Goal: Task Accomplishment & Management: Manage account settings

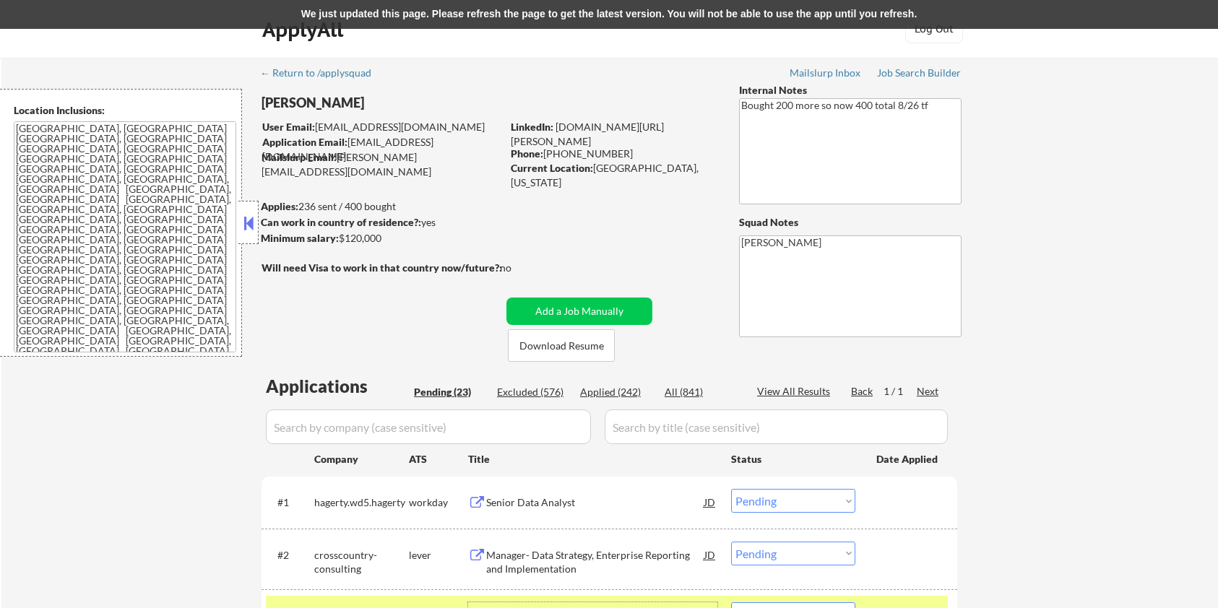
select select ""pending""
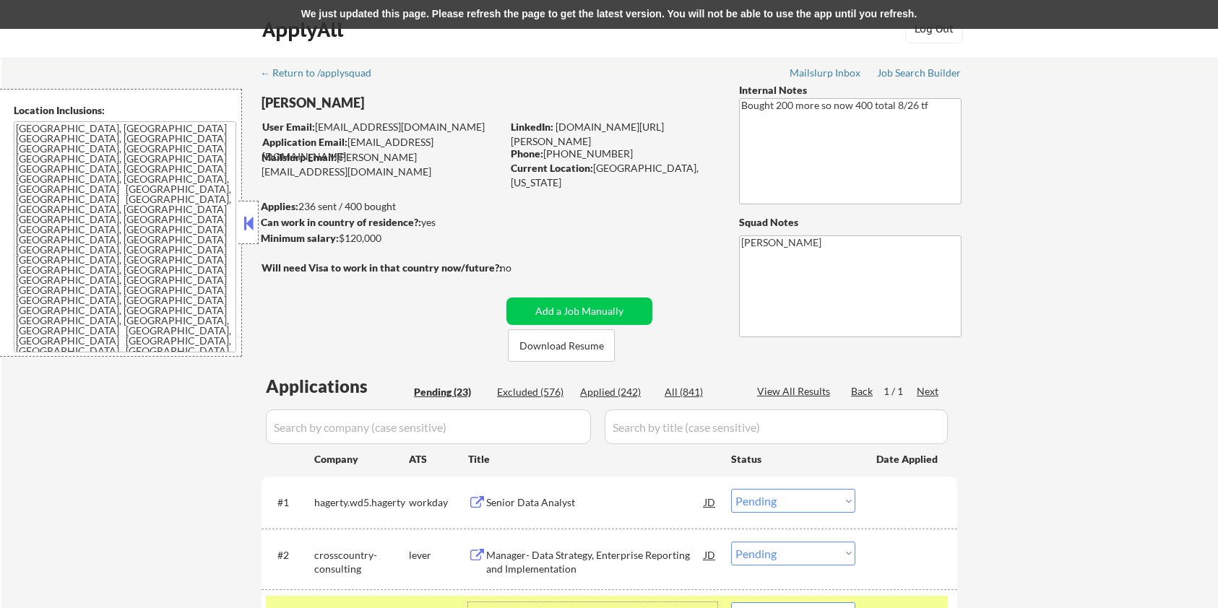
select select ""pending""
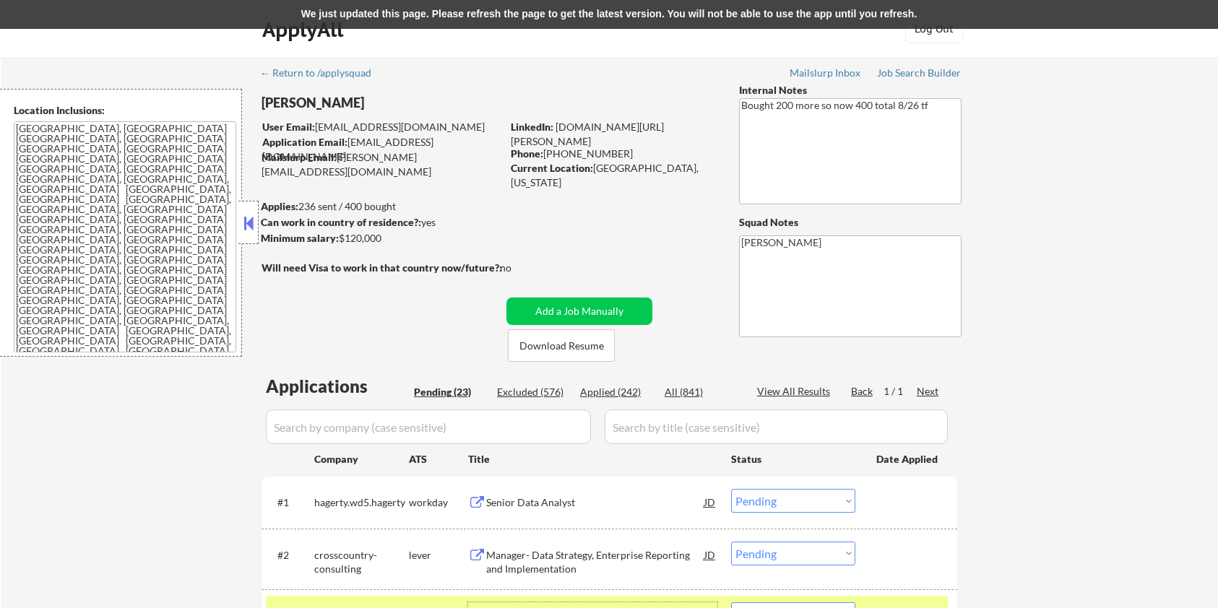
select select ""pending""
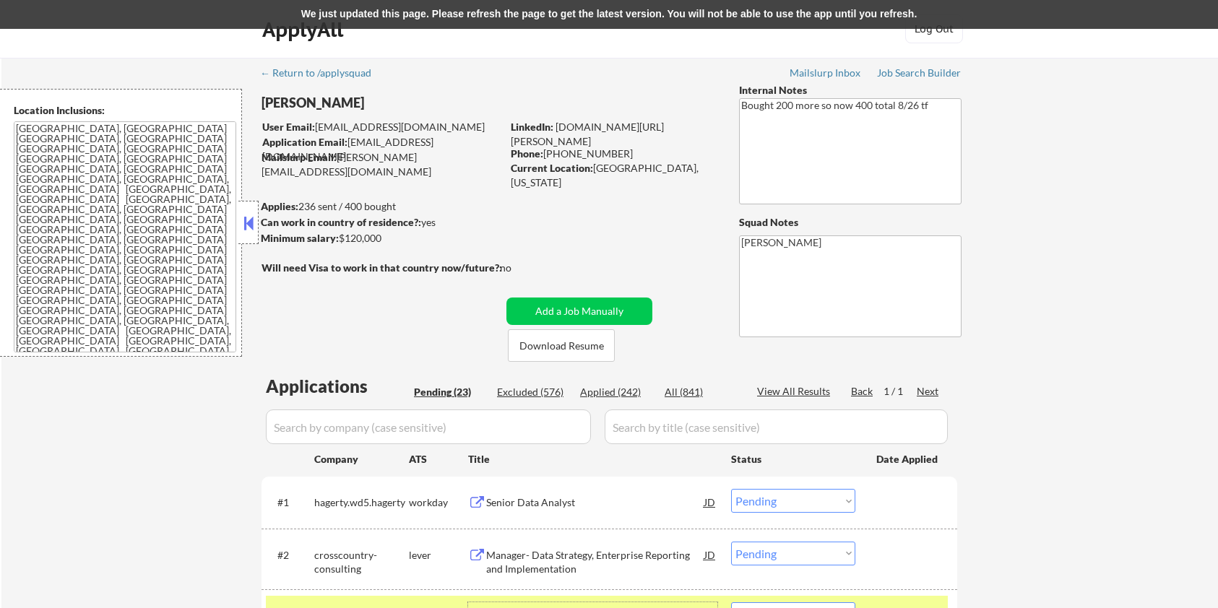
select select ""pending""
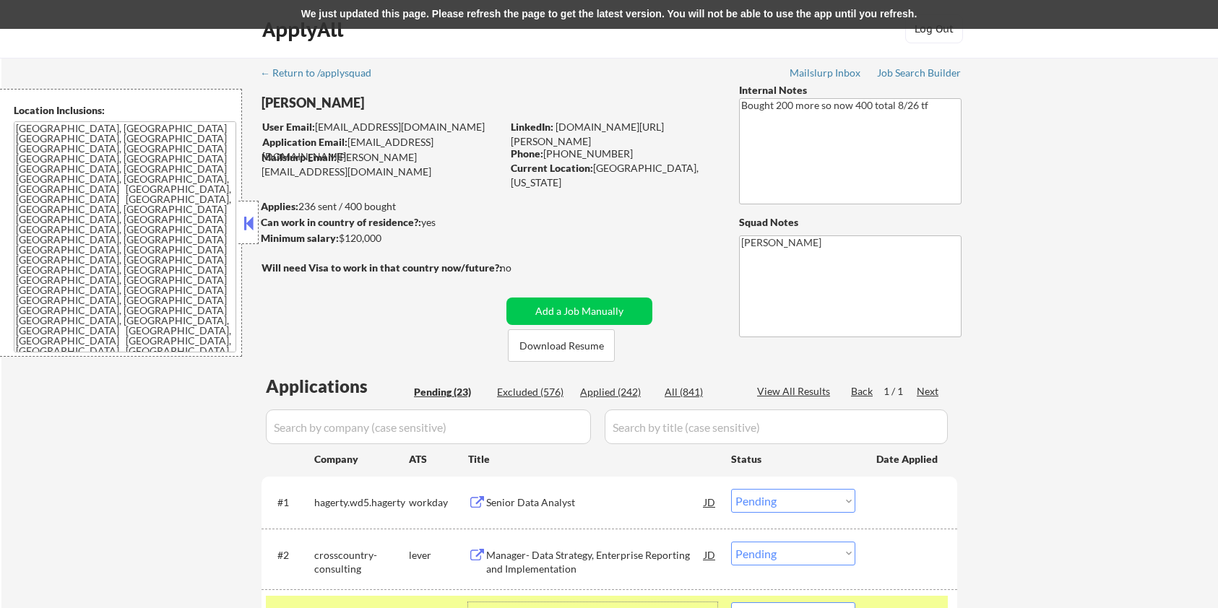
select select ""pending""
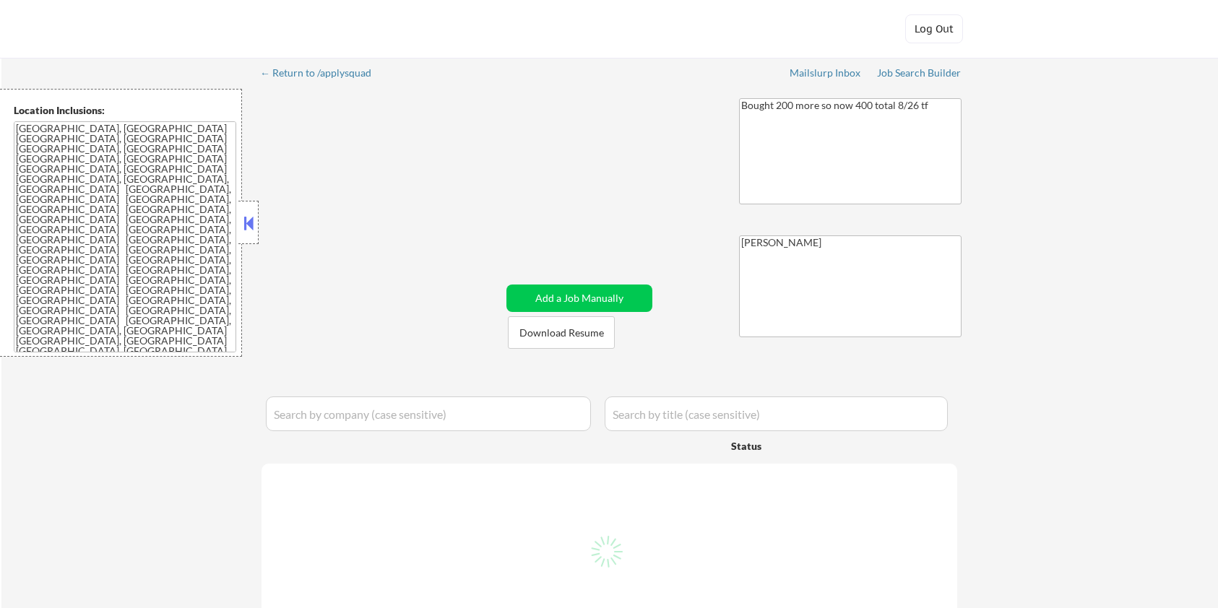
select select ""pending""
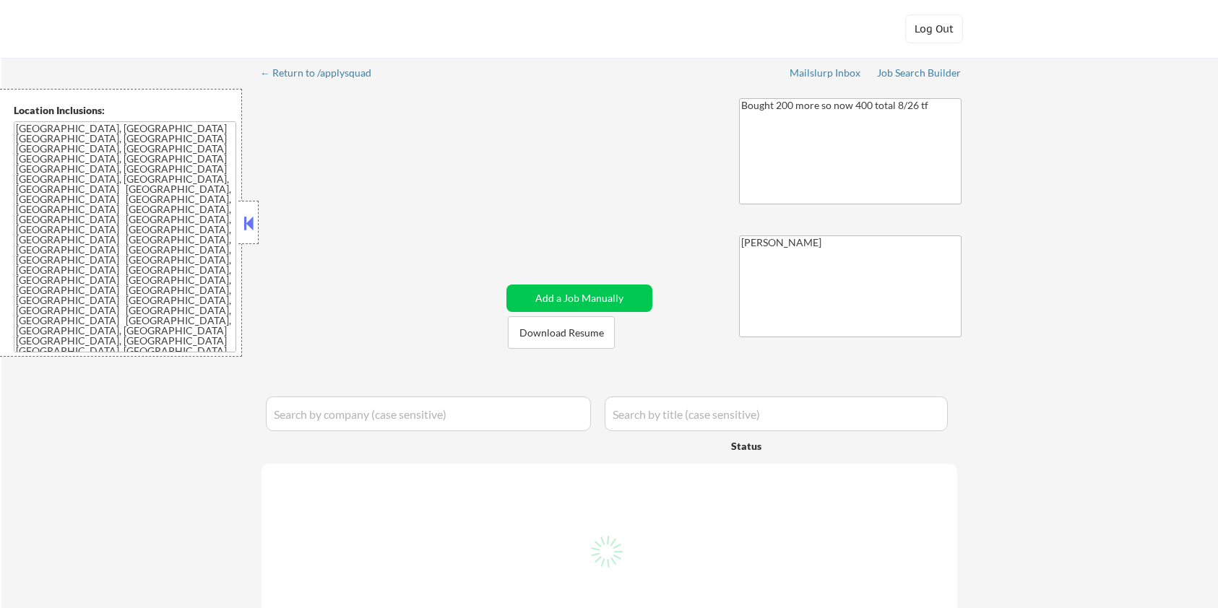
select select ""pending""
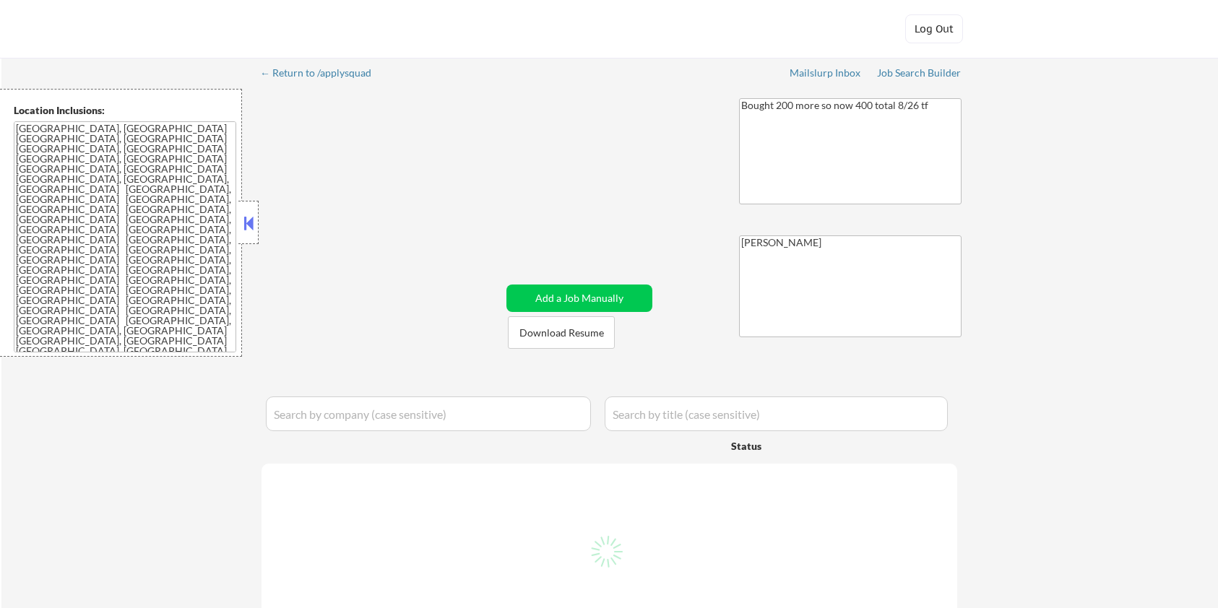
select select ""pending""
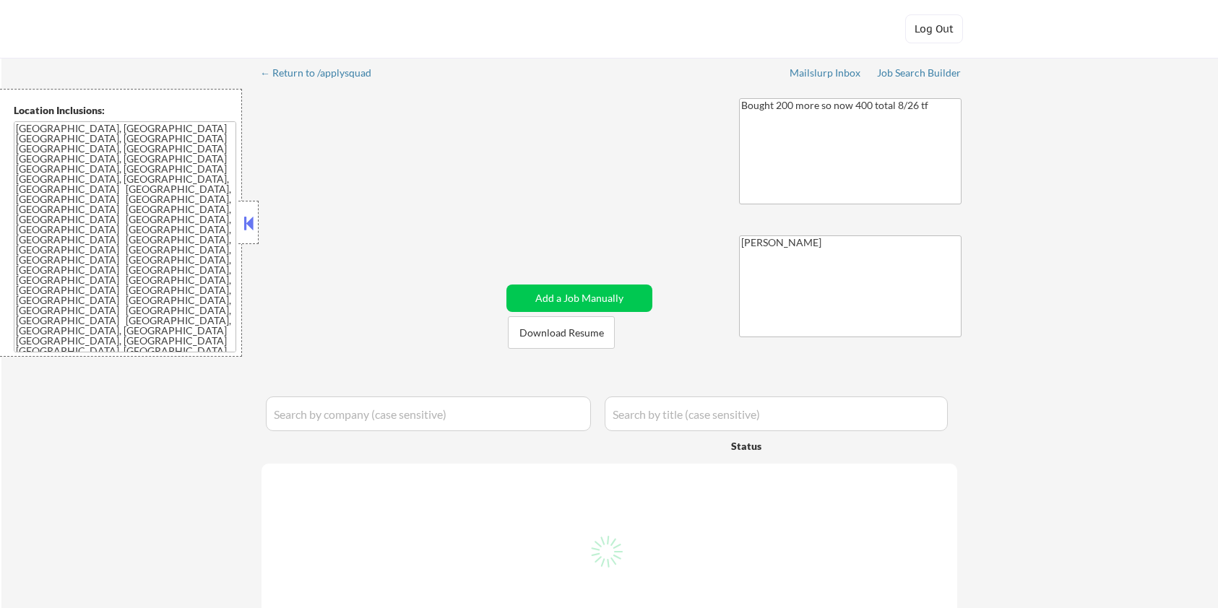
select select ""pending""
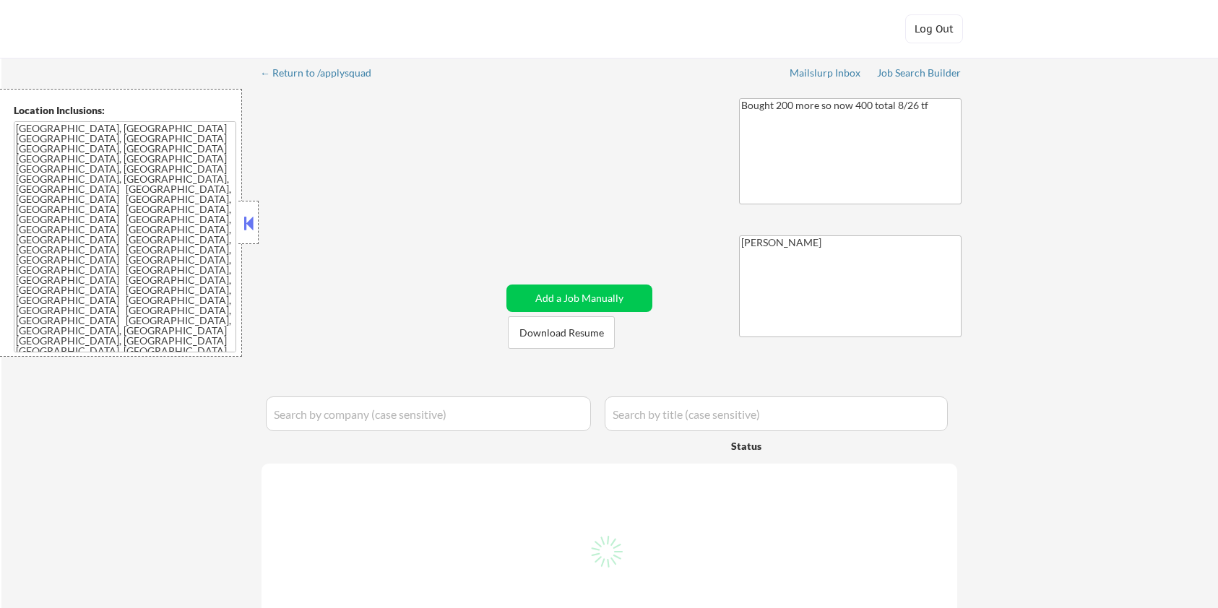
select select ""pending""
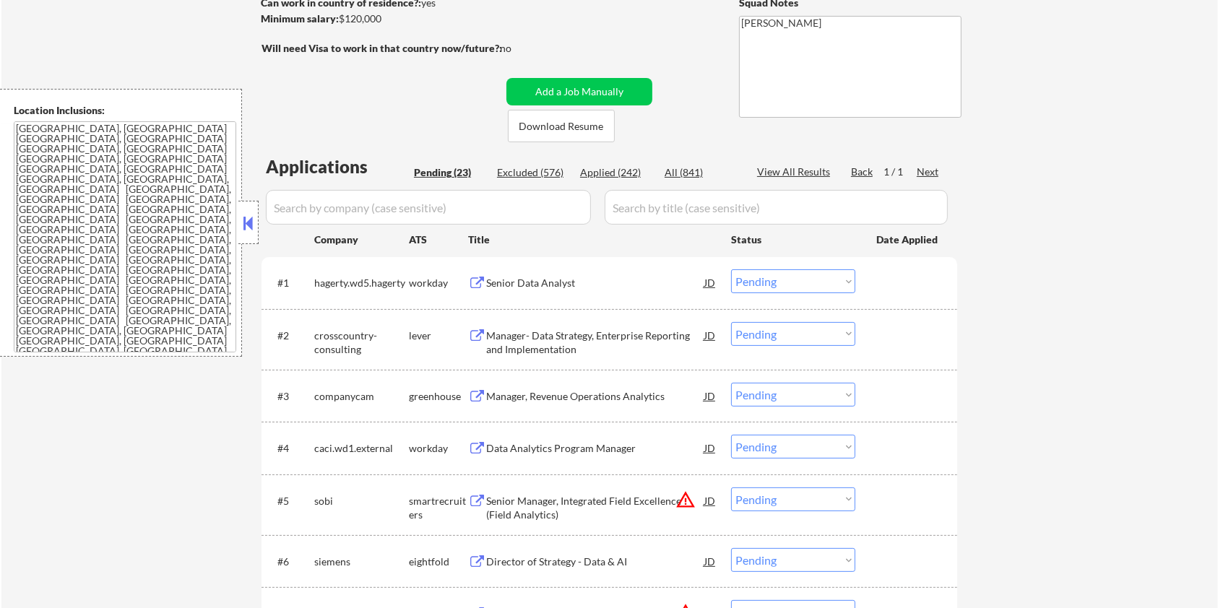
scroll to position [96, 0]
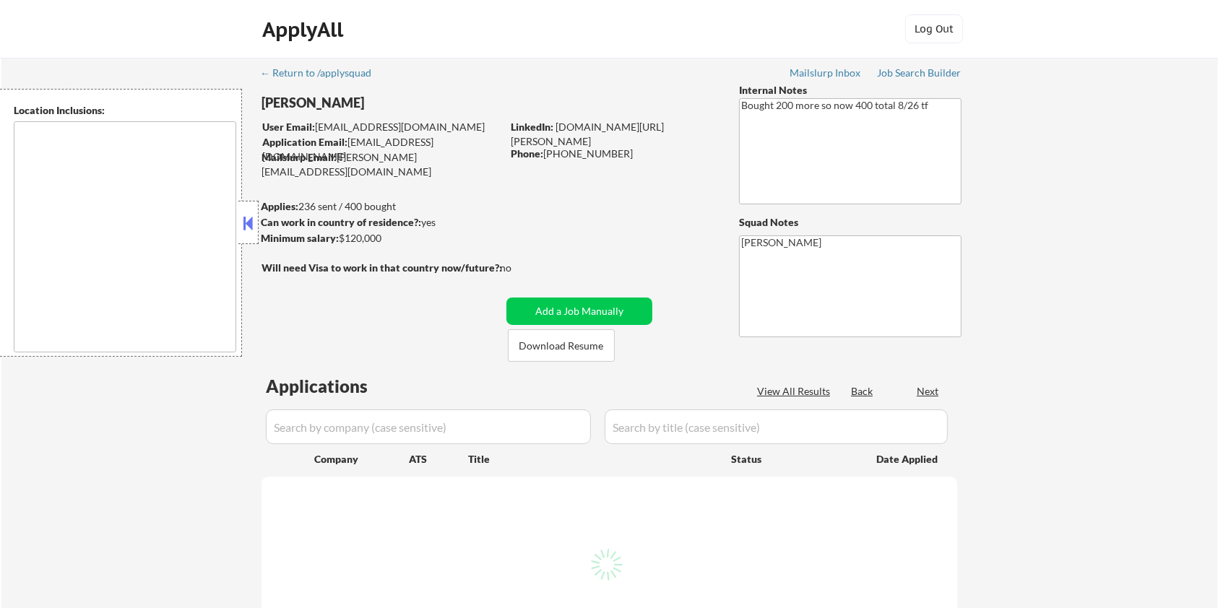
type textarea "[GEOGRAPHIC_DATA], [GEOGRAPHIC_DATA] [GEOGRAPHIC_DATA], [GEOGRAPHIC_DATA] [GEOG…"
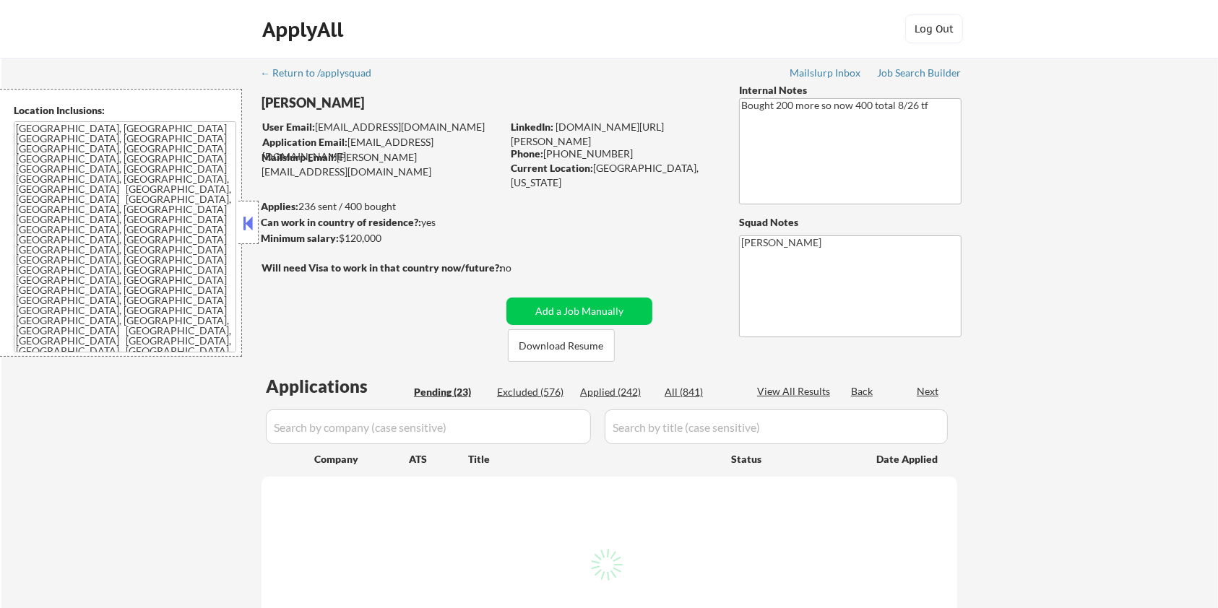
select select ""pending""
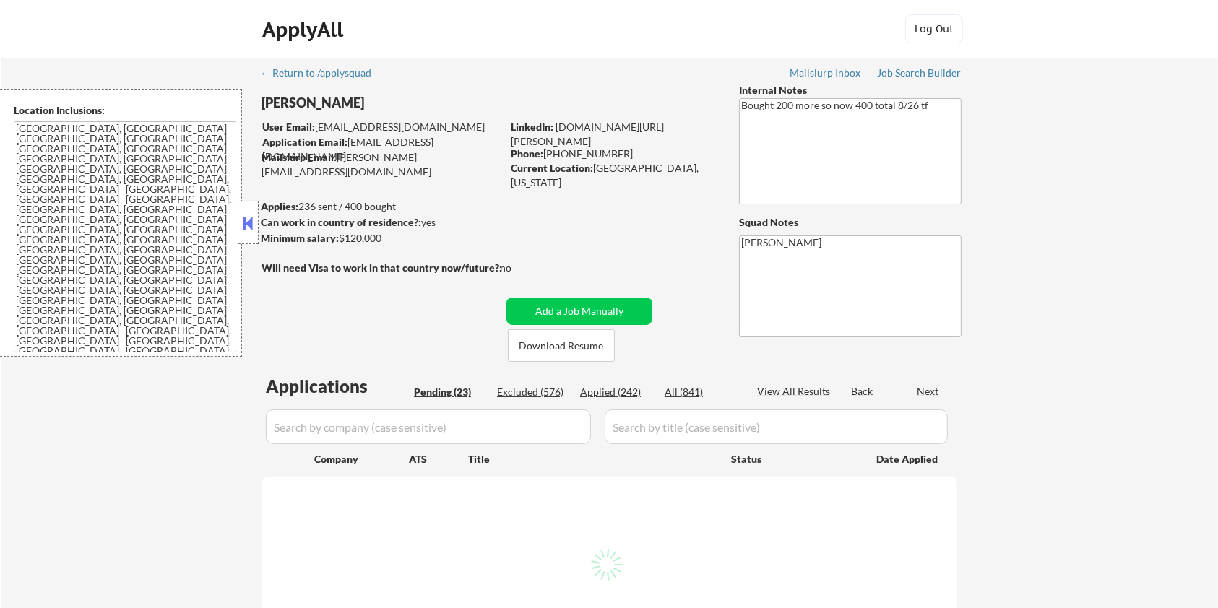
select select ""pending""
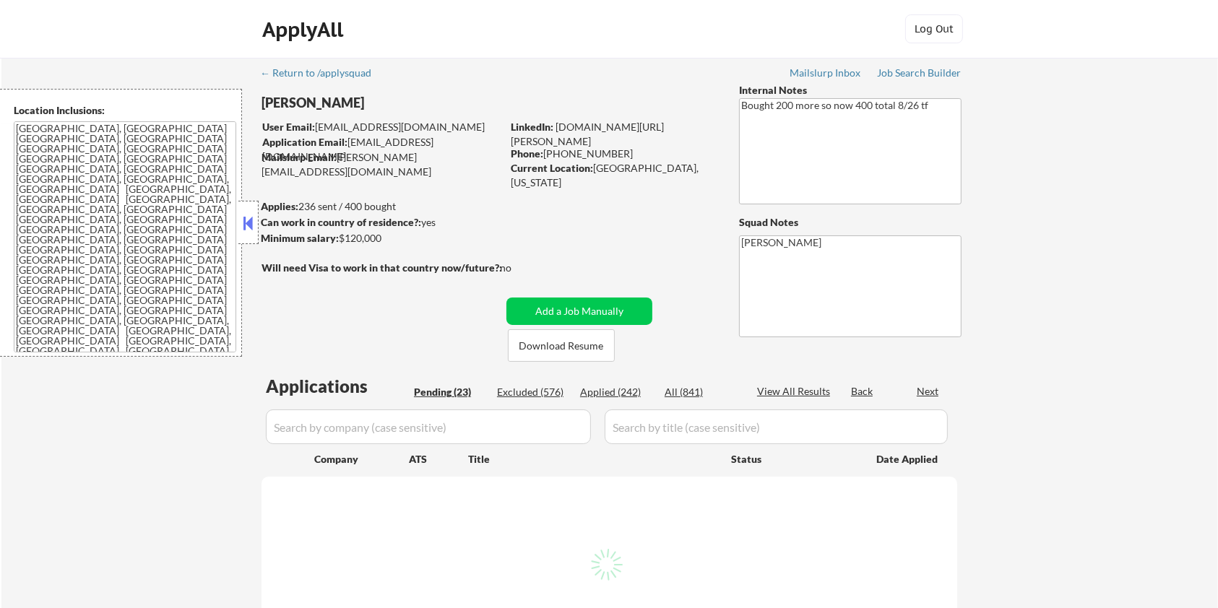
select select ""pending""
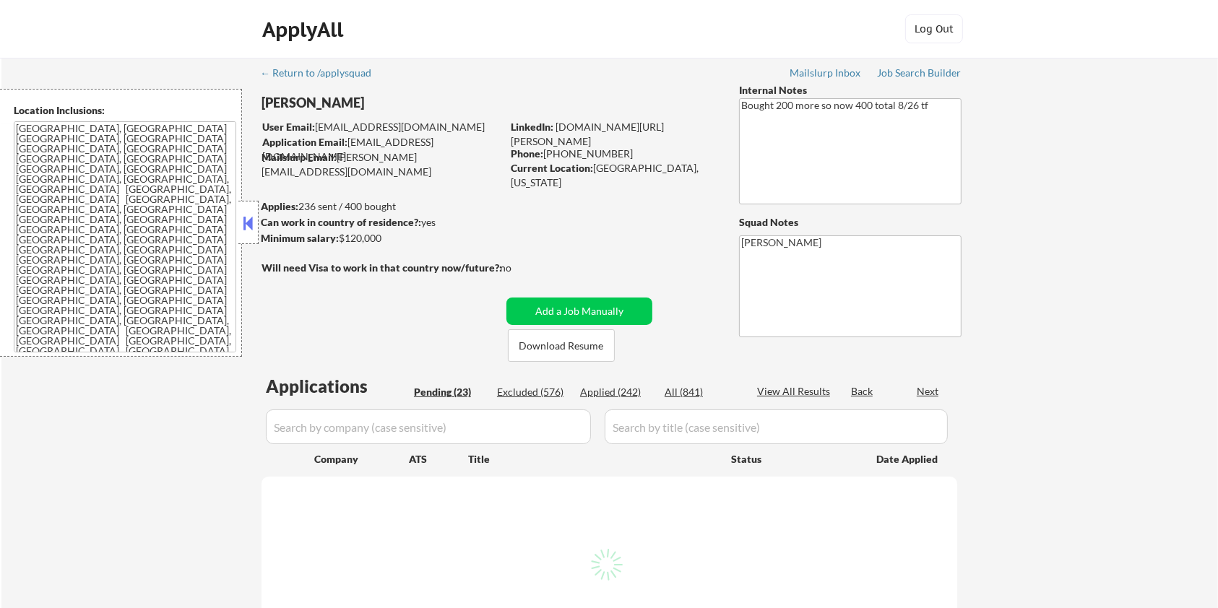
select select ""pending""
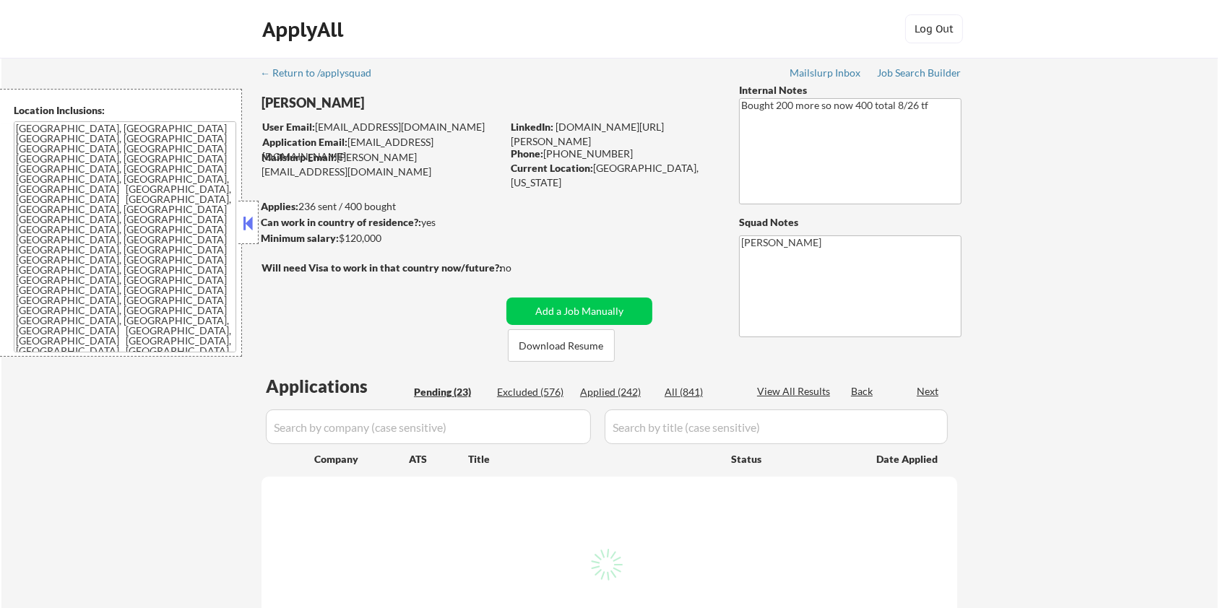
select select ""pending""
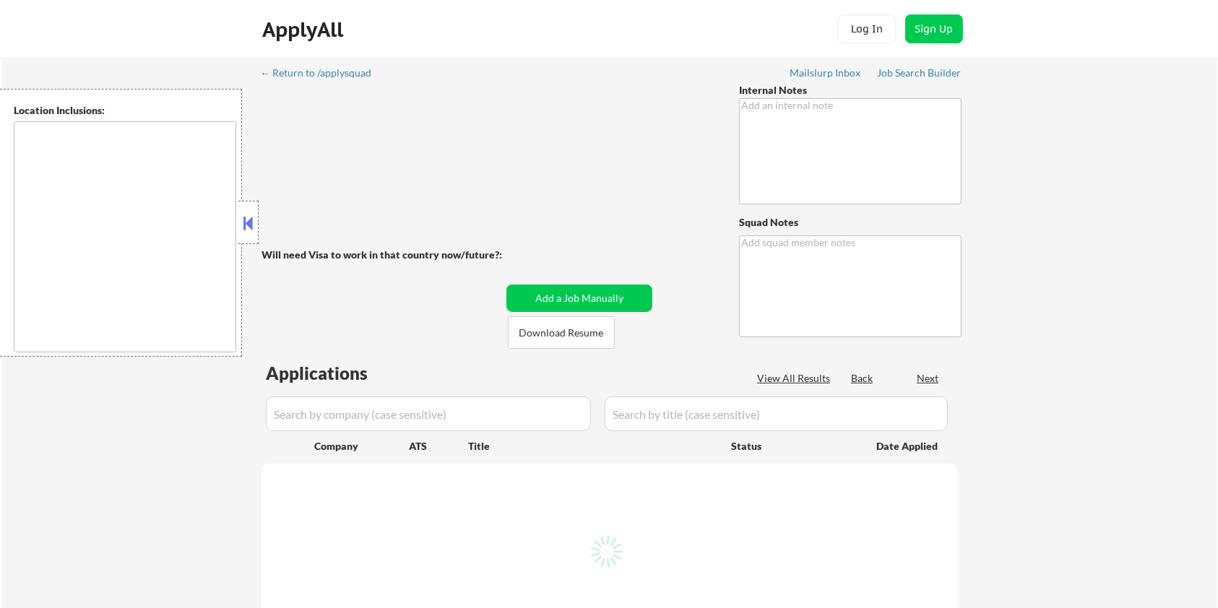
type textarea "LO ipsumdo sit AM! 🤖 9/42 consect: • Adipis eli se doeiusmo tempor in utlab 0 e…"
type textarea "[PERSON_NAME] [URL][DOMAIN_NAME]"
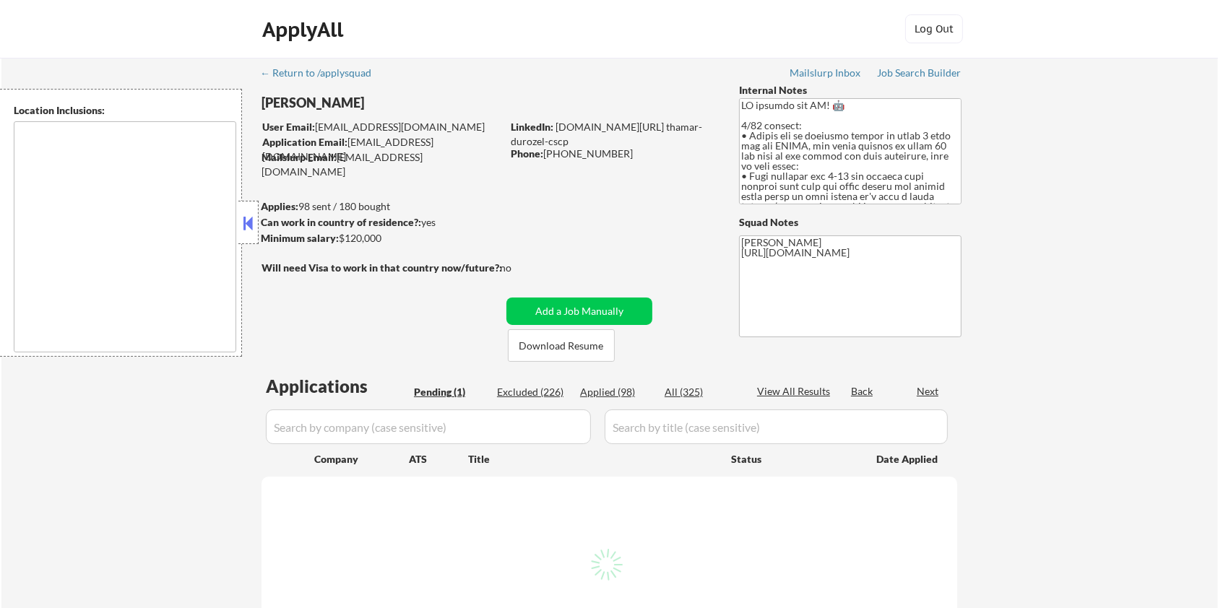
type textarea "[GEOGRAPHIC_DATA], [GEOGRAPHIC_DATA] [GEOGRAPHIC_DATA], [GEOGRAPHIC_DATA] [GEOG…"
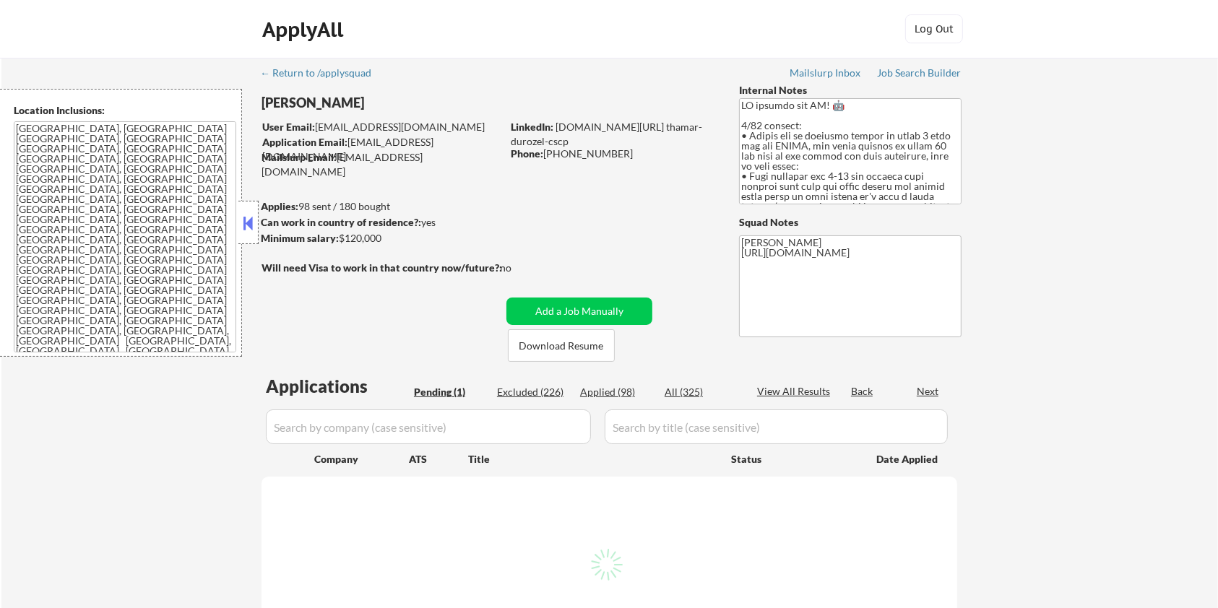
select select ""pending""
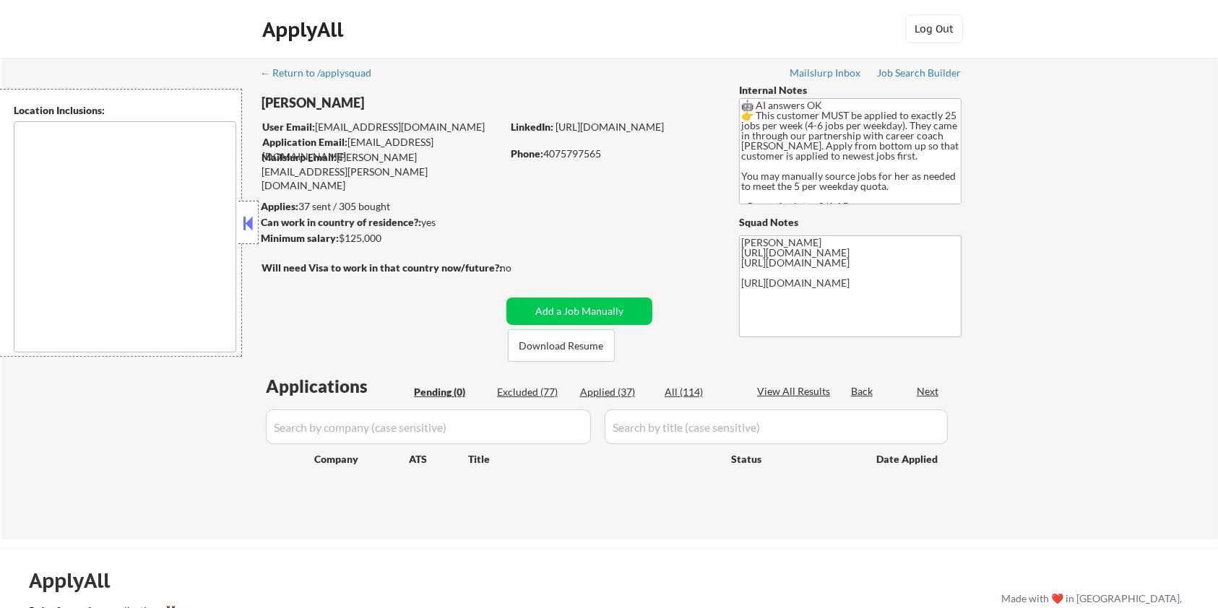
type textarea "[GEOGRAPHIC_DATA], [GEOGRAPHIC_DATA] [GEOGRAPHIC_DATA], [GEOGRAPHIC_DATA] [GEOG…"
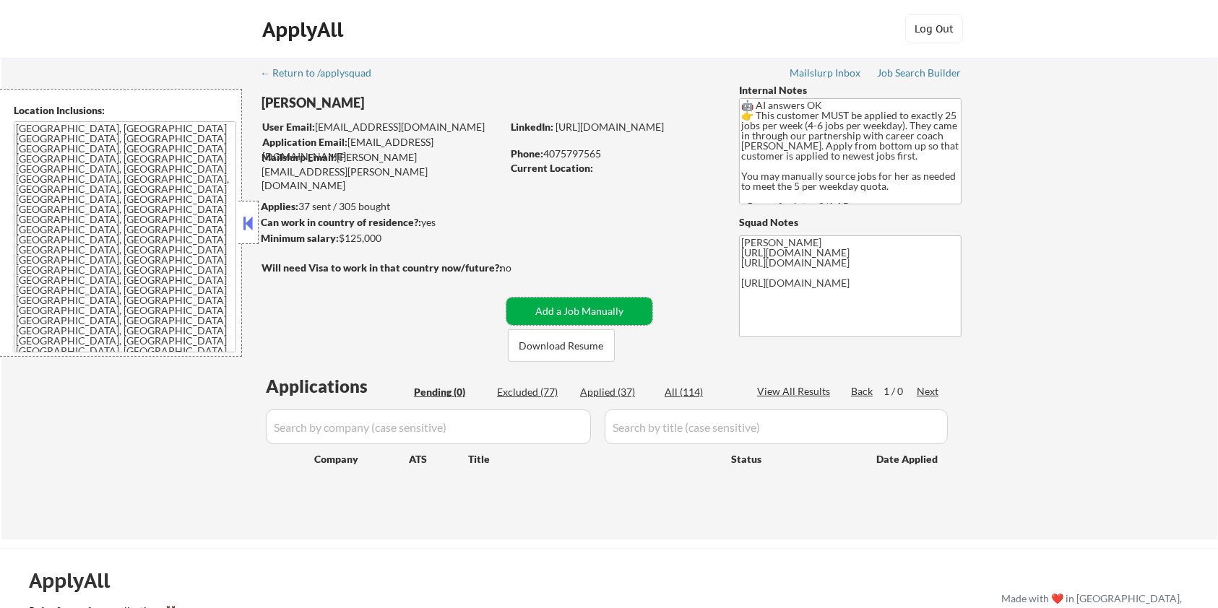
click at [602, 309] on button "Add a Job Manually" at bounding box center [580, 311] width 146 height 27
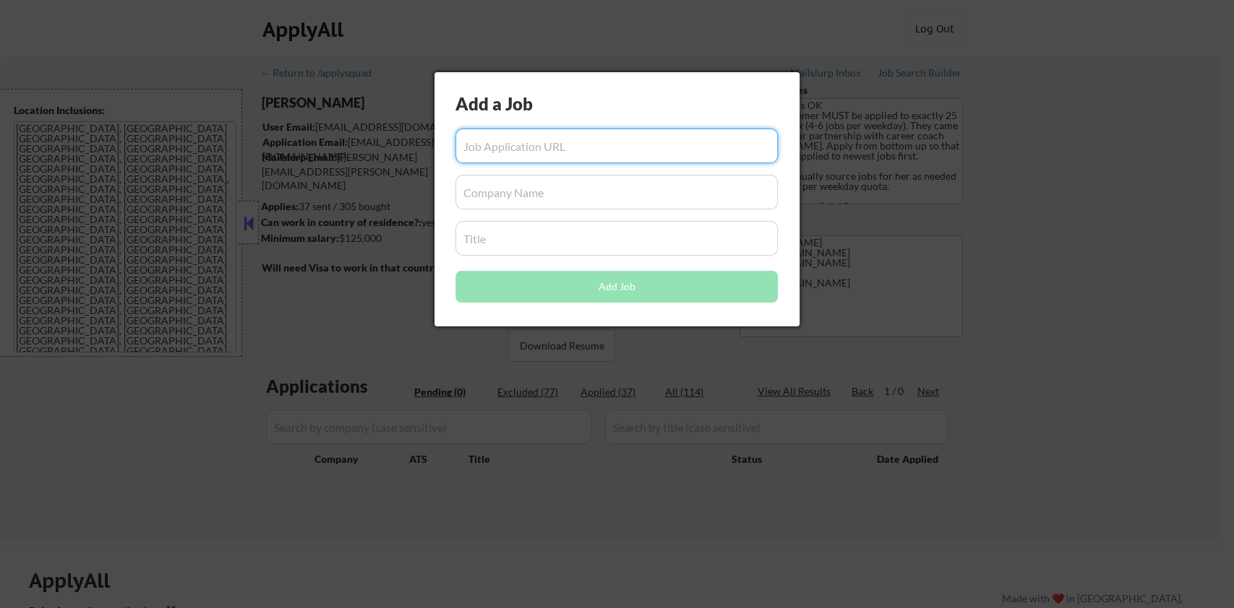
click at [493, 149] on input "input" at bounding box center [616, 146] width 322 height 35
click at [489, 142] on input "input" at bounding box center [616, 146] width 322 height 35
paste input "[URL][DOMAIN_NAME]"
type input "[URL][DOMAIN_NAME]"
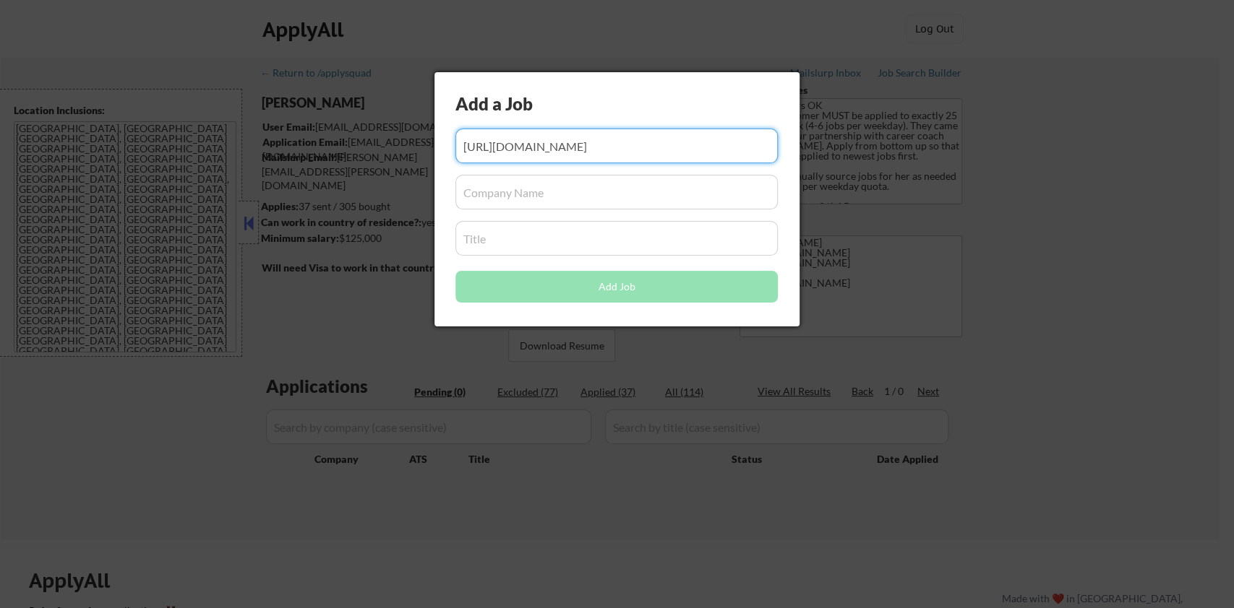
click at [502, 207] on input "input" at bounding box center [616, 192] width 322 height 35
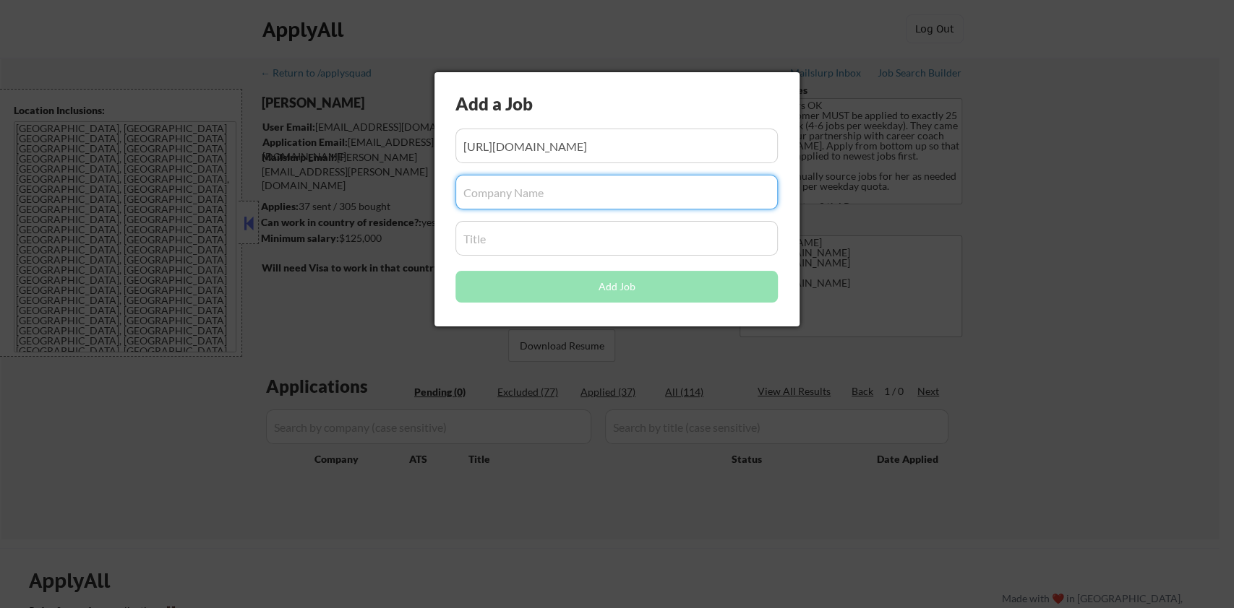
click at [491, 205] on input "input" at bounding box center [616, 192] width 322 height 35
type input "s"
type input "Salesforce"
click at [489, 244] on input "input" at bounding box center [616, 238] width 322 height 35
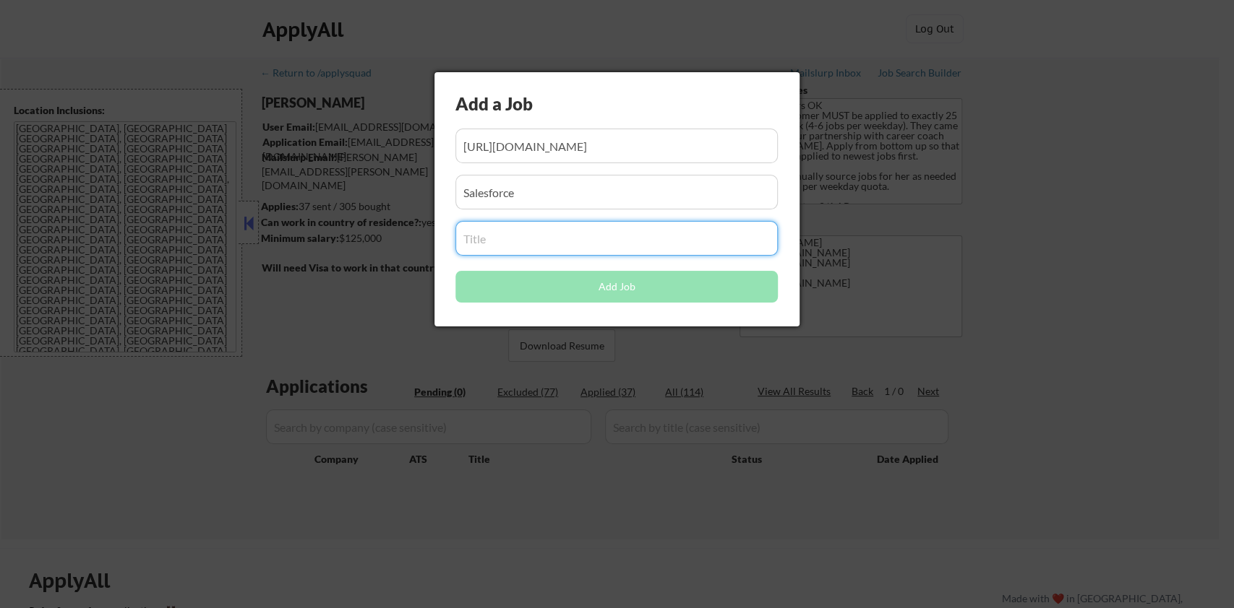
click at [521, 238] on input "input" at bounding box center [616, 238] width 322 height 35
paste input "Senior Manager, Event Web Experience"
type input "Senior Manager, Event Web Experience"
click at [603, 285] on button "Add Job" at bounding box center [616, 287] width 322 height 32
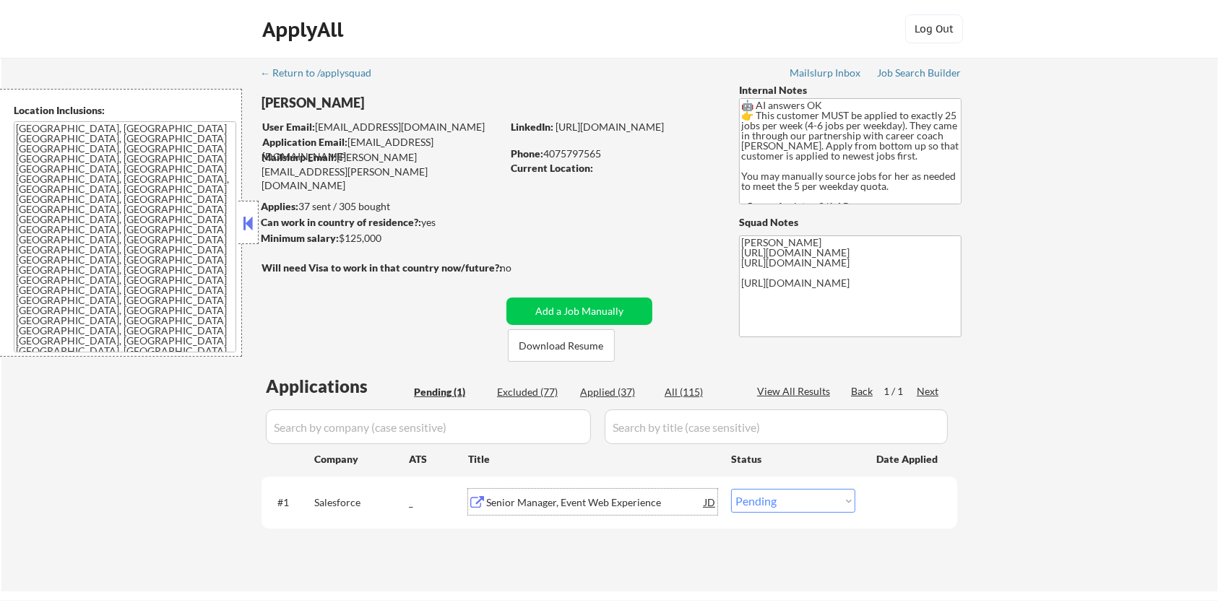
click at [607, 502] on div "Senior Manager, Event Web Experience" at bounding box center [595, 503] width 218 height 14
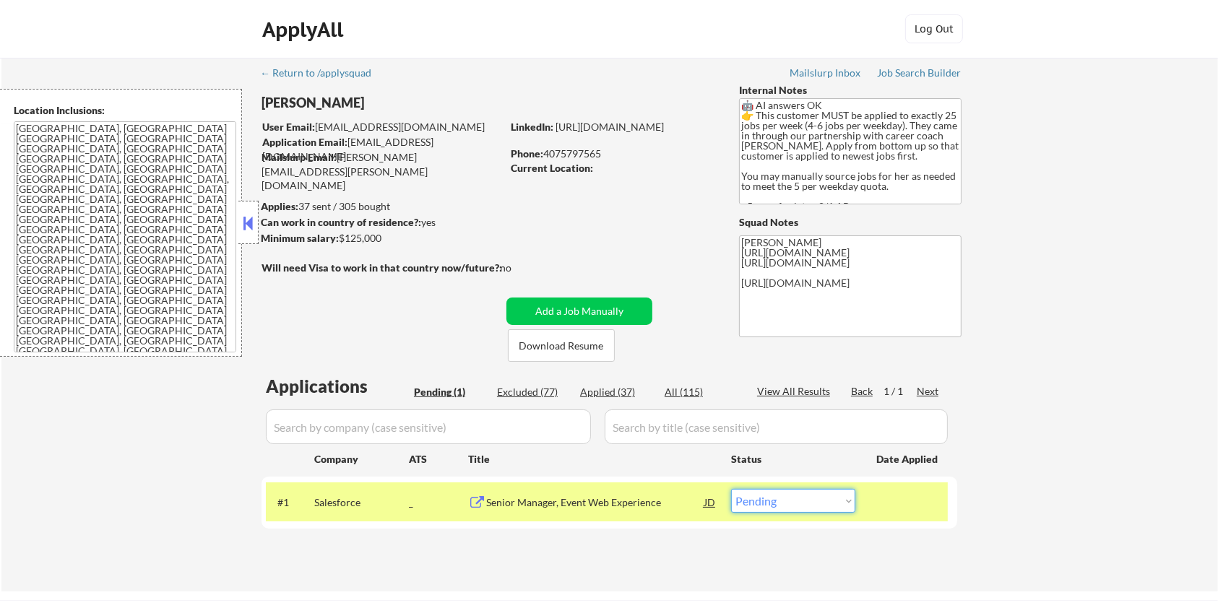
click at [804, 504] on select "Choose an option... Pending Applied Excluded (Questions) Excluded (Expired) Exc…" at bounding box center [793, 501] width 124 height 24
select select ""excluded__other_""
click at [731, 489] on select "Choose an option... Pending Applied Excluded (Questions) Excluded (Expired) Exc…" at bounding box center [793, 501] width 124 height 24
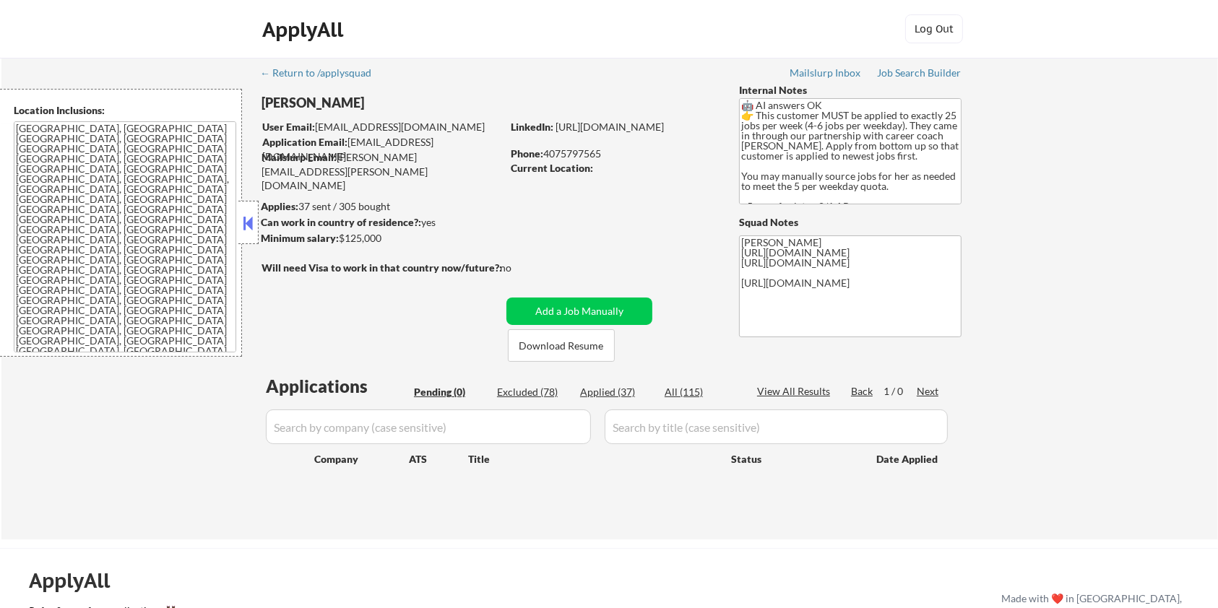
click at [456, 429] on input "input" at bounding box center [428, 427] width 325 height 35
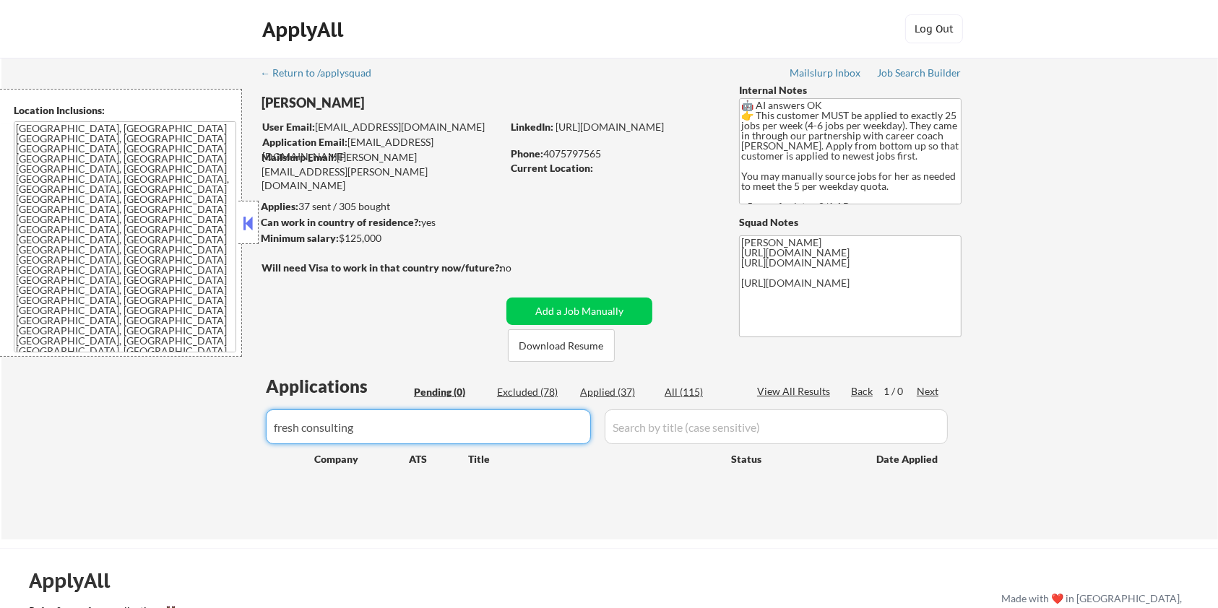
type input "fresh consulting"
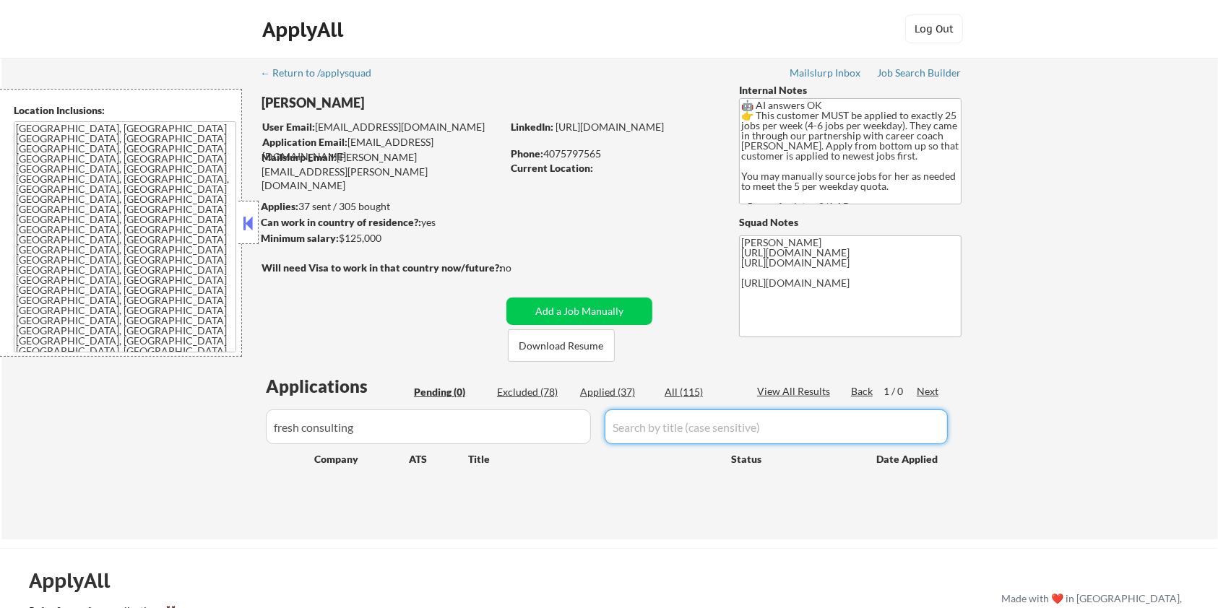
click at [689, 393] on div "All (115)" at bounding box center [701, 392] width 72 height 14
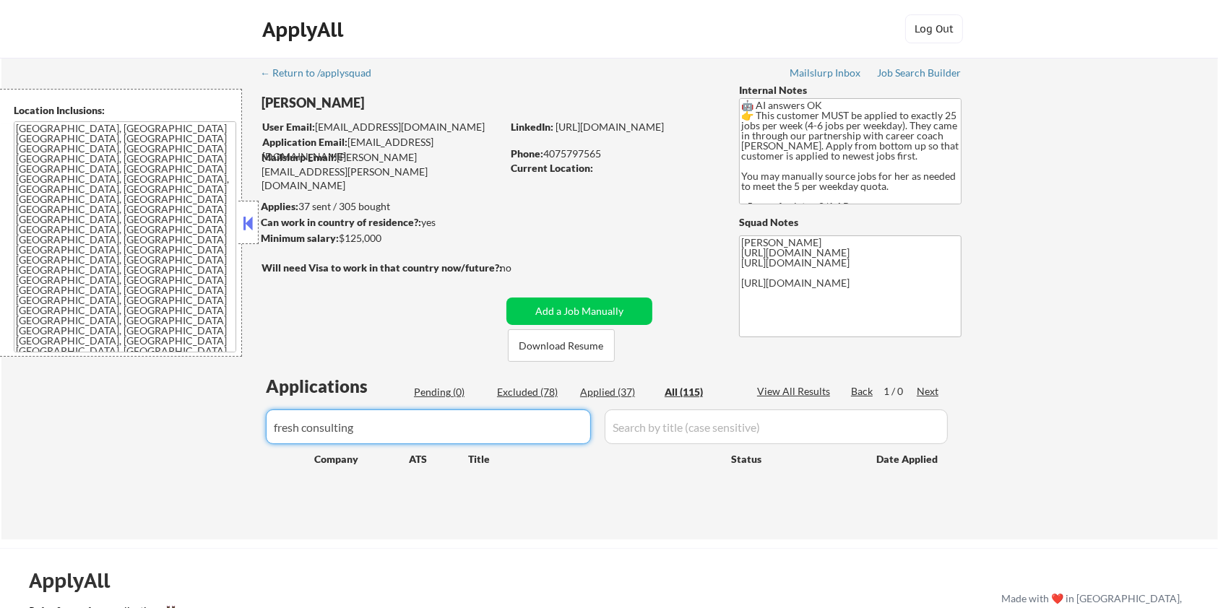
drag, startPoint x: 398, startPoint y: 436, endPoint x: 150, endPoint y: 436, distance: 248.6
click at [150, 436] on div "← Return to /applysquad Mailslurp Inbox Job Search Builder [PERSON_NAME] User E…" at bounding box center [609, 299] width 1217 height 482
click at [594, 311] on button "Add a Job Manually" at bounding box center [580, 311] width 146 height 27
select select ""applied""
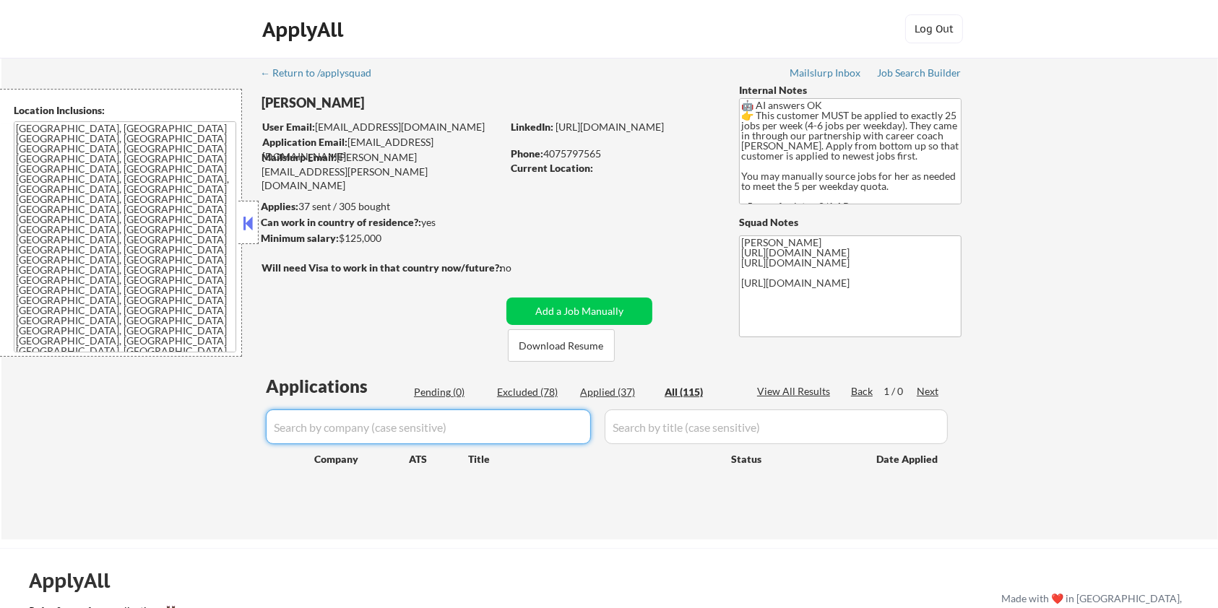
select select ""applied""
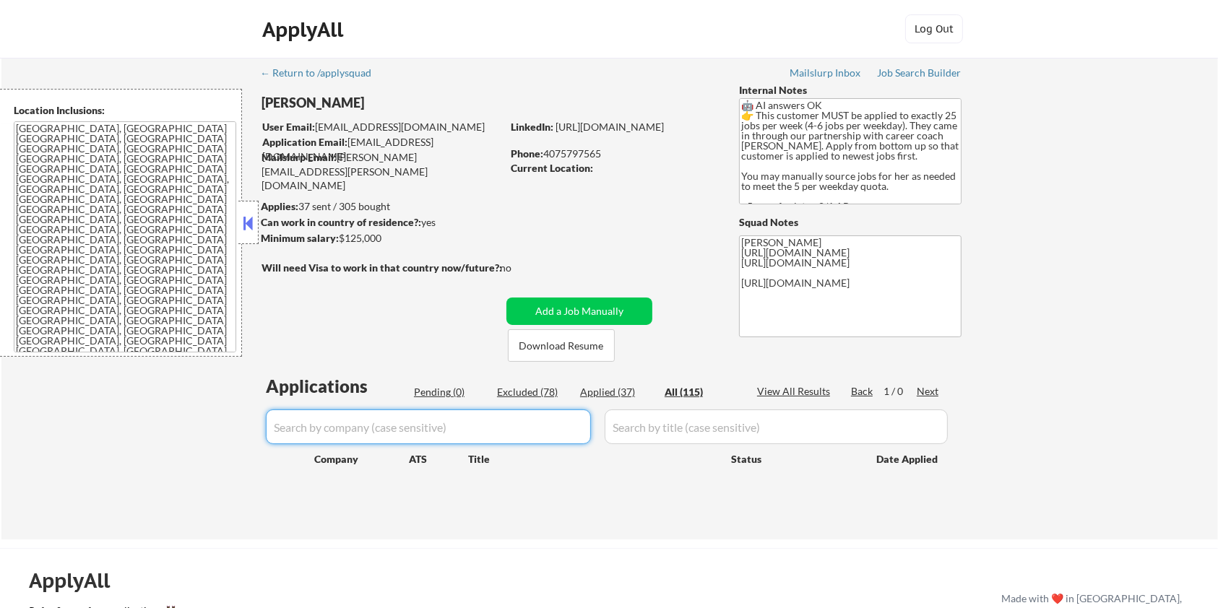
select select ""applied""
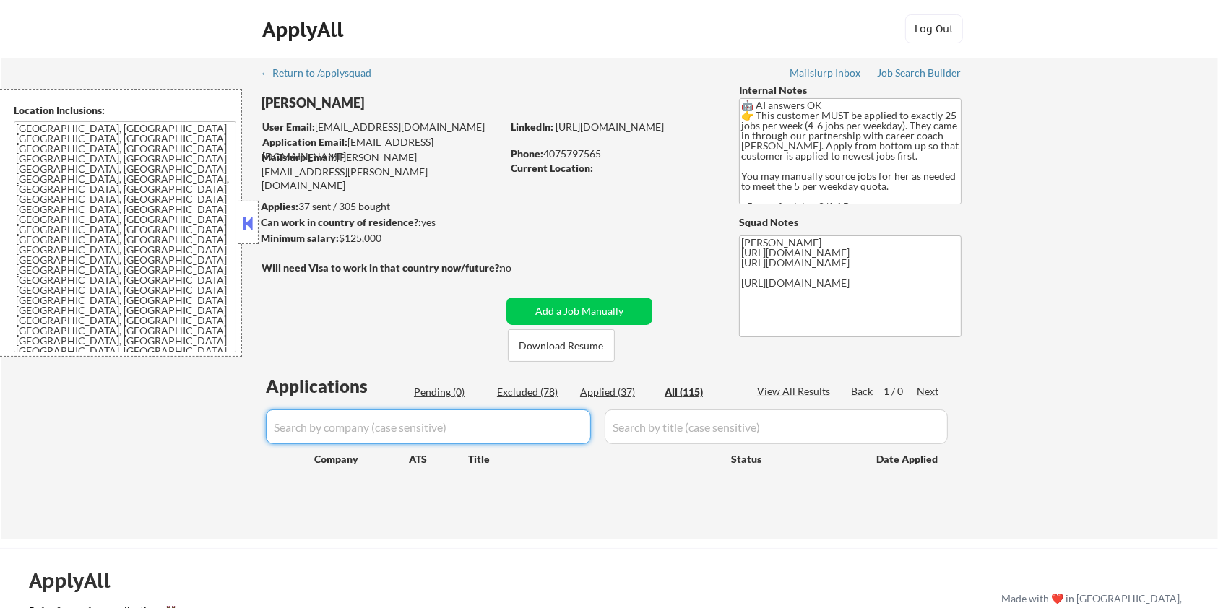
select select ""applied""
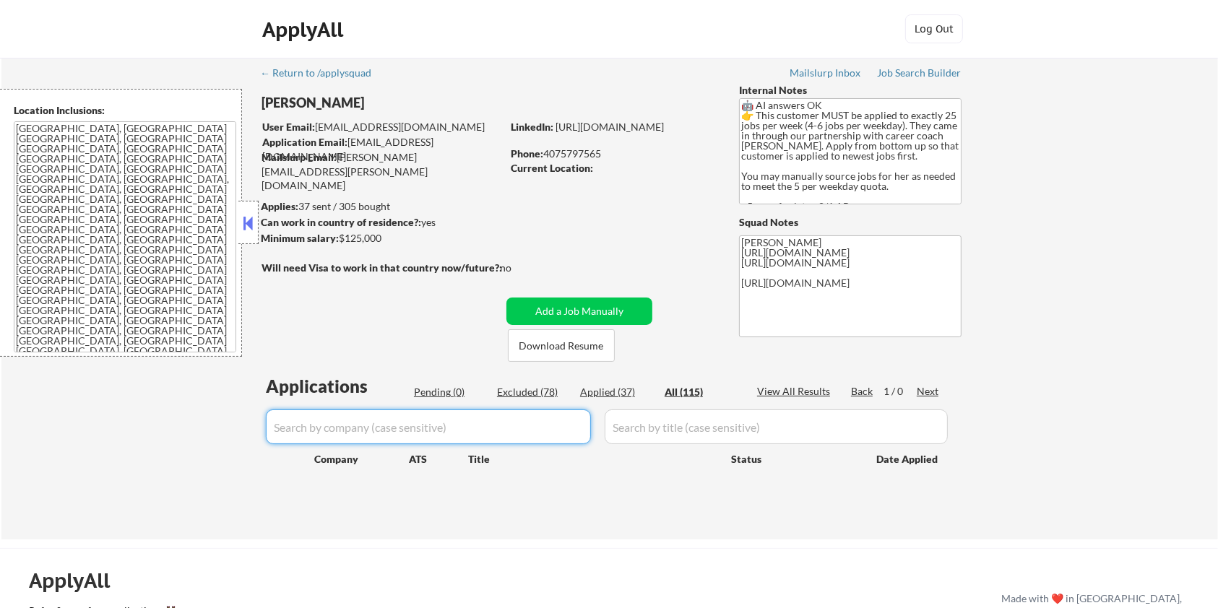
select select ""applied""
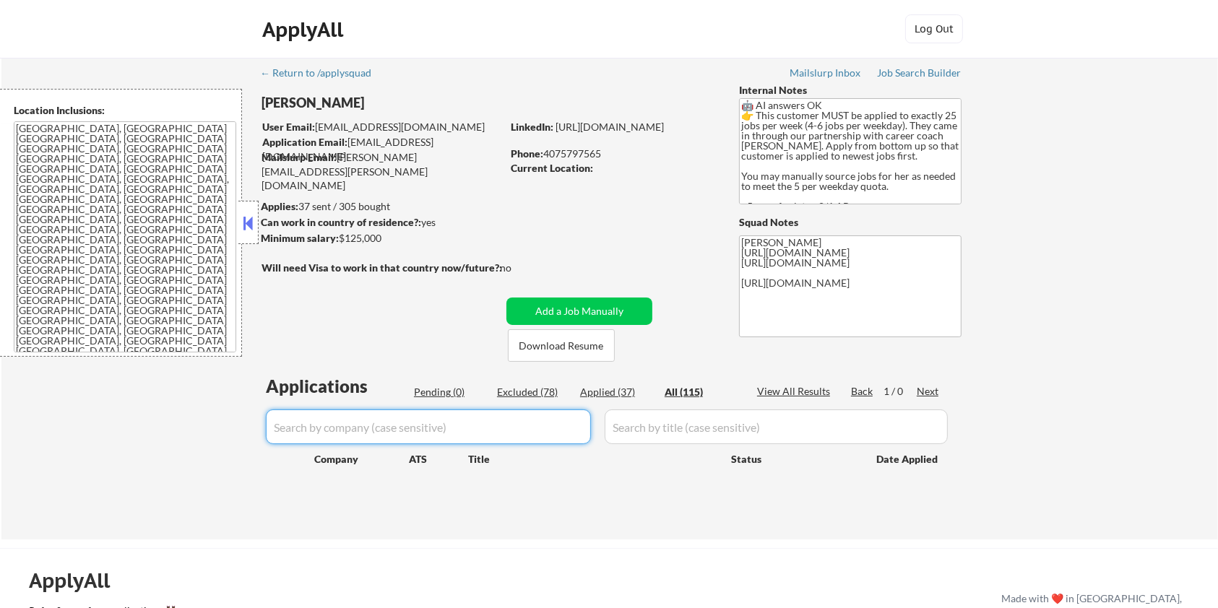
select select ""applied""
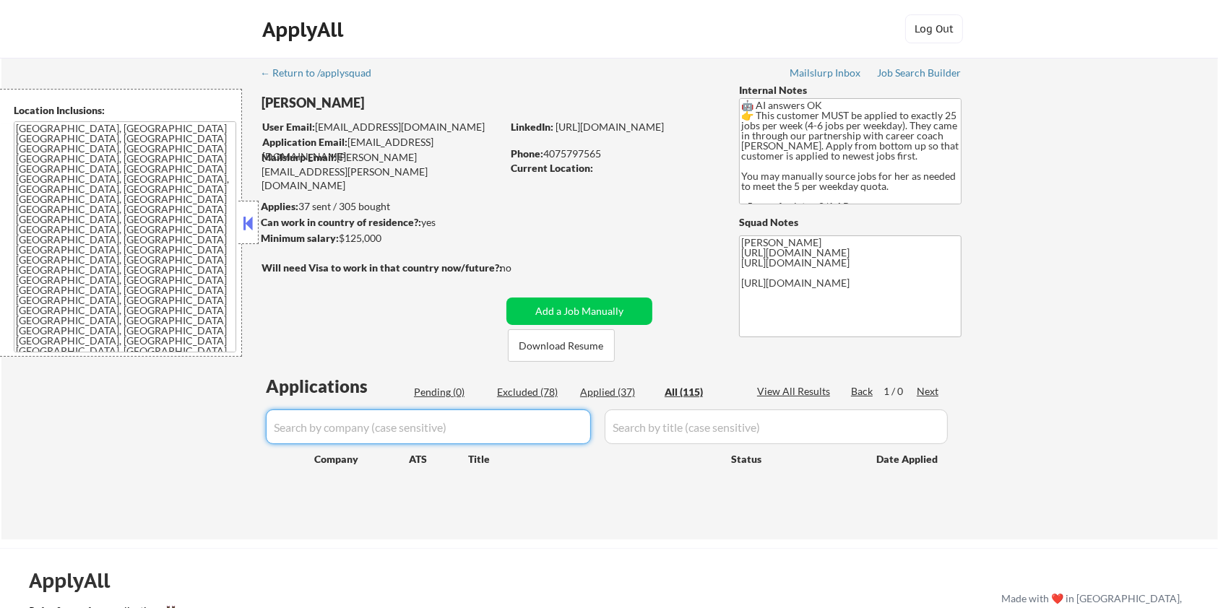
select select ""applied""
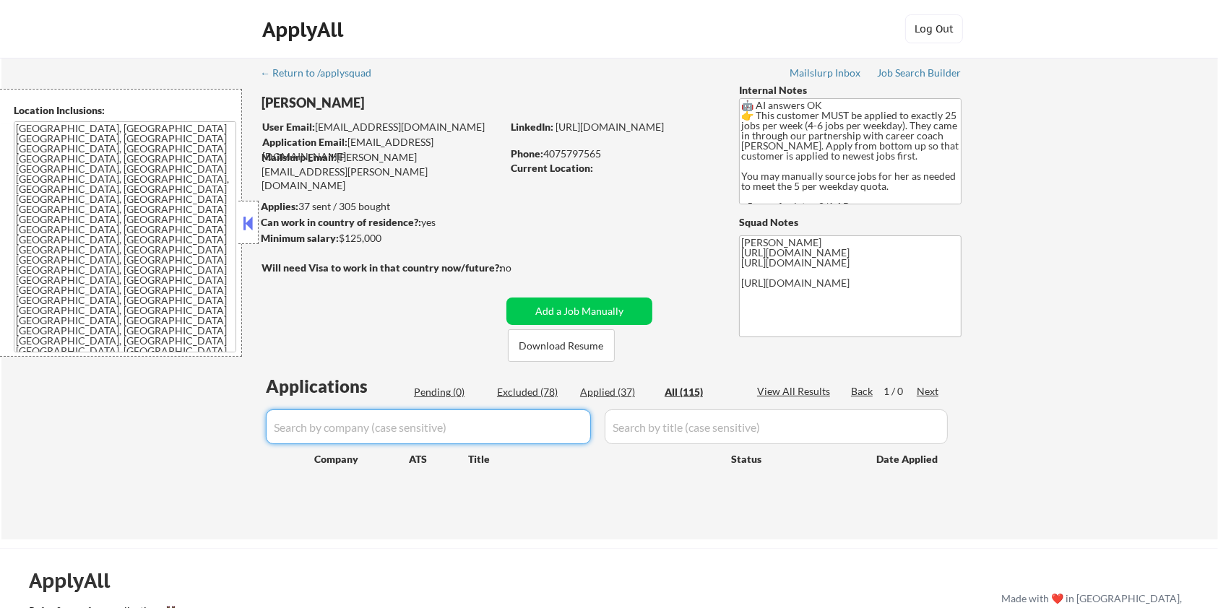
select select ""applied""
select select ""excluded__salary_""
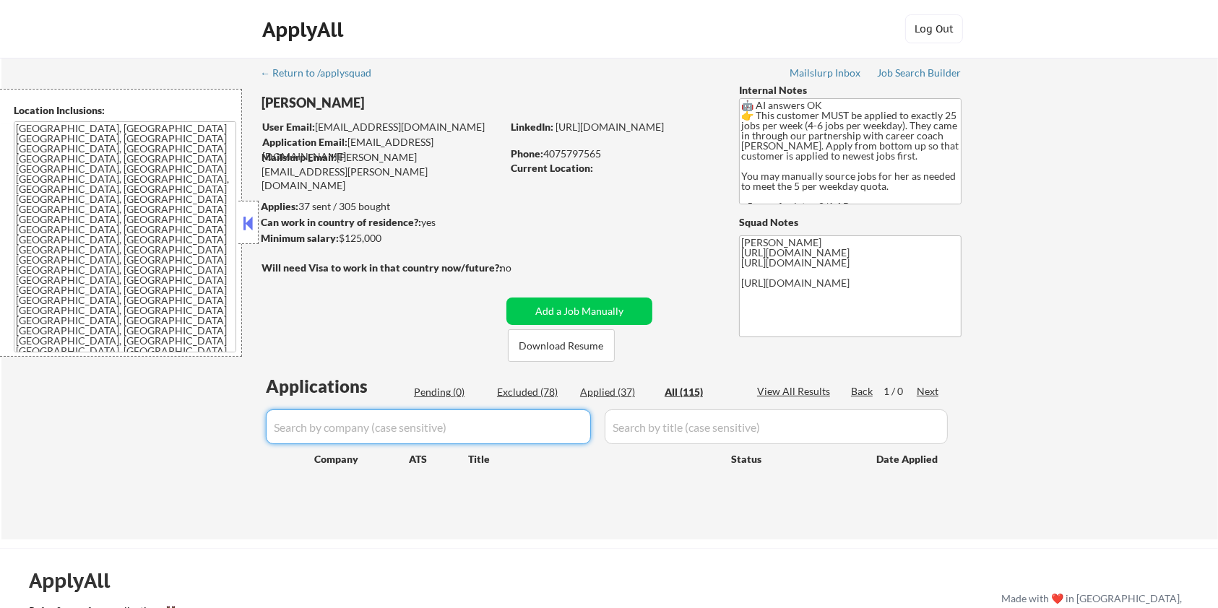
select select ""excluded__expired_""
select select ""excluded__salary_""
select select ""excluded__expired_""
select select ""excluded__bad_match_""
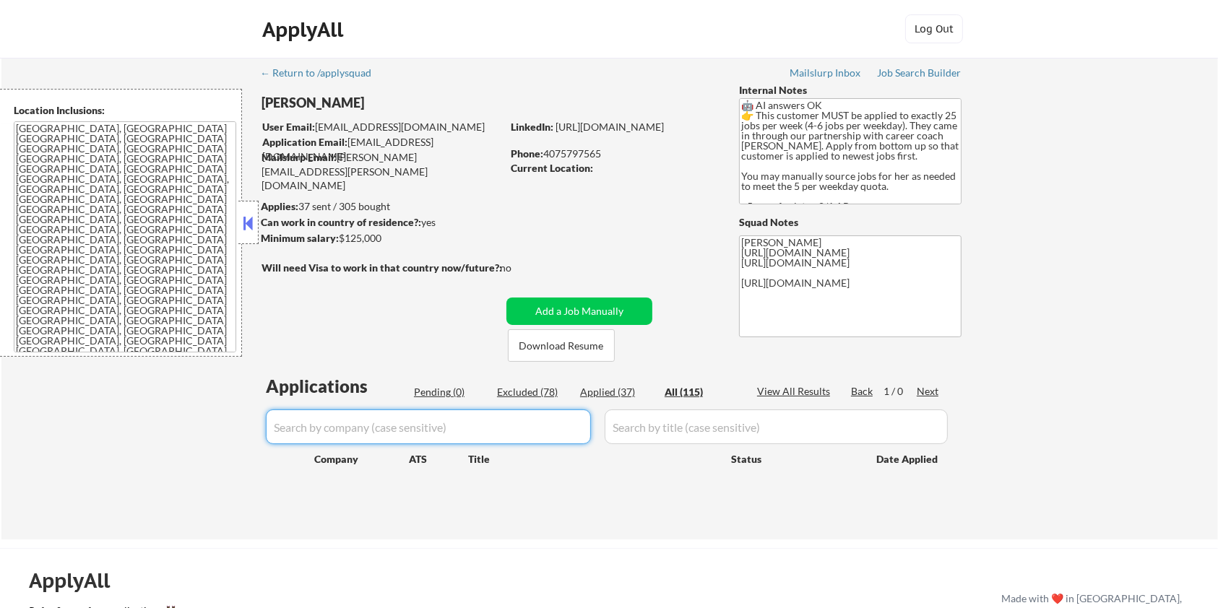
select select ""excluded__expired_""
select select ""excluded__bad_match_""
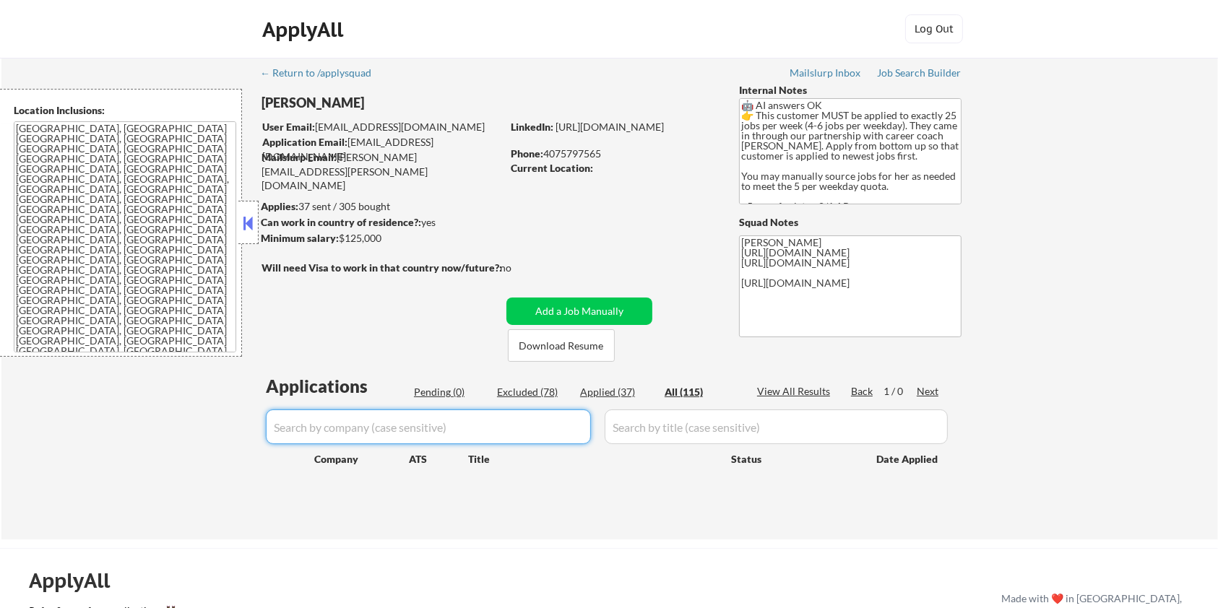
select select ""excluded__bad_match_""
select select ""excluded__expired_""
select select ""excluded__other_""
select select ""excluded__expired_""
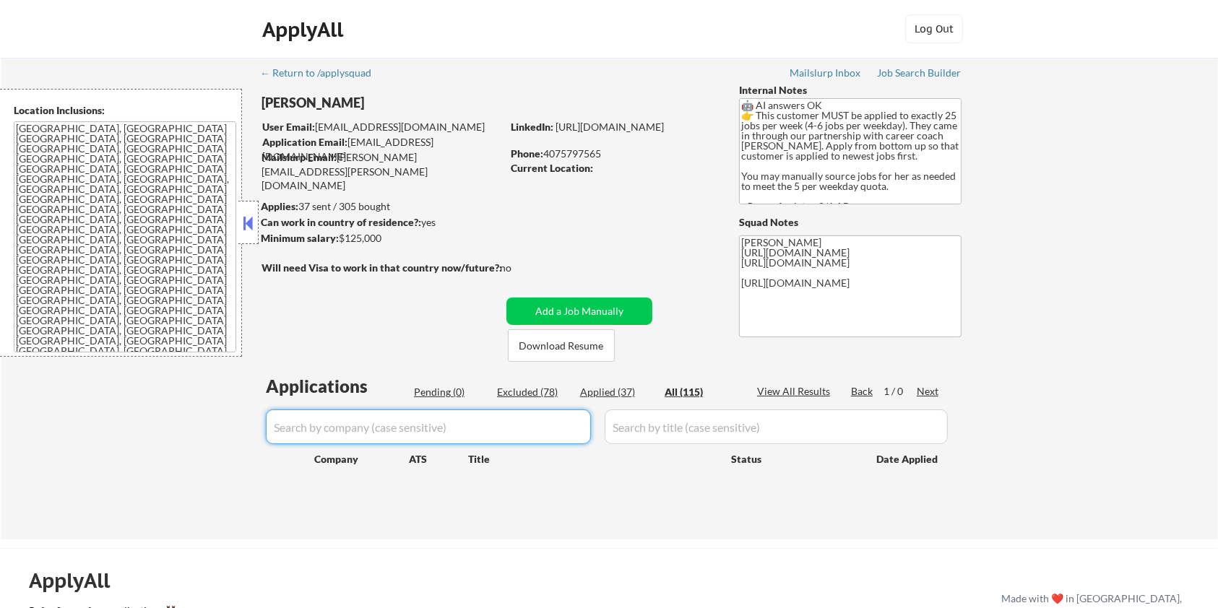
select select ""excluded__salary_""
select select ""excluded__bad_match_""
select select ""excluded__salary_""
select select ""excluded__blocklist_""
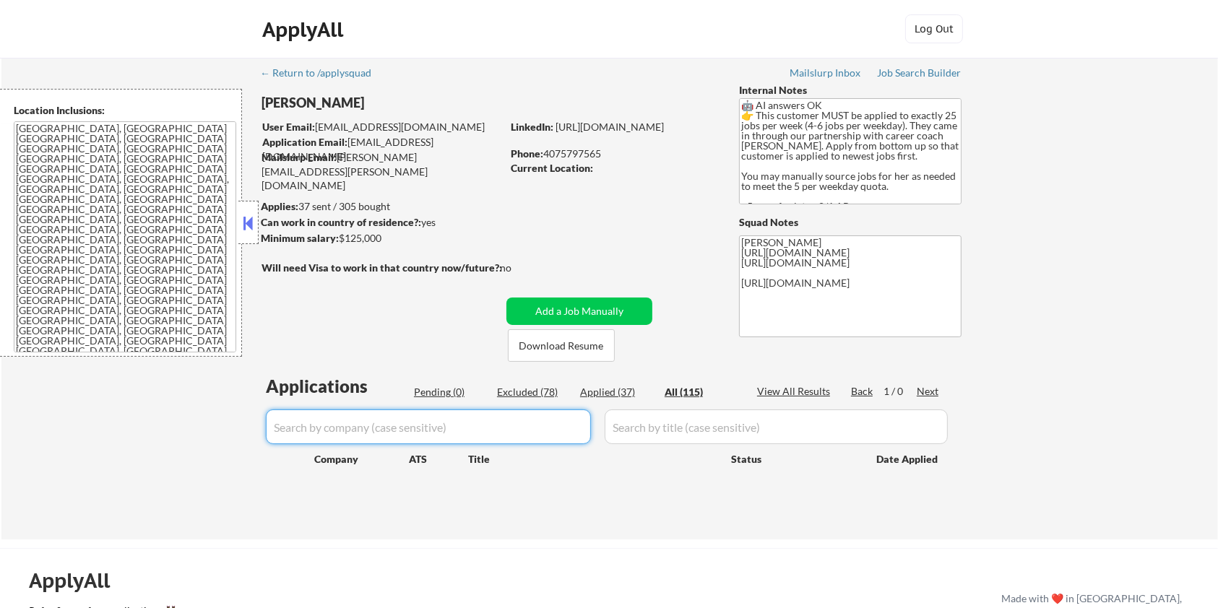
select select ""excluded__bad_match_""
select select ""excluded__expired_""
select select ""excluded__bad_match_""
select select ""excluded__expired_""
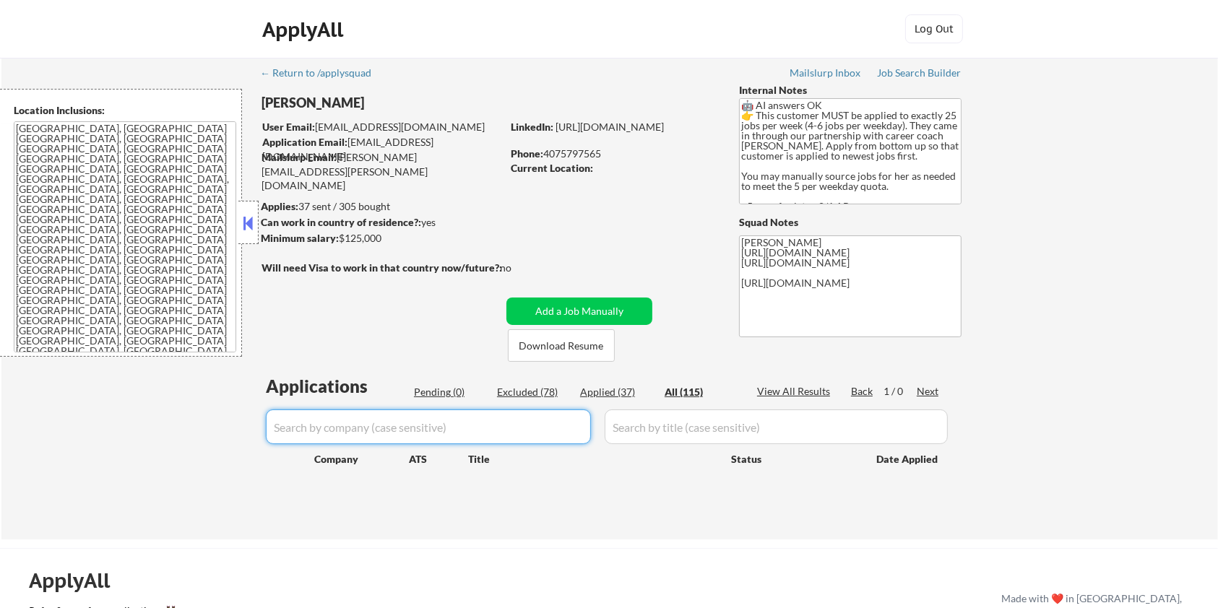
select select ""excluded__bad_match_""
select select ""excluded__expired_""
select select ""excluded__other_""
select select ""excluded__bad_match_""
select select ""excluded__expired_""
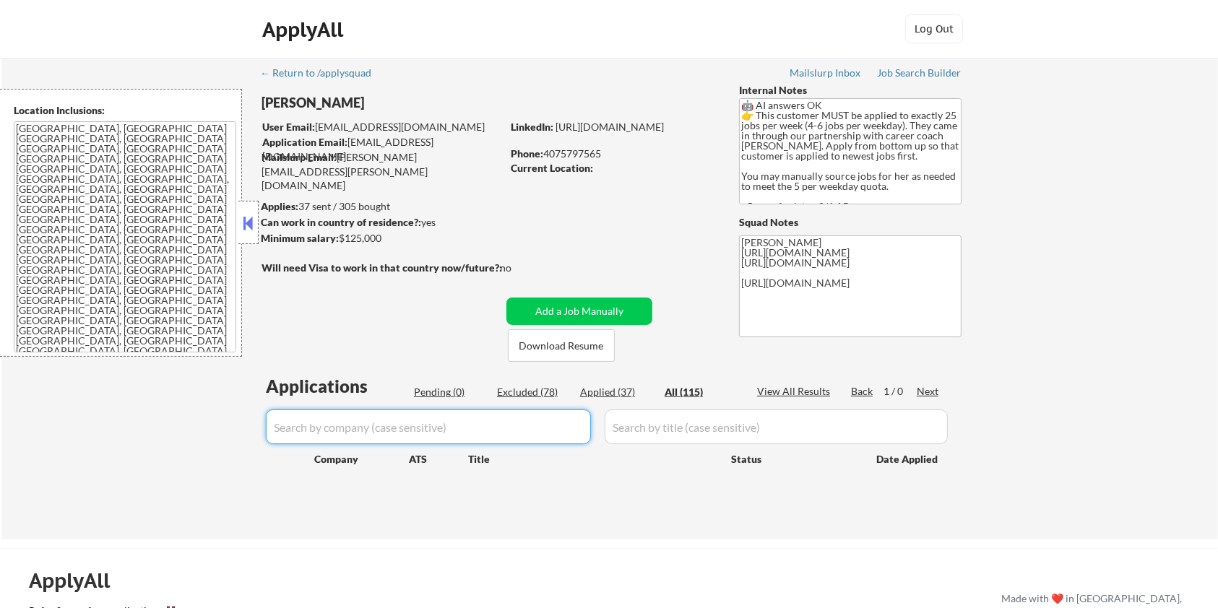
select select ""excluded__bad_match_""
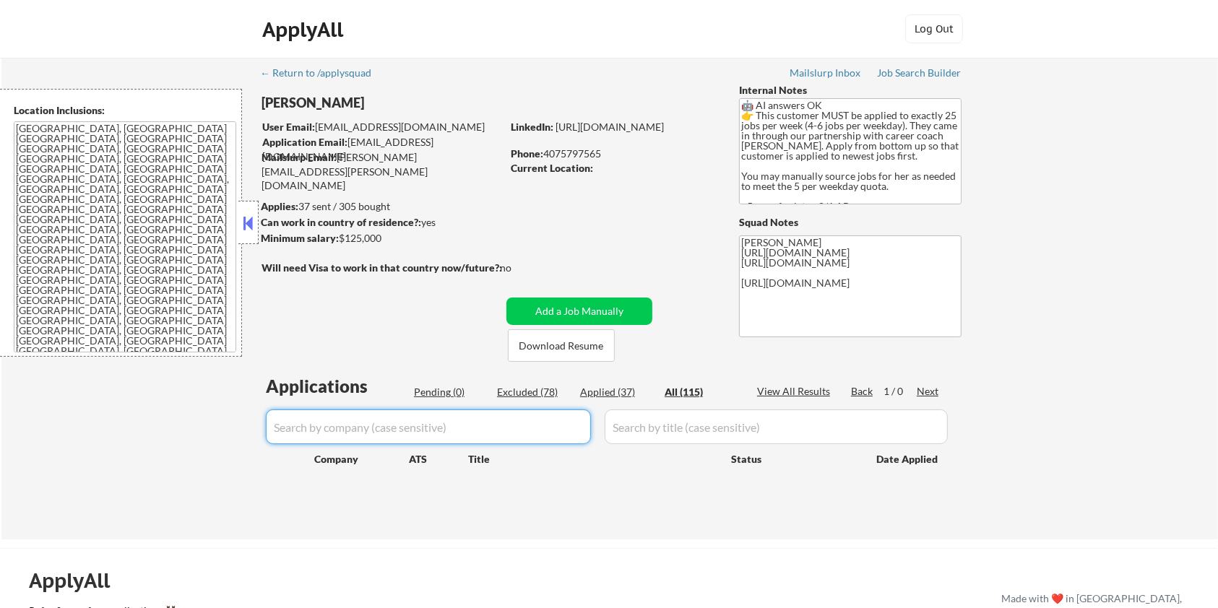
select select ""excluded__bad_match_""
select select ""excluded__expired_""
select select ""excluded__bad_match_""
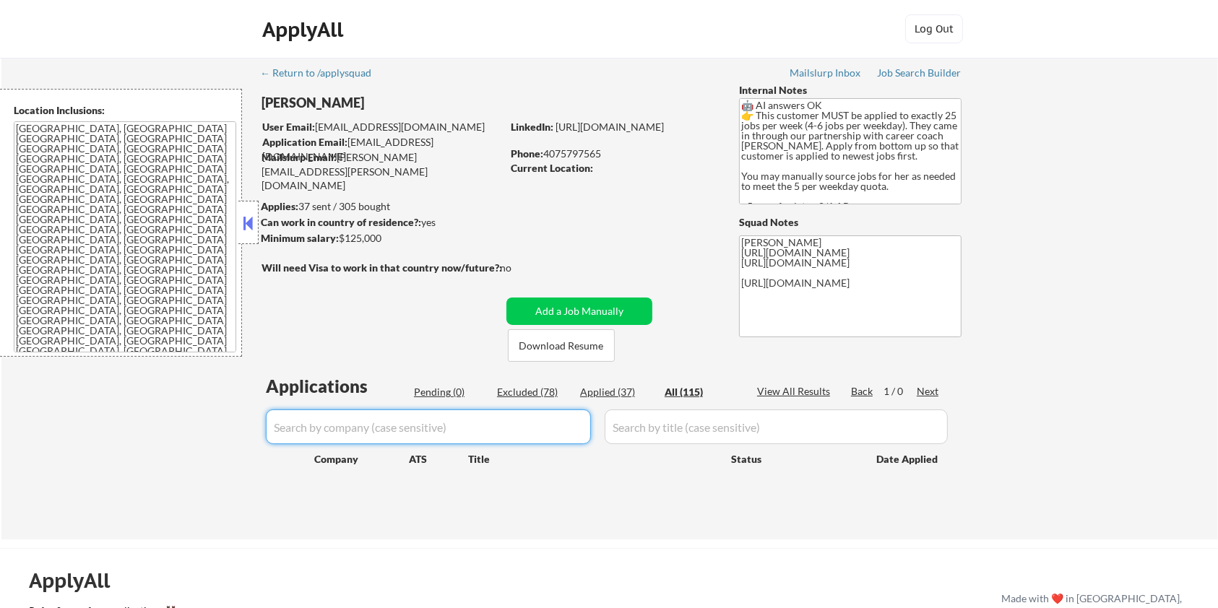
select select ""excluded__bad_match_""
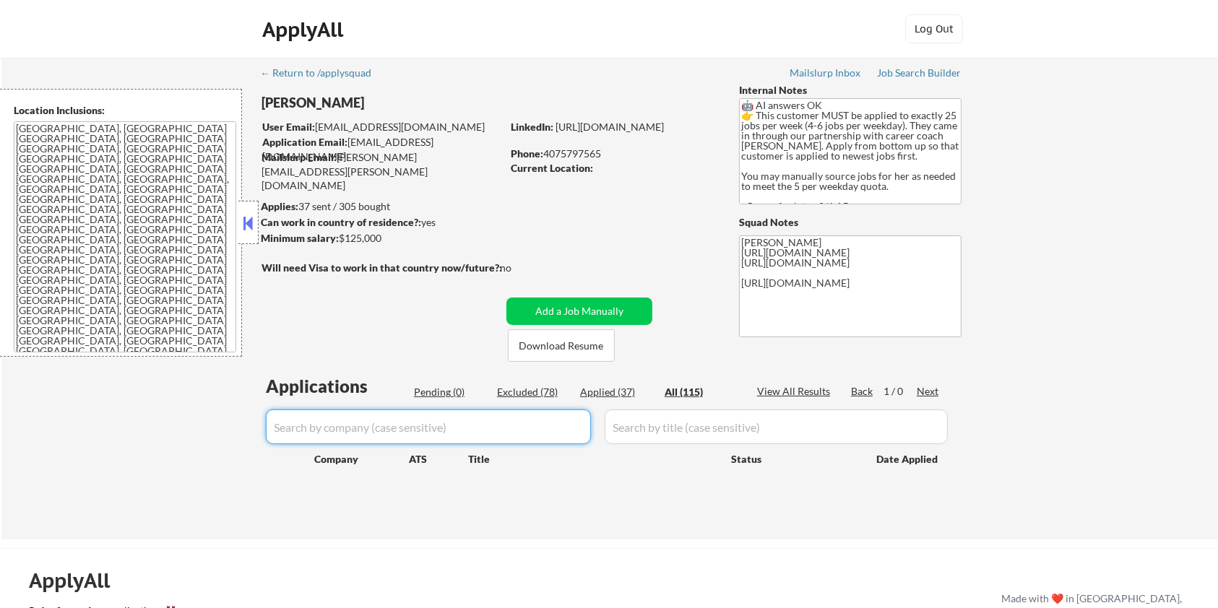
select select ""excluded__bad_match_""
select select ""excluded__expired_""
select select ""excluded__bad_match_""
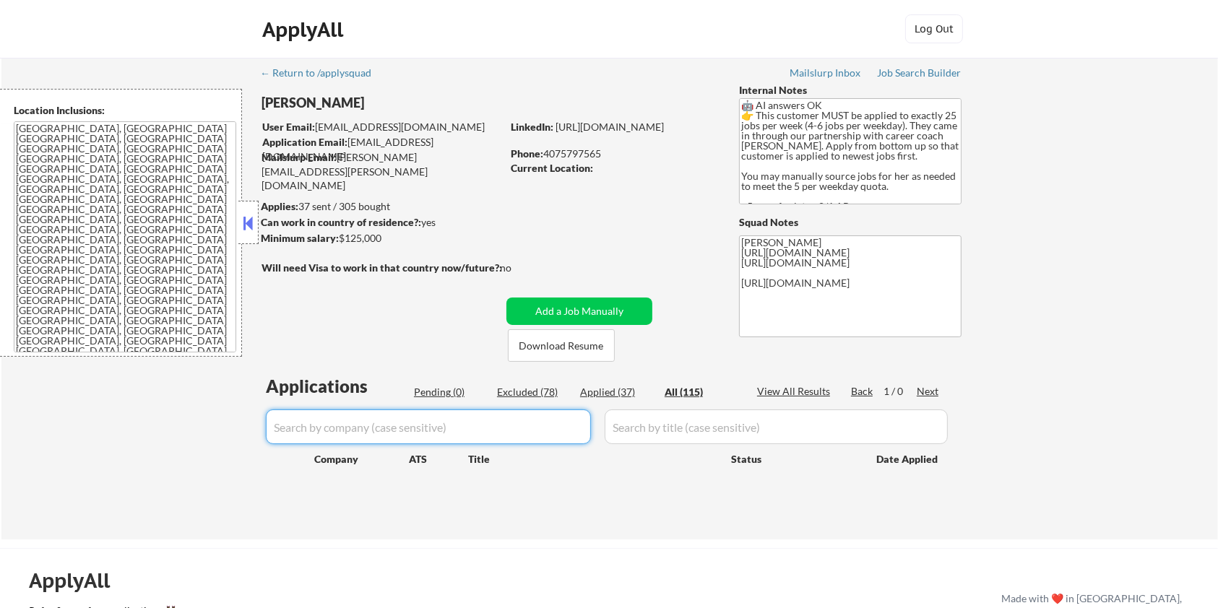
select select ""excluded__bad_match_""
select select ""excluded__expired_""
select select ""excluded__bad_match_""
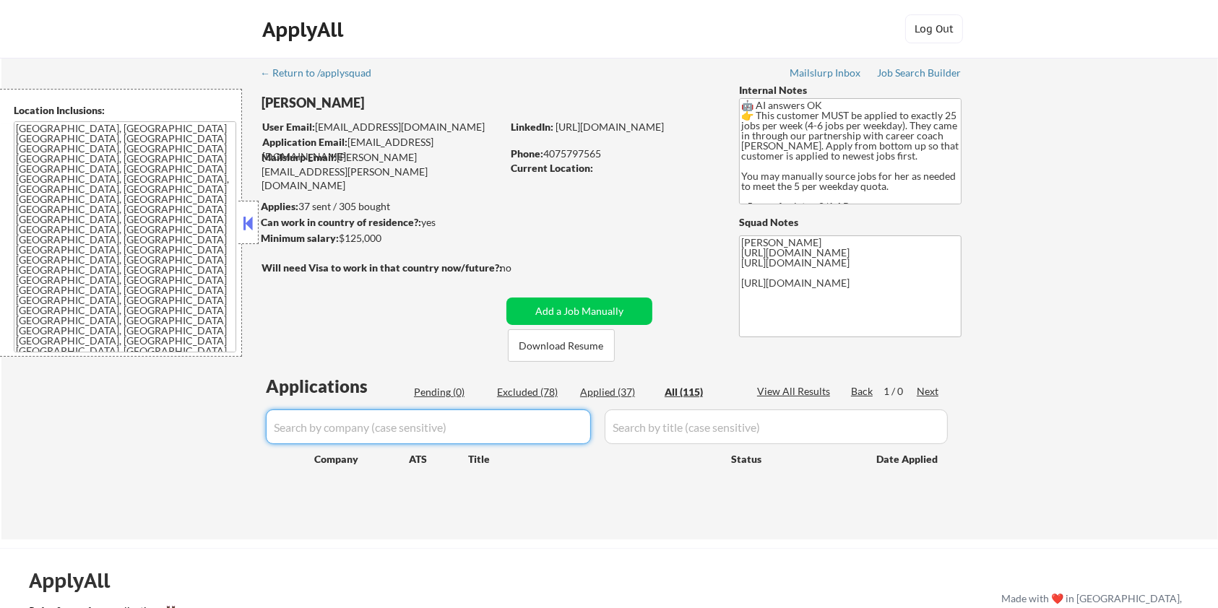
select select ""excluded__bad_match_""
select select ""excluded__expired_""
select select ""excluded__salary_""
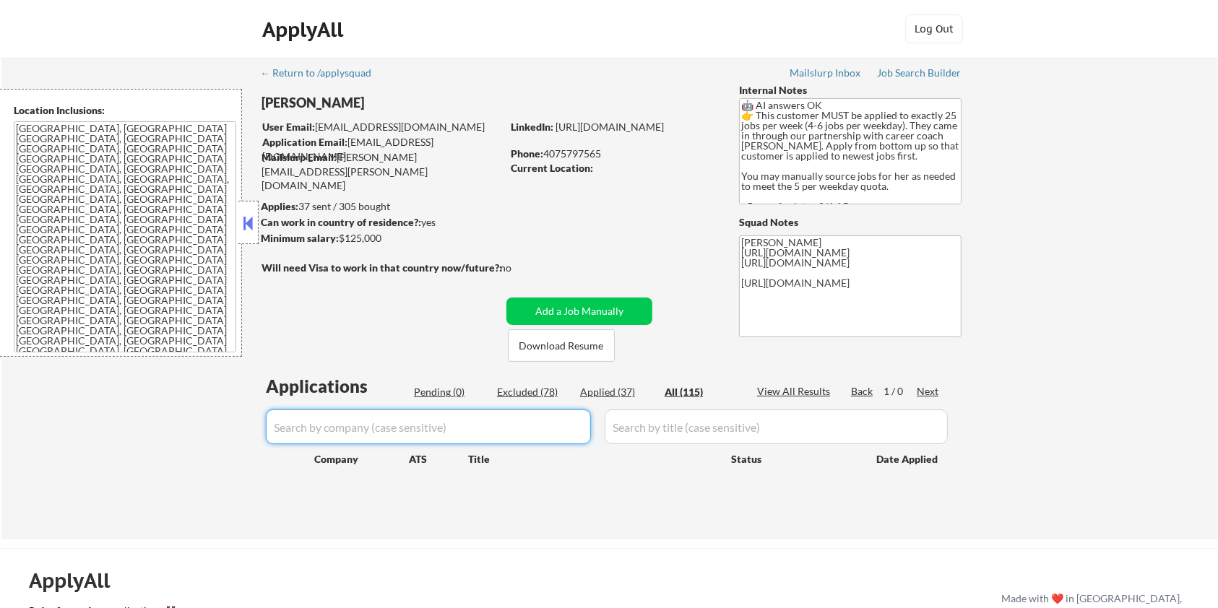
select select ""excluded__bad_match_""
select select ""excluded__expired_""
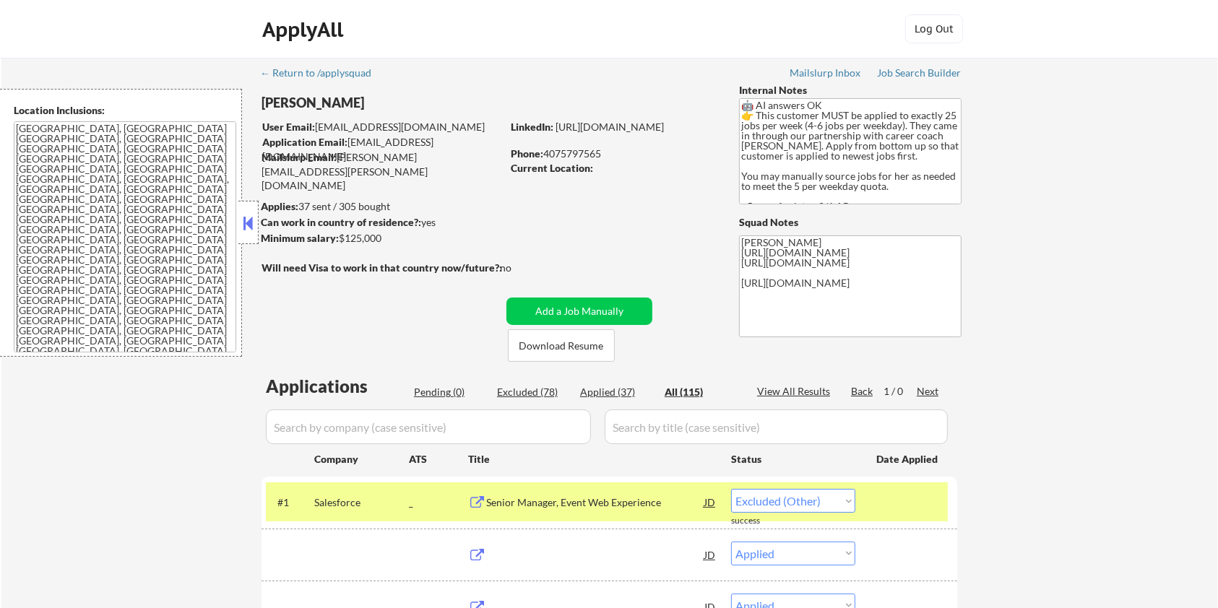
select select ""applied""
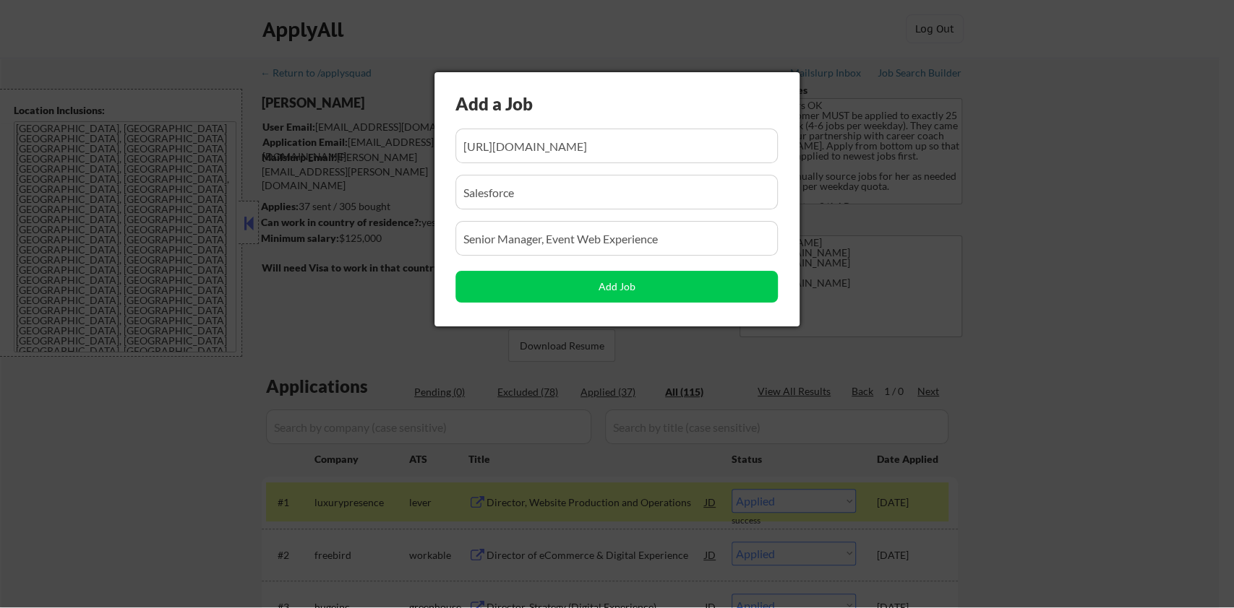
scroll to position [0, 225]
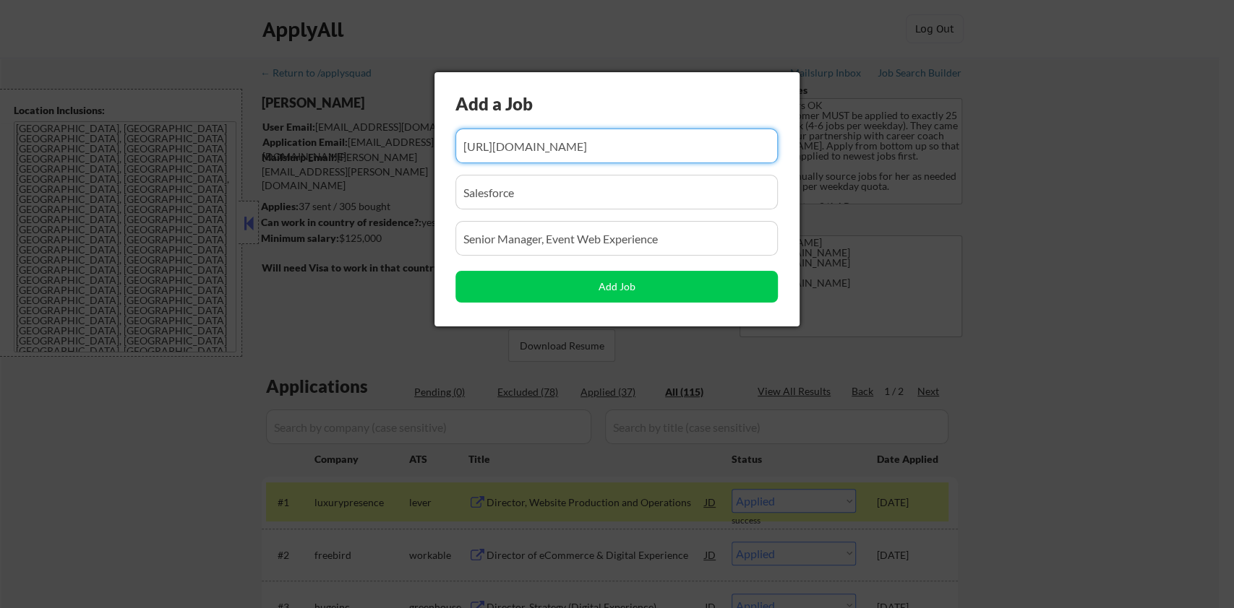
drag, startPoint x: 713, startPoint y: 142, endPoint x: 311, endPoint y: 161, distance: 402.3
click at [311, 160] on body "← Return to /applysquad Mailslurp Inbox Job Search Builder [PERSON_NAME] User E…" at bounding box center [617, 304] width 1234 height 608
type input "xtCw"
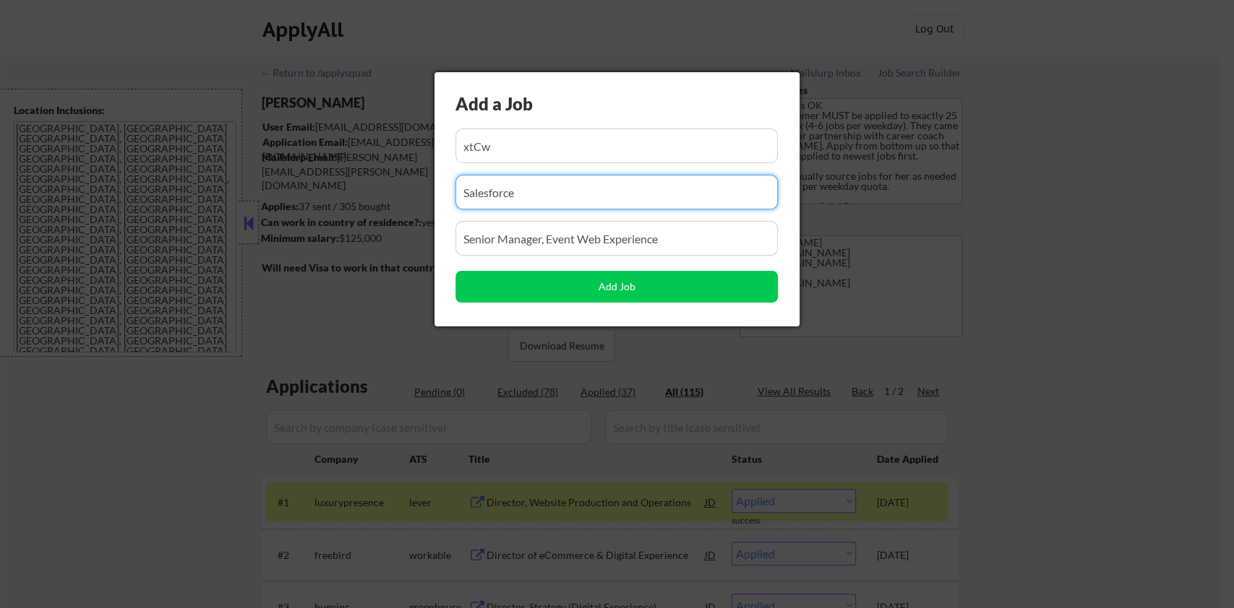
drag, startPoint x: 658, startPoint y: 202, endPoint x: 365, endPoint y: 199, distance: 292.7
click at [365, 199] on body "← Return to /applysquad Mailslurp Inbox Job Search Builder [PERSON_NAME] User E…" at bounding box center [617, 304] width 1234 height 608
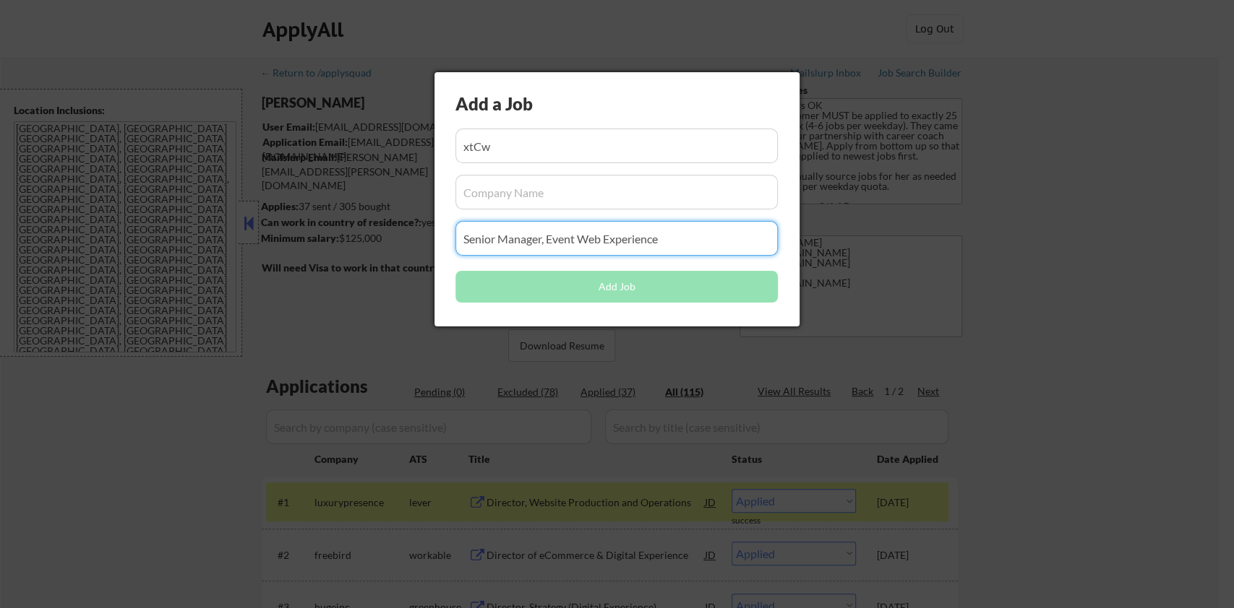
drag, startPoint x: 682, startPoint y: 236, endPoint x: 306, endPoint y: 251, distance: 376.1
click at [306, 251] on body "← Return to /applysquad Mailslurp Inbox Job Search Builder [PERSON_NAME] User E…" at bounding box center [617, 304] width 1234 height 608
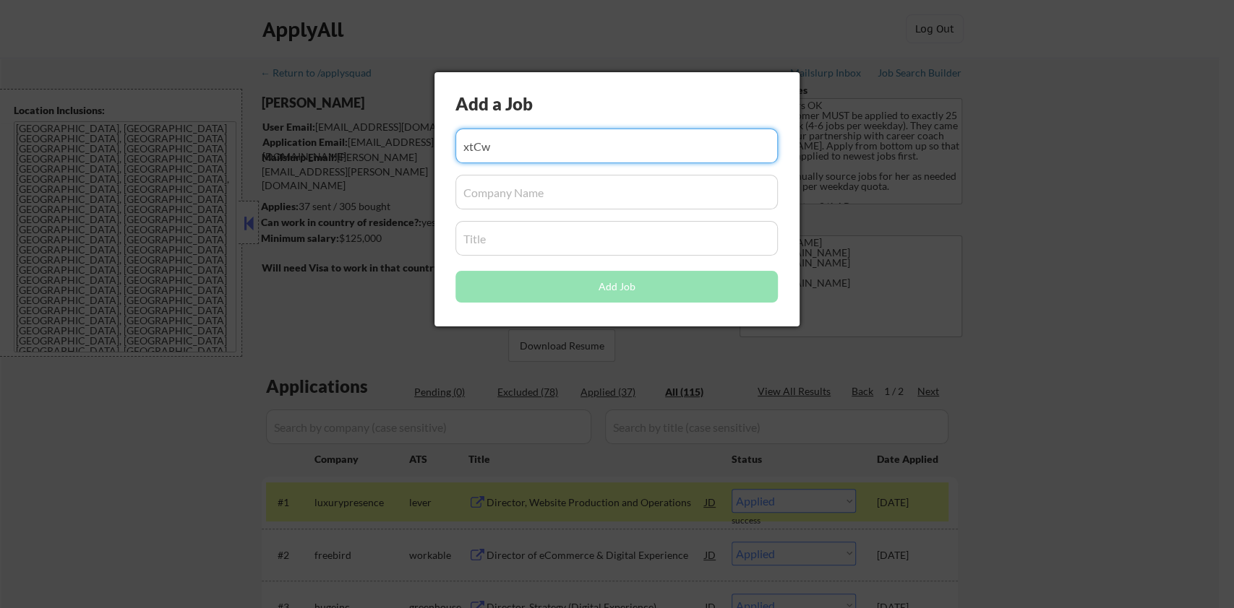
drag, startPoint x: 512, startPoint y: 150, endPoint x: 410, endPoint y: 150, distance: 101.2
click at [410, 150] on body "← Return to /applysquad Mailslurp Inbox Job Search Builder [PERSON_NAME] User E…" at bounding box center [617, 304] width 1234 height 608
click at [478, 137] on input "input" at bounding box center [616, 146] width 322 height 35
paste input "[URL][DOMAIN_NAME]"
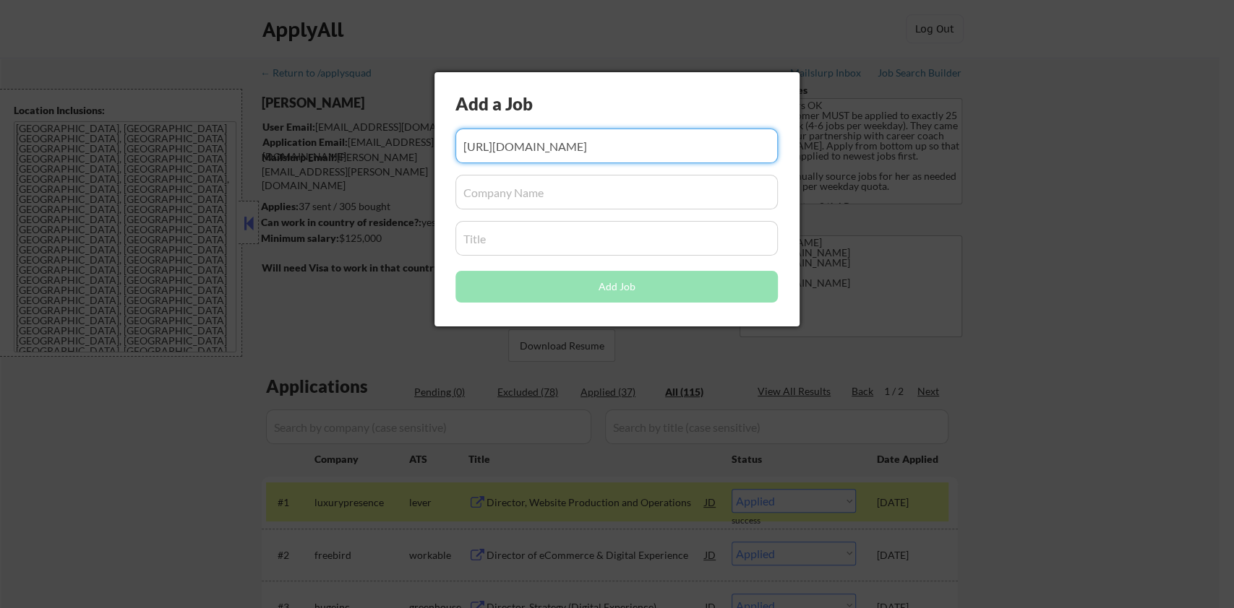
type input "[URL][DOMAIN_NAME]"
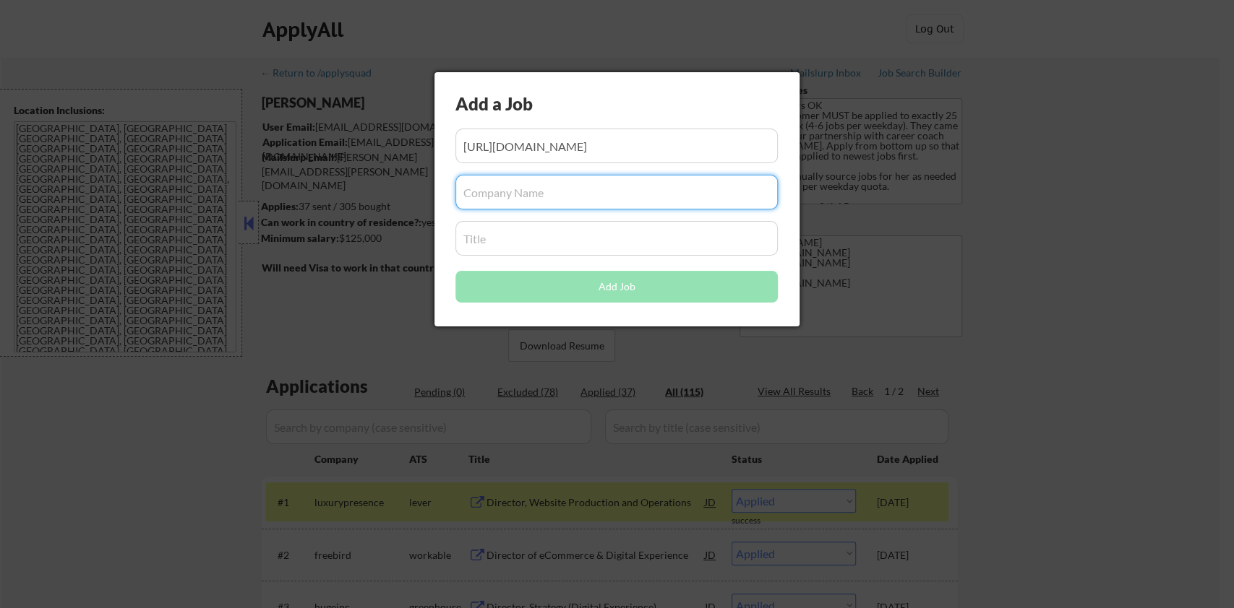
scroll to position [0, 0]
click at [491, 192] on input "input" at bounding box center [616, 192] width 322 height 35
type input "R"
type input "Fresh Consulting"
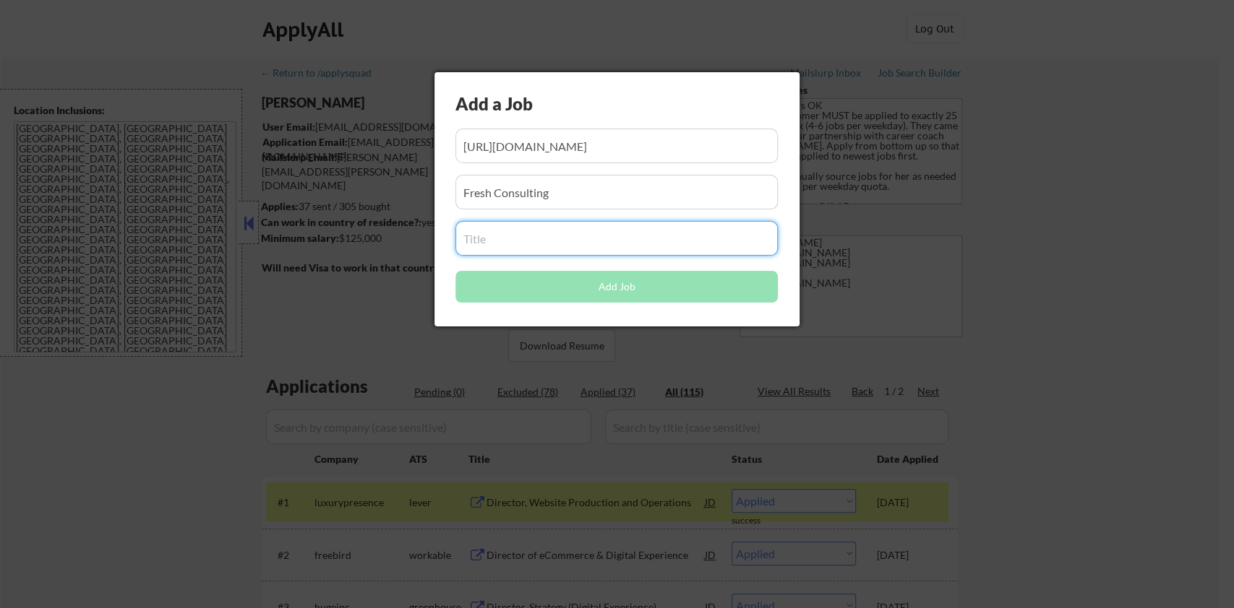
click at [504, 249] on input "input" at bounding box center [616, 238] width 322 height 35
click at [504, 236] on input "input" at bounding box center [616, 238] width 322 height 35
paste input "Sr. Project Manager (Digital) (onsite"
type input "Sr. Project Manager (Digital) (onsite"
click at [580, 289] on button "Add Job" at bounding box center [616, 287] width 322 height 32
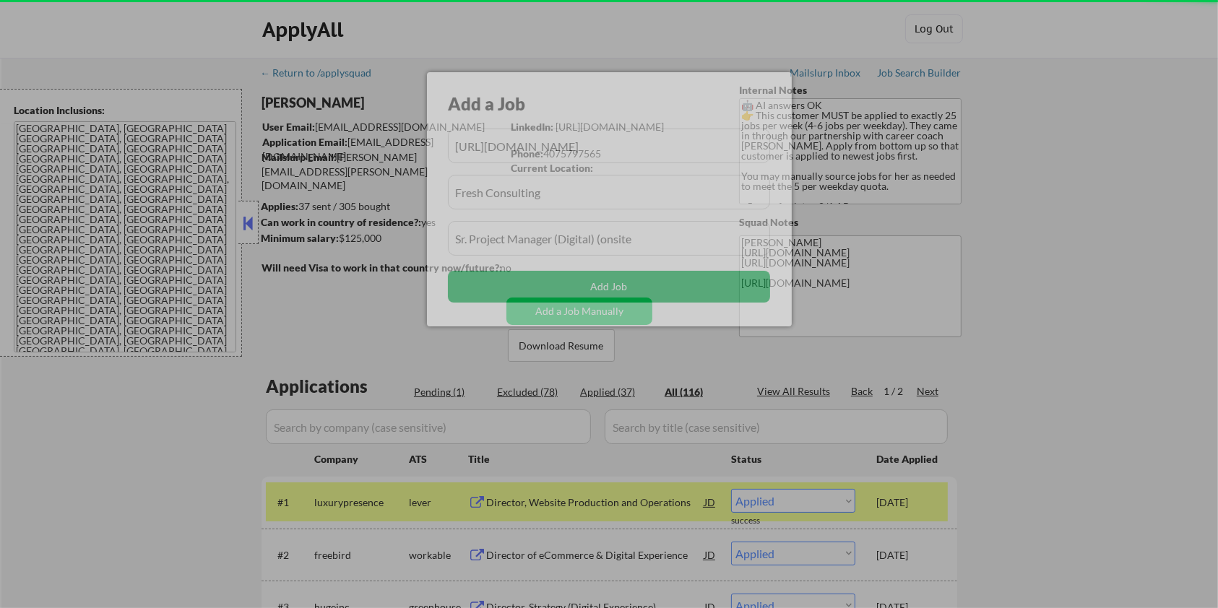
click at [590, 285] on button "Add Job" at bounding box center [609, 287] width 322 height 32
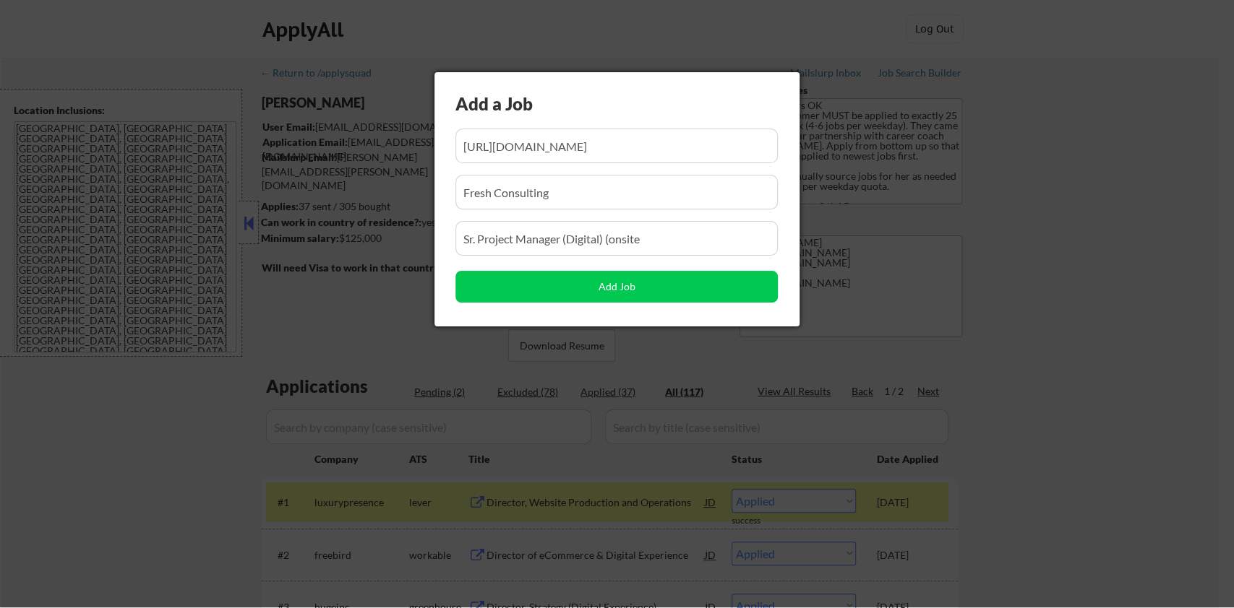
scroll to position [0, 219]
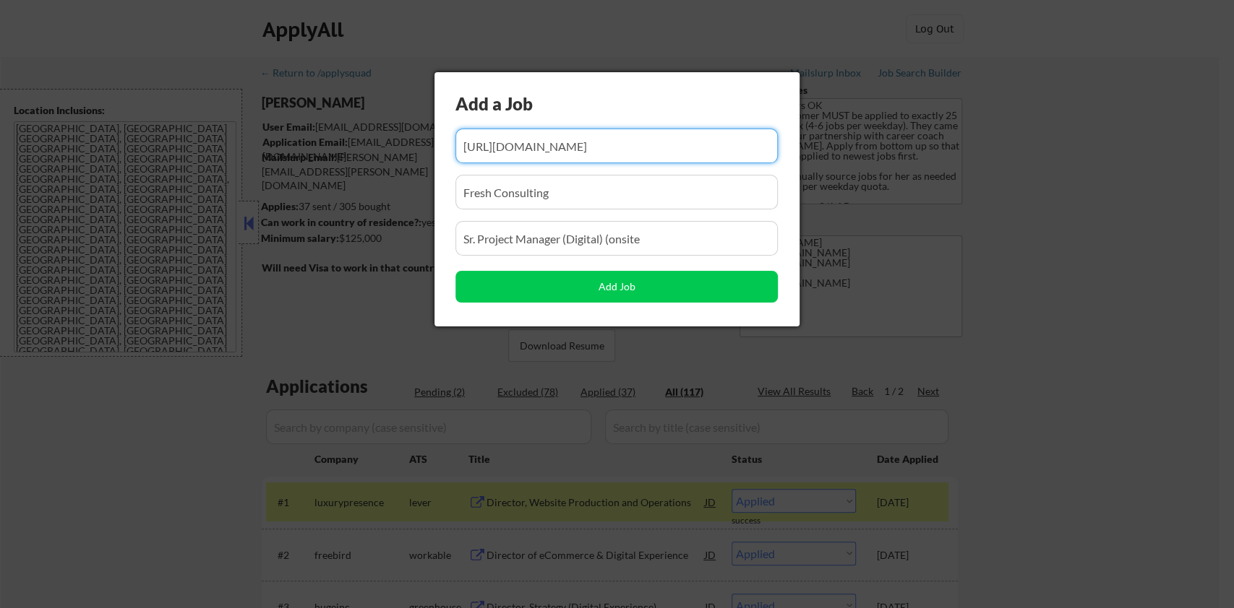
click at [1075, 349] on div at bounding box center [617, 304] width 1234 height 608
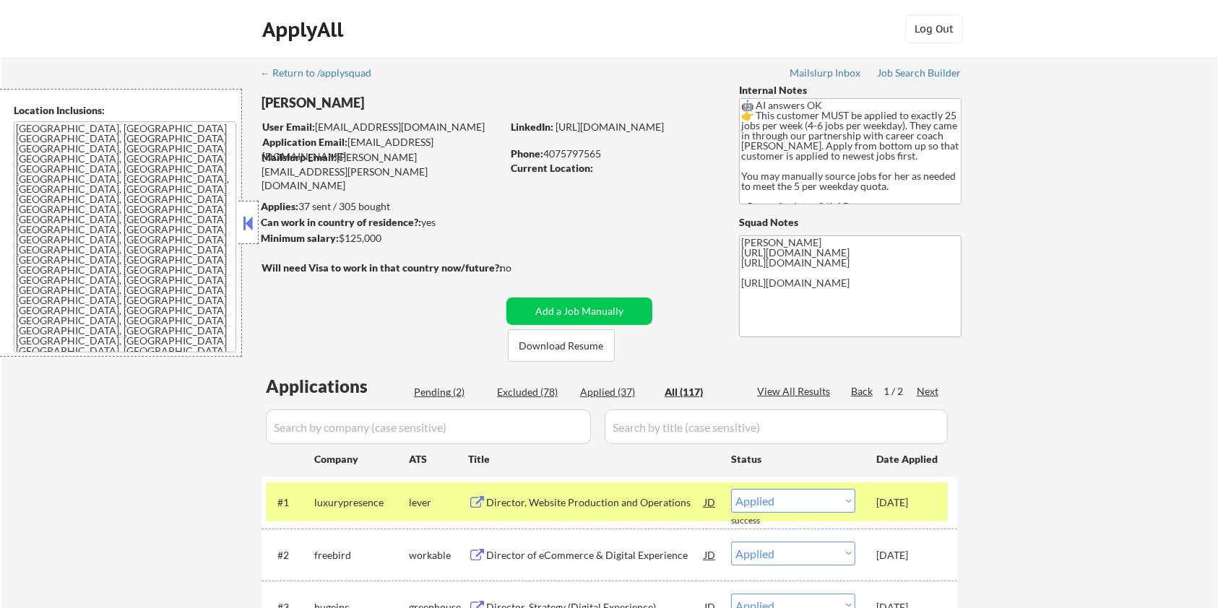
click at [446, 386] on div "Pending (2)" at bounding box center [450, 392] width 72 height 14
select select ""pending""
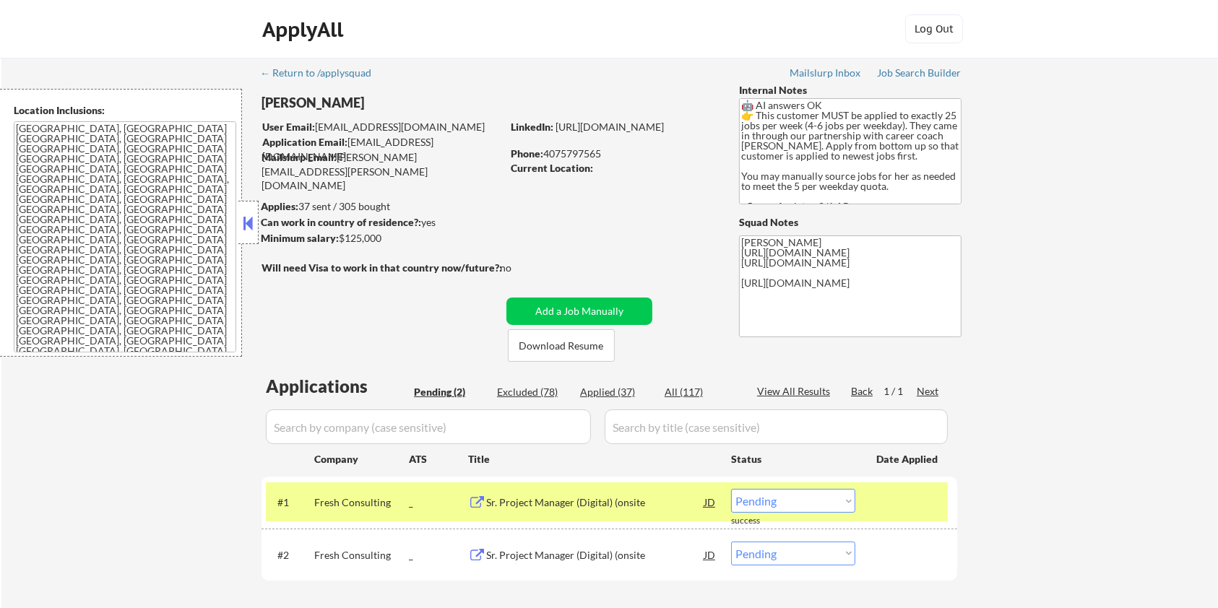
click at [837, 500] on select "Choose an option... Pending Applied Excluded (Questions) Excluded (Expired) Exc…" at bounding box center [793, 501] width 124 height 24
click at [731, 489] on select "Choose an option... Pending Applied Excluded (Questions) Excluded (Expired) Exc…" at bounding box center [793, 501] width 124 height 24
click at [573, 556] on div "Sr. Project Manager (Digital) (onsite" at bounding box center [595, 556] width 218 height 14
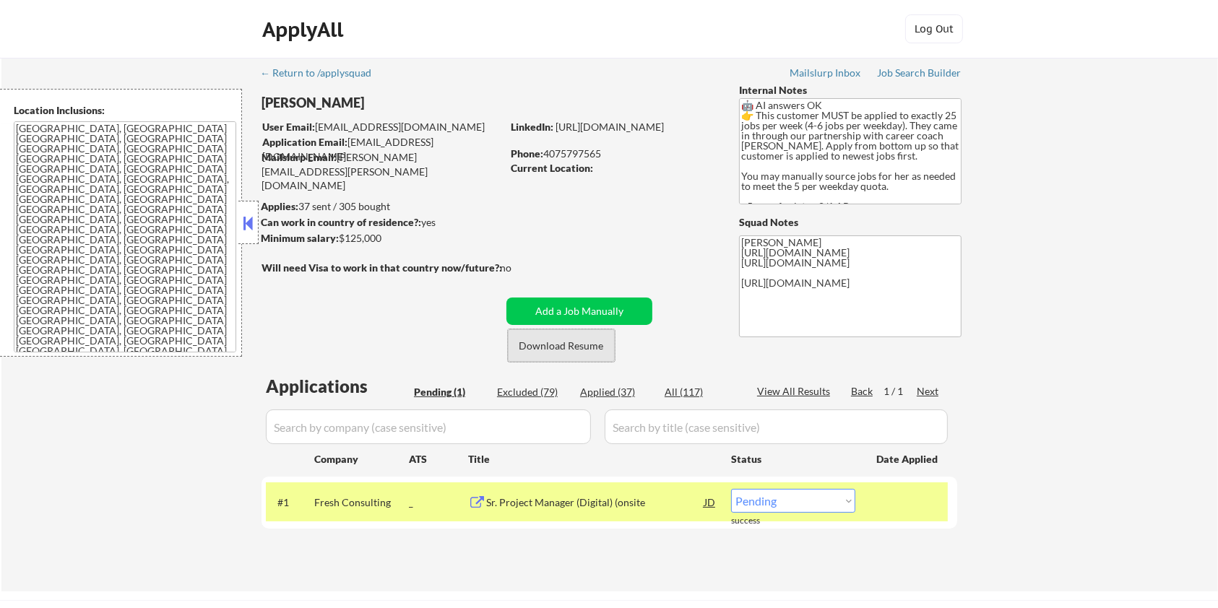
click at [579, 343] on button "Download Resume" at bounding box center [561, 346] width 107 height 33
click at [809, 499] on select "Choose an option... Pending Applied Excluded (Questions) Excluded (Expired) Exc…" at bounding box center [793, 501] width 124 height 24
select select ""applied""
click at [731, 489] on select "Choose an option... Pending Applied Excluded (Questions) Excluded (Expired) Exc…" at bounding box center [793, 501] width 124 height 24
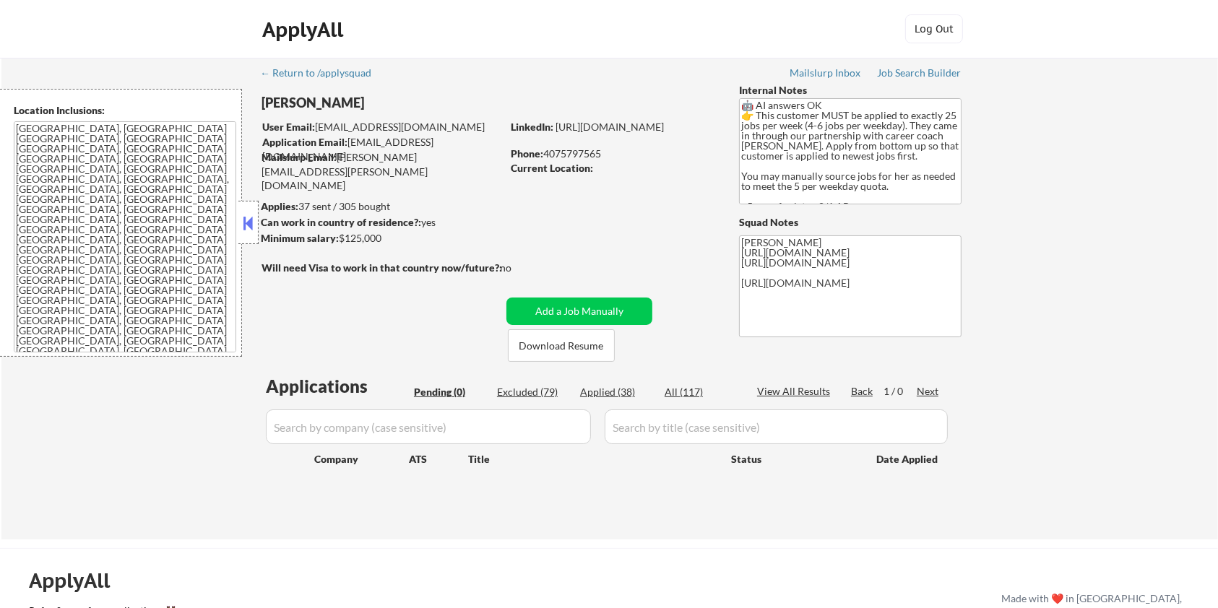
click at [396, 430] on input "input" at bounding box center [428, 427] width 325 height 35
type input "a"
type input "Amazon"
click at [622, 431] on input "input" at bounding box center [776, 427] width 343 height 35
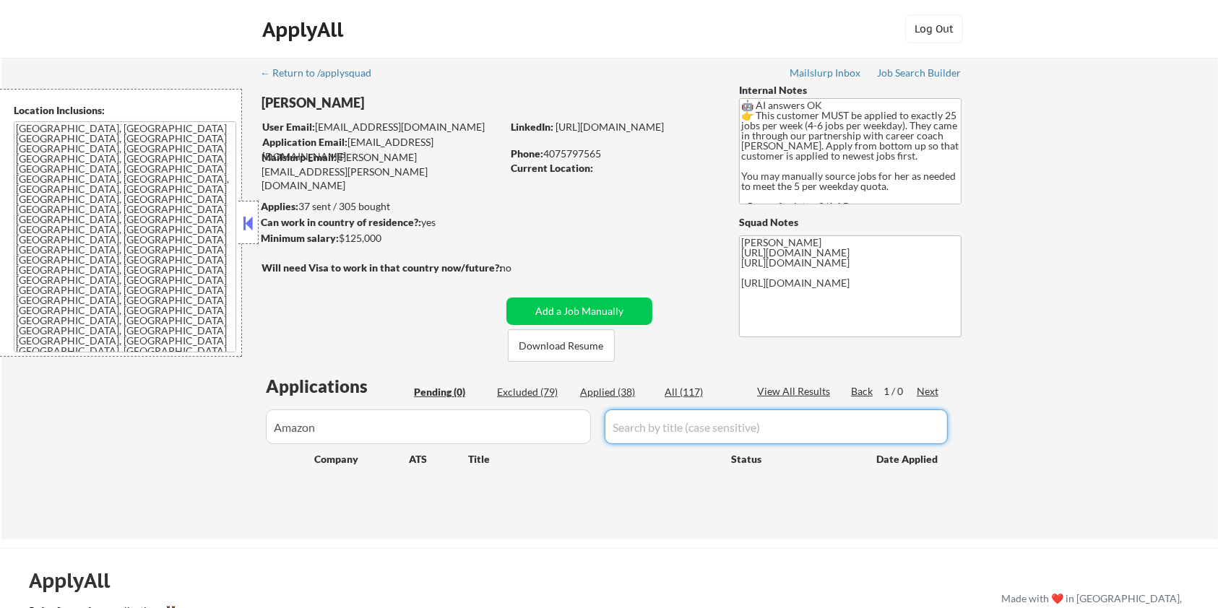
click at [694, 390] on div "All (117)" at bounding box center [701, 392] width 72 height 14
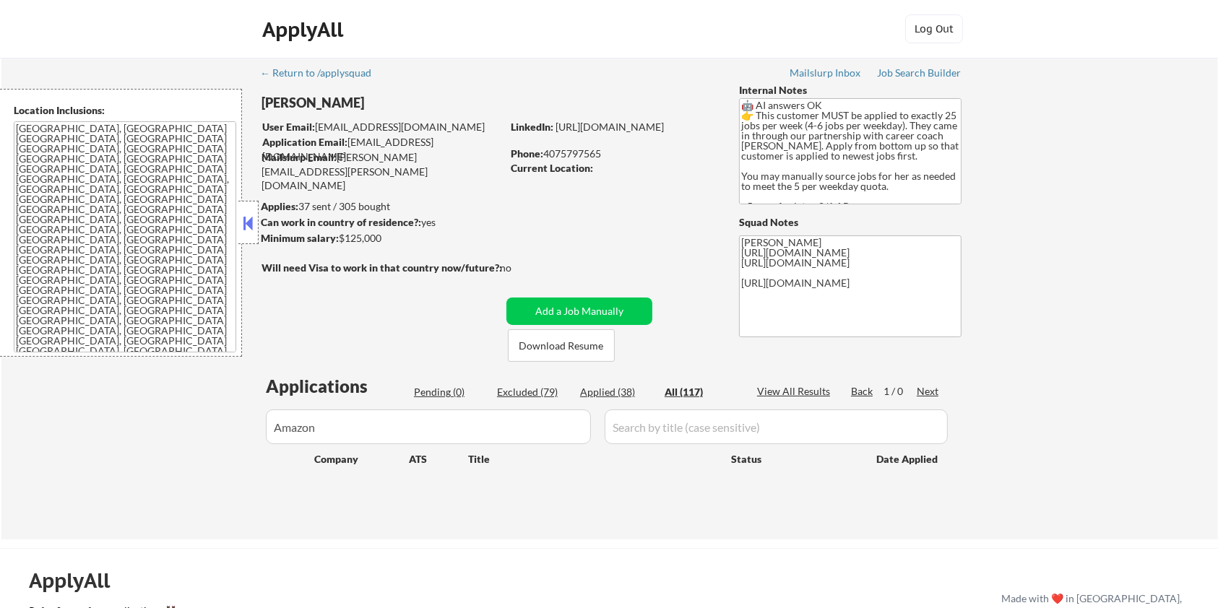
click at [672, 395] on div "All (117)" at bounding box center [701, 392] width 72 height 14
click at [667, 436] on input "input" at bounding box center [776, 427] width 343 height 35
drag, startPoint x: 438, startPoint y: 424, endPoint x: 184, endPoint y: 436, distance: 254.6
click at [184, 436] on div "← Return to /applysquad Mailslurp Inbox Job Search Builder [PERSON_NAME] User E…" at bounding box center [609, 299] width 1217 height 482
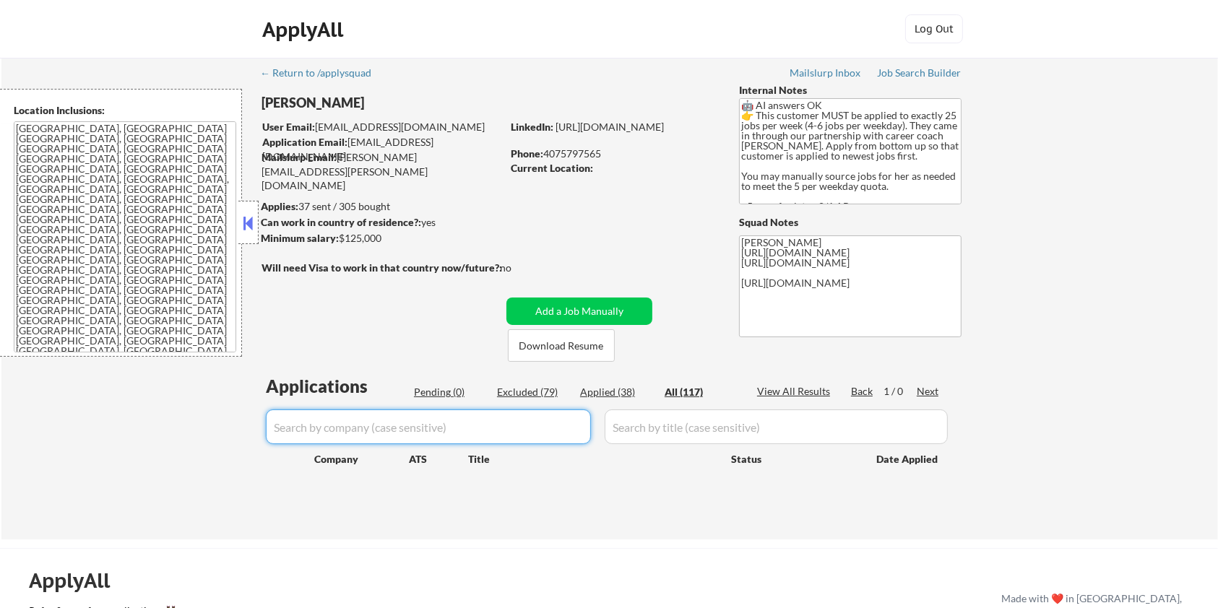
select select ""applied""
select select ""excluded__salary_""
select select ""excluded__expired_""
select select ""excluded__salary_""
select select ""excluded__expired_""
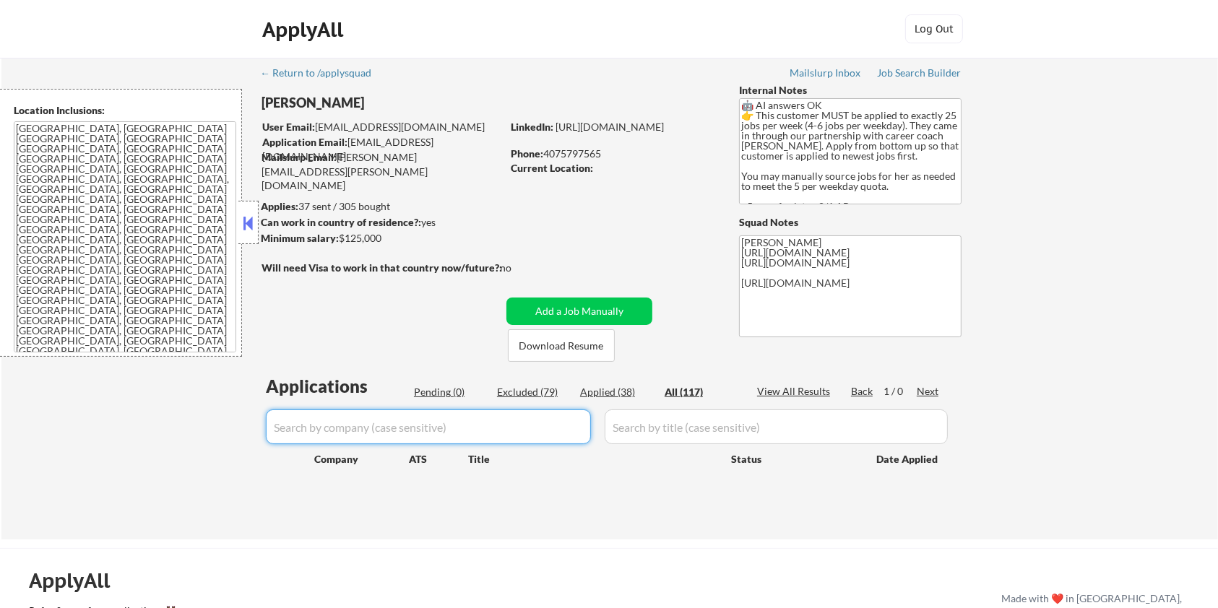
select select ""excluded__bad_match_""
select select ""excluded__expired_""
select select ""excluded__bad_match_""
select select ""excluded__expired_""
select select ""excluded__other_""
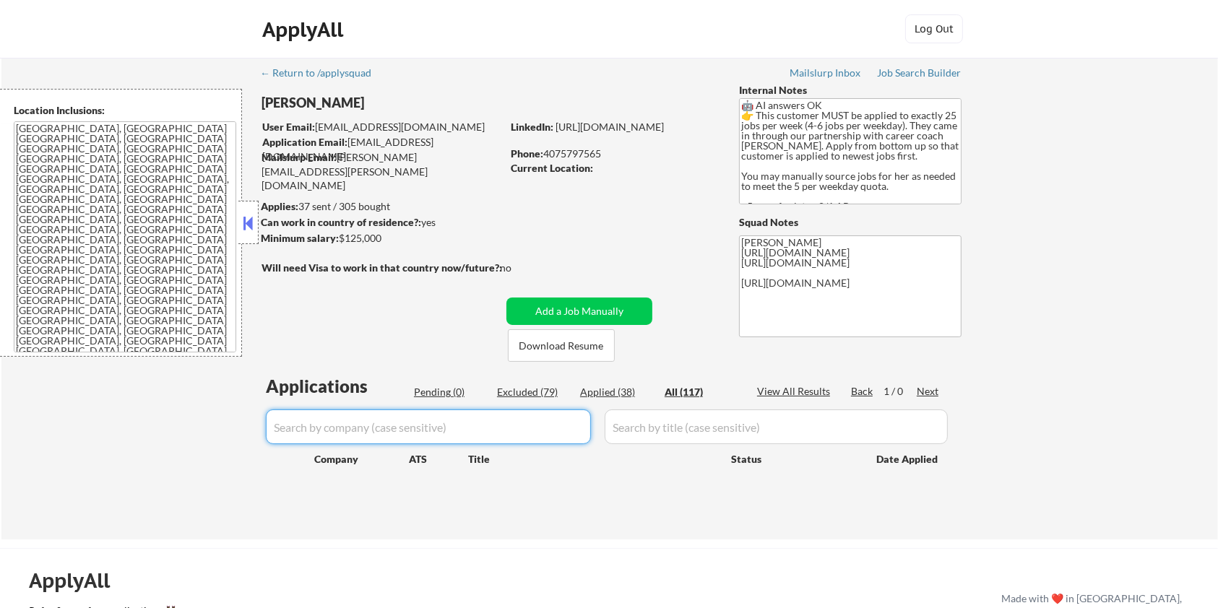
select select ""excluded__expired_""
select select ""excluded__salary_""
select select ""excluded__bad_match_""
select select ""excluded__salary_""
select select ""excluded__blocklist_""
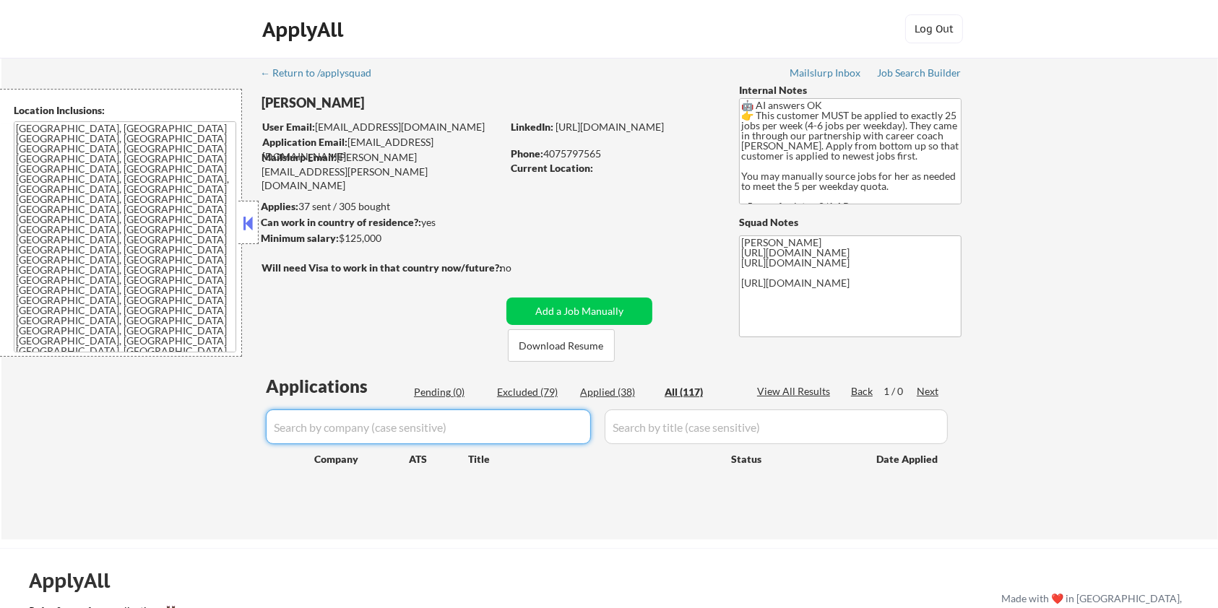
select select ""excluded__bad_match_""
select select ""excluded__expired_""
select select ""excluded__bad_match_""
select select ""excluded__expired_""
select select ""excluded__bad_match_""
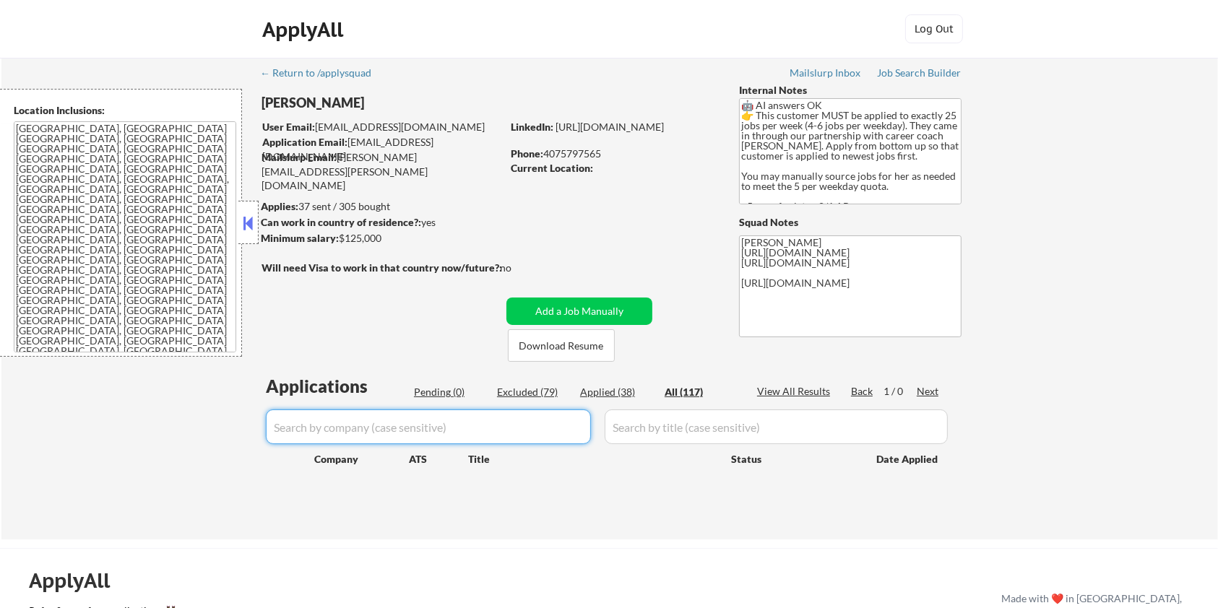
select select ""excluded__expired_""
select select ""excluded__other_""
select select ""excluded__bad_match_""
select select ""excluded__expired_""
select select ""excluded__bad_match_""
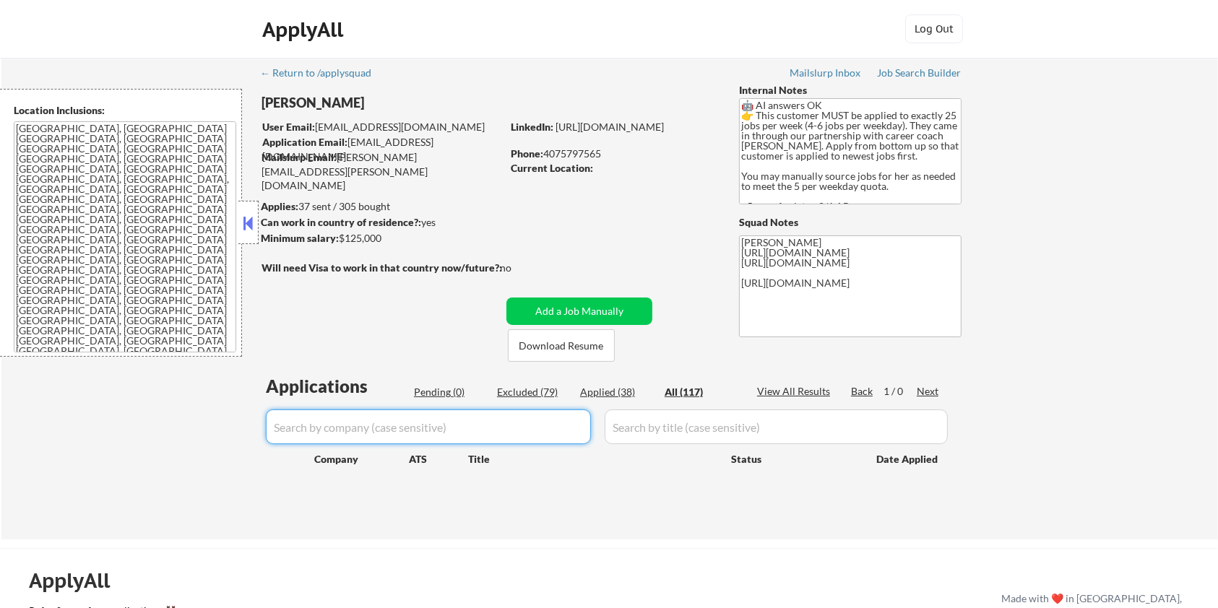
select select ""excluded__expired_""
select select ""excluded__bad_match_""
select select ""excluded__expired_""
select select ""excluded__bad_match_""
select select ""excluded__expired_""
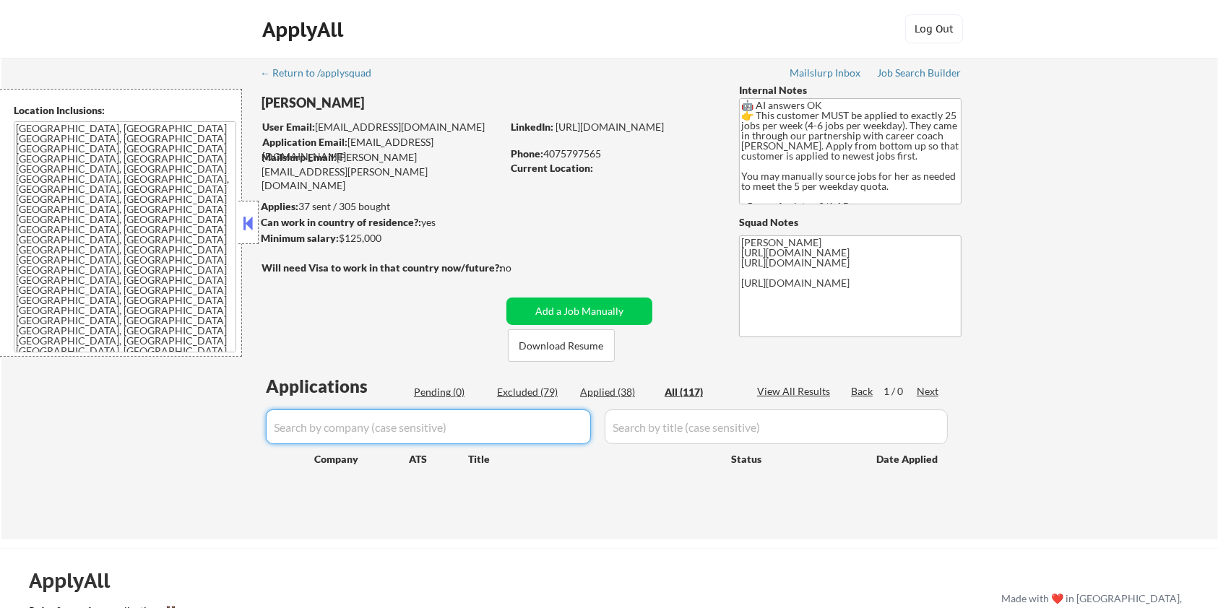
select select ""excluded__bad_match_""
select select ""excluded__expired_""
select select ""excluded__salary_""
select select ""excluded__bad_match_""
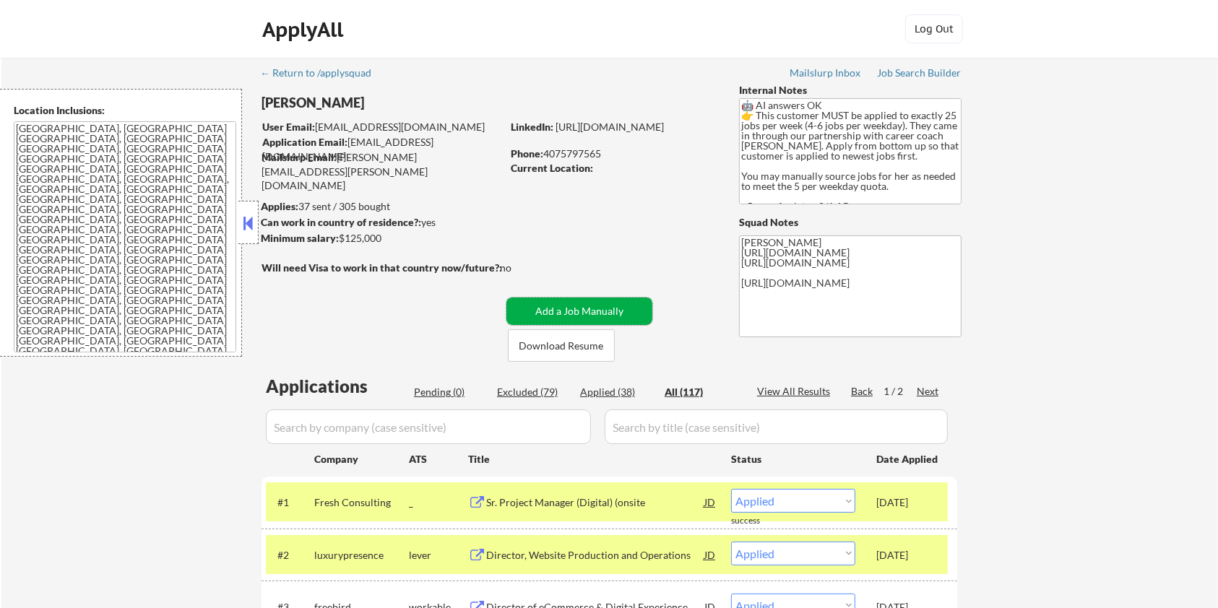
click at [568, 304] on button "Add a Job Manually" at bounding box center [580, 311] width 146 height 27
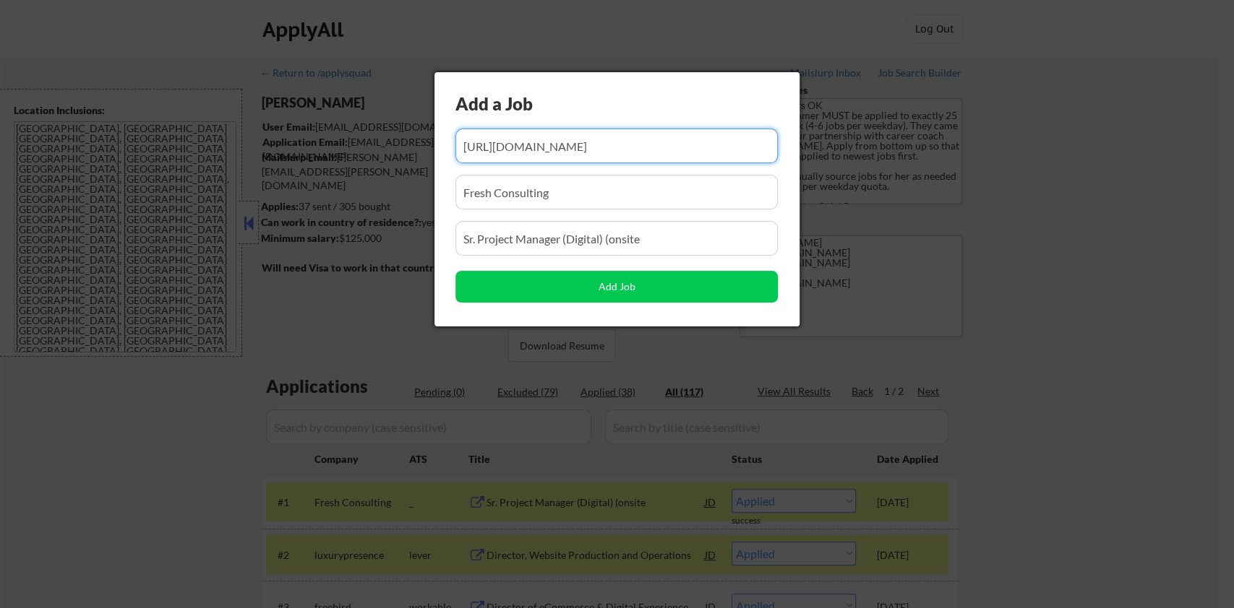
drag, startPoint x: 734, startPoint y: 144, endPoint x: 302, endPoint y: 223, distance: 439.4
click at [302, 223] on body "← Return to /applysquad Mailslurp Inbox Job Search Builder [PERSON_NAME] User E…" at bounding box center [617, 304] width 1234 height 608
type input "Yn4Kg"
drag, startPoint x: 584, startPoint y: 157, endPoint x: 346, endPoint y: 158, distance: 237.8
click at [345, 157] on body "← Return to /applysquad Mailslurp Inbox Job Search Builder [PERSON_NAME] User E…" at bounding box center [617, 304] width 1234 height 608
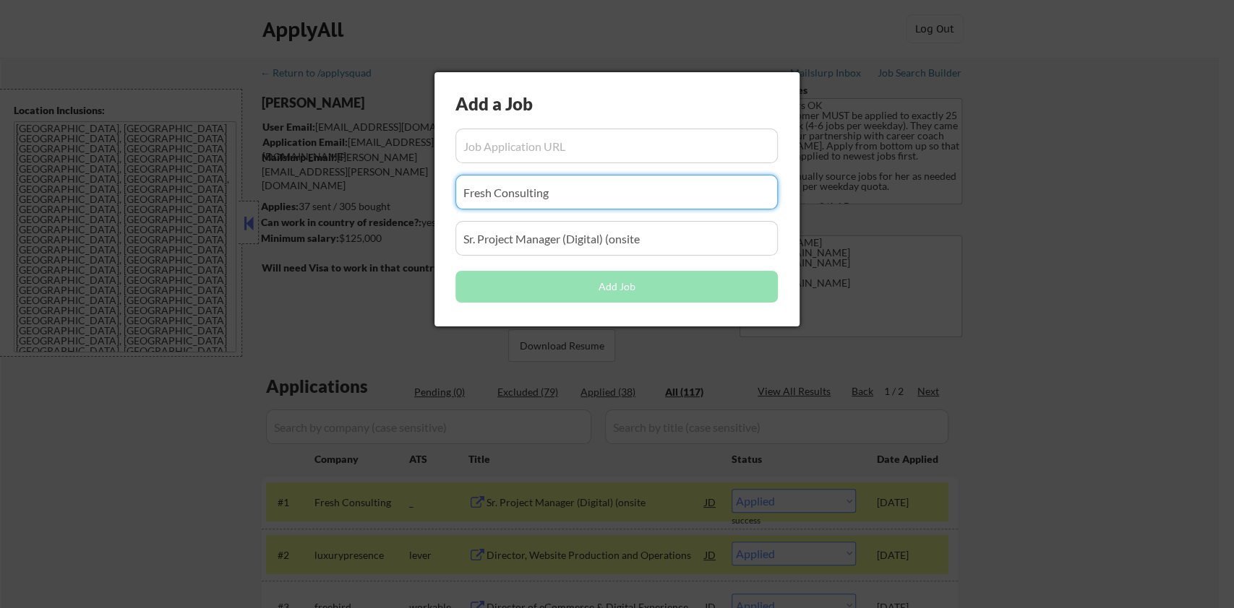
drag, startPoint x: 566, startPoint y: 195, endPoint x: 379, endPoint y: 217, distance: 187.7
click at [379, 217] on body "← Return to /applysquad Mailslurp Inbox Job Search Builder [PERSON_NAME] User E…" at bounding box center [617, 304] width 1234 height 608
drag, startPoint x: 329, startPoint y: 285, endPoint x: 286, endPoint y: 296, distance: 43.8
click at [286, 296] on body "← Return to /applysquad Mailslurp Inbox Job Search Builder [PERSON_NAME] User E…" at bounding box center [617, 304] width 1234 height 608
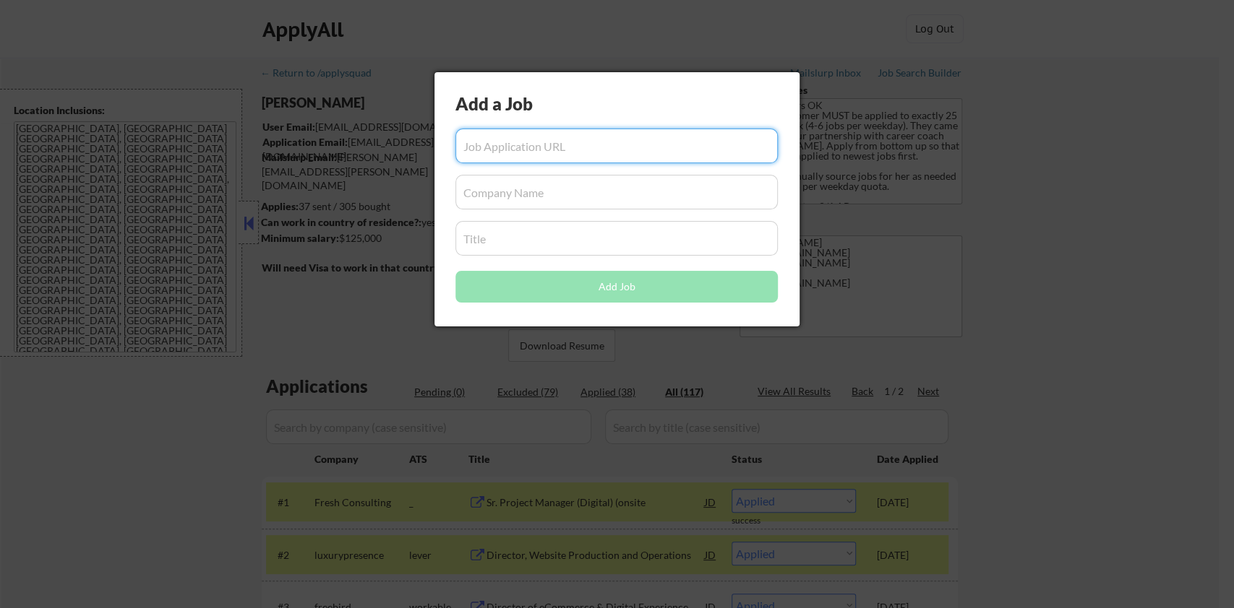
click at [487, 142] on input "input" at bounding box center [616, 146] width 322 height 35
paste input "[URL][DOMAIN_NAME]"
type input "[URL][DOMAIN_NAME]"
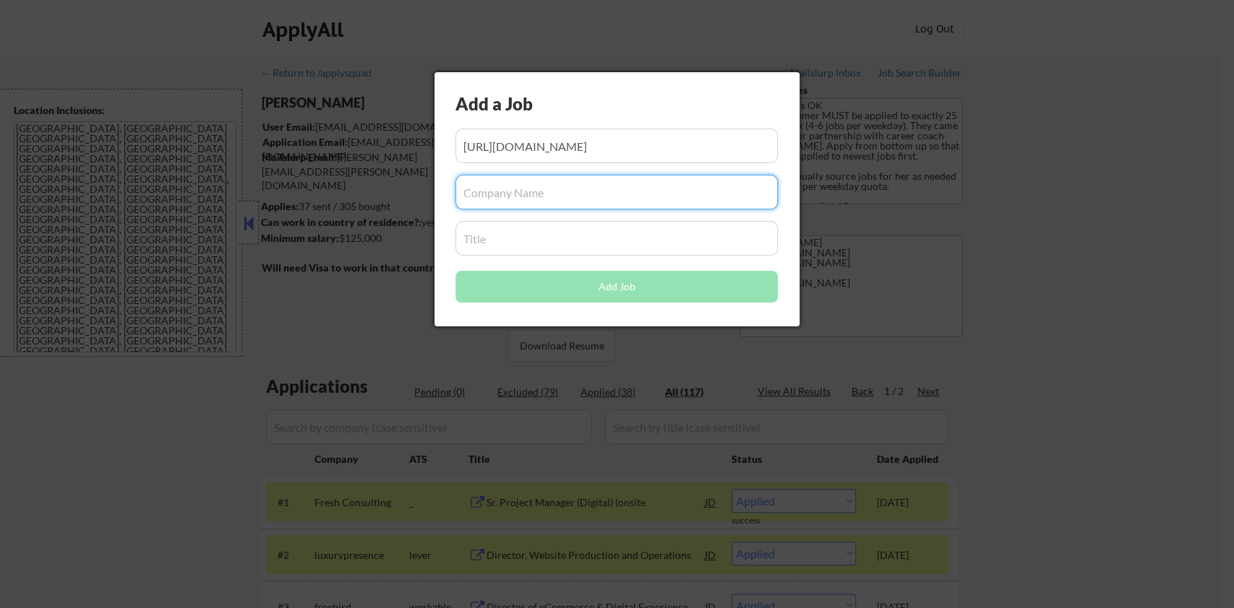
scroll to position [0, 0]
click at [502, 186] on input "input" at bounding box center [616, 192] width 322 height 35
click at [540, 194] on input "input" at bounding box center [616, 192] width 322 height 35
paste input "AAA [US_STATE]"
type input "AAA [US_STATE]"
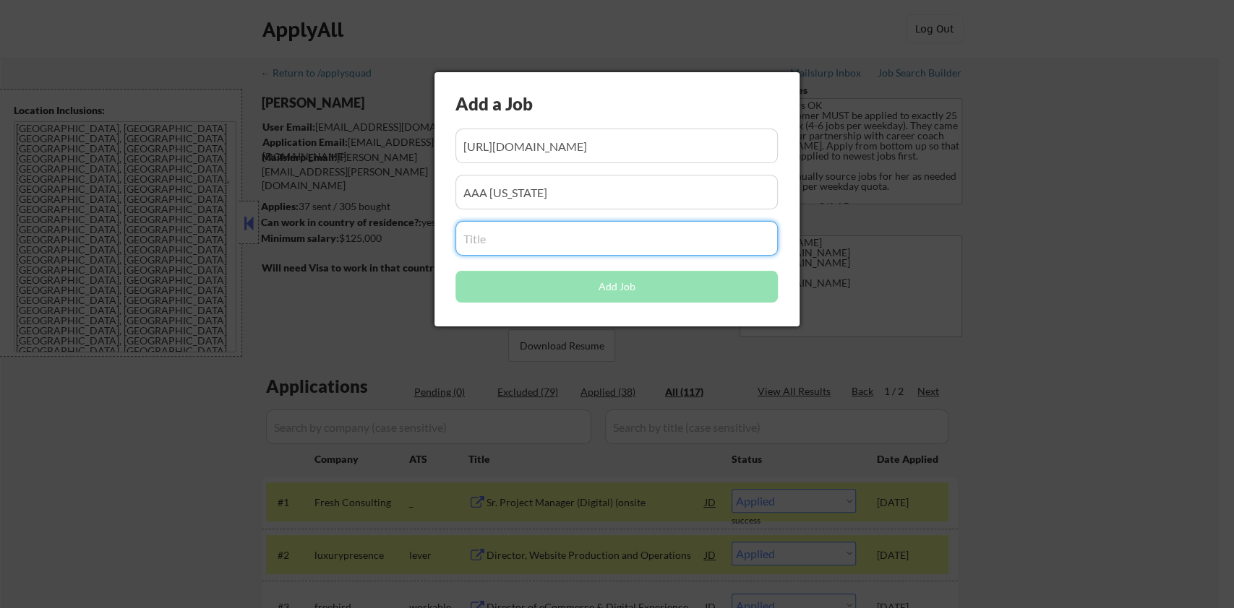
click at [523, 245] on input "input" at bounding box center [616, 238] width 322 height 35
click at [494, 240] on input "input" at bounding box center [616, 238] width 322 height 35
paste input "Sr Digital Product Manager – Performance & Growth"
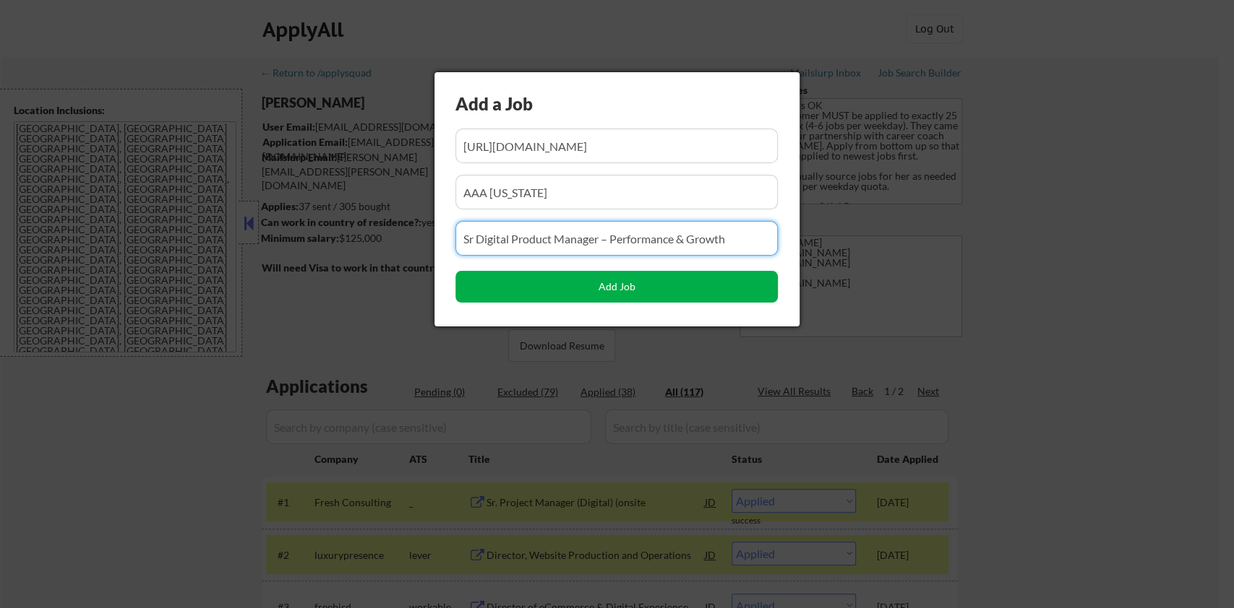
type input "Sr Digital Product Manager – Performance & Growth"
click at [684, 287] on button "Add Job" at bounding box center [616, 287] width 322 height 32
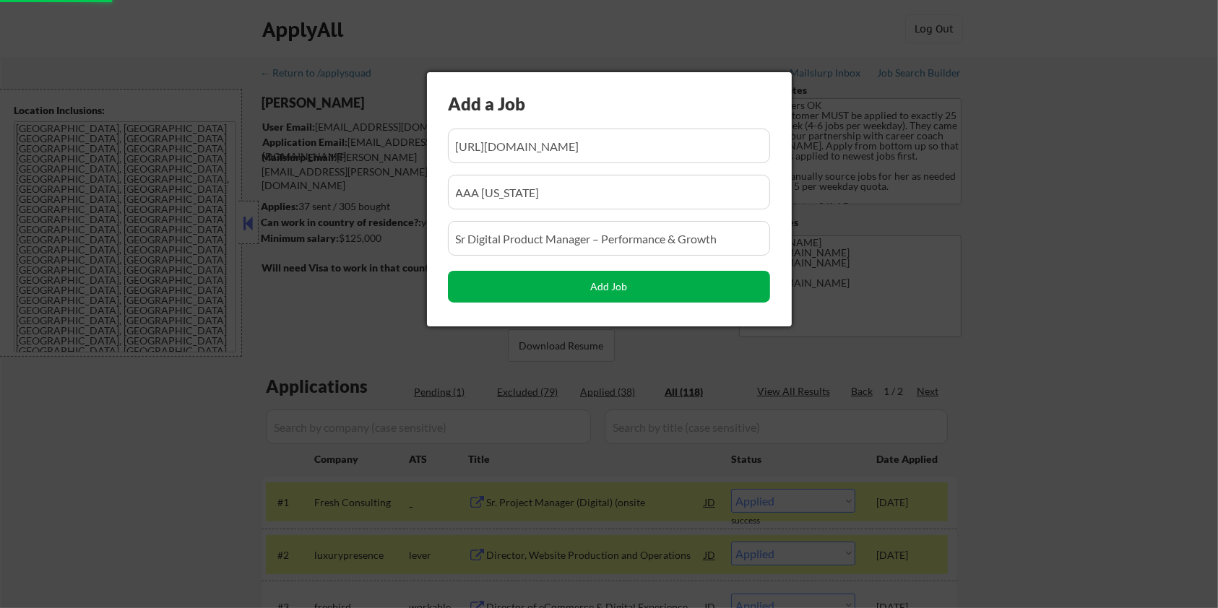
click at [575, 278] on button "Add Job" at bounding box center [609, 287] width 322 height 32
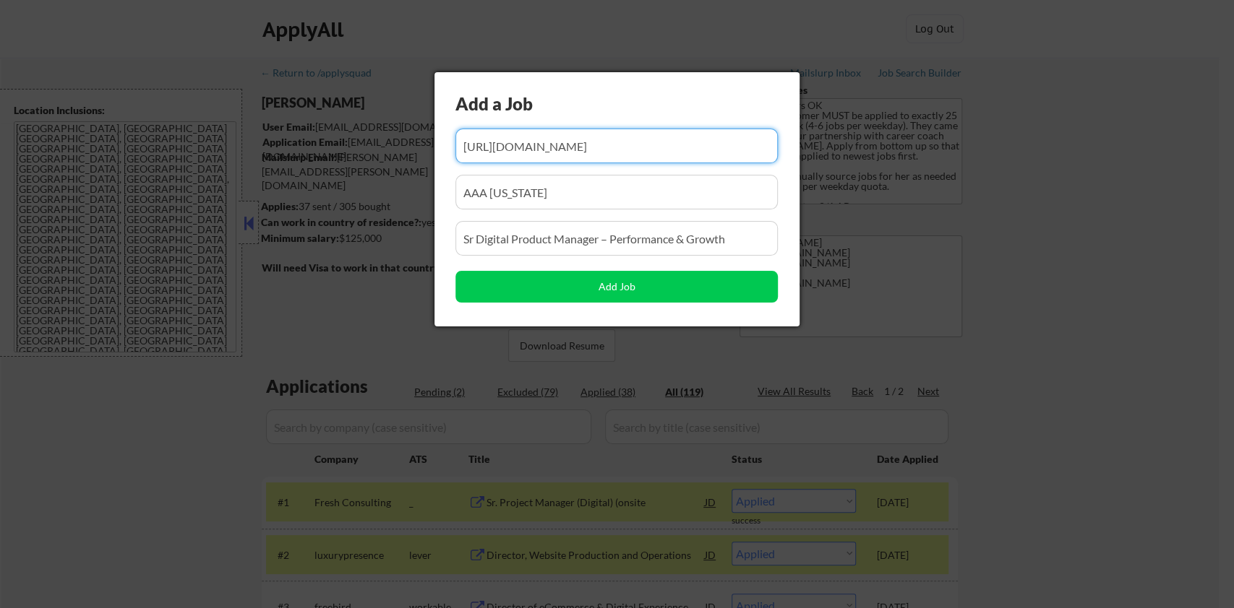
click at [1123, 400] on div at bounding box center [617, 304] width 1234 height 608
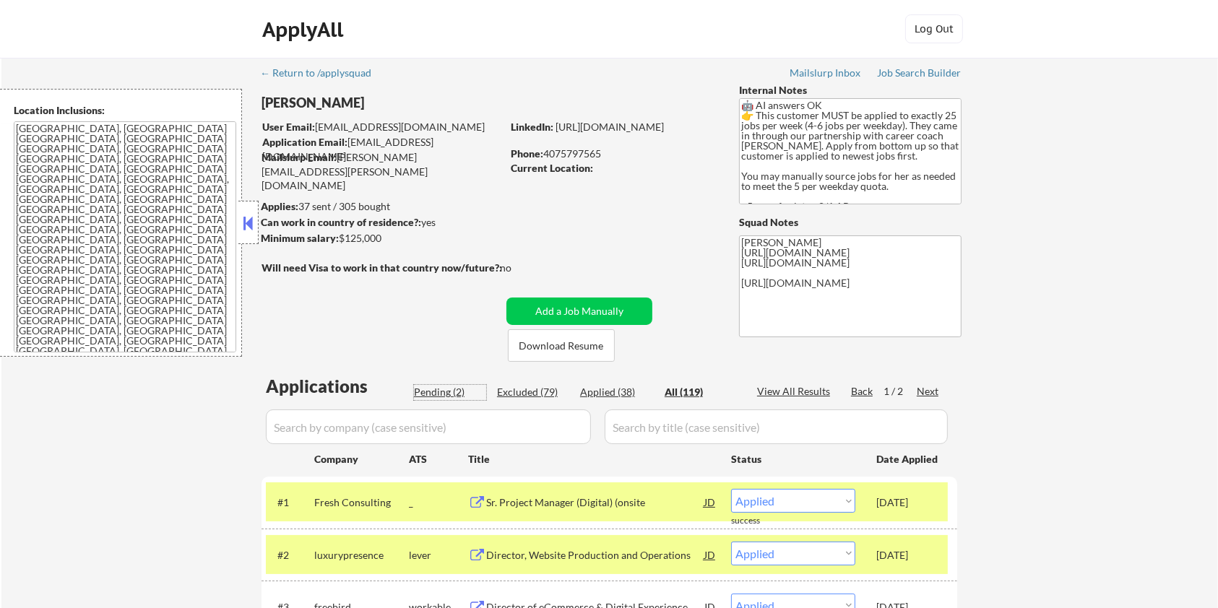
click at [427, 386] on div "Pending (2)" at bounding box center [450, 392] width 72 height 14
select select ""pending""
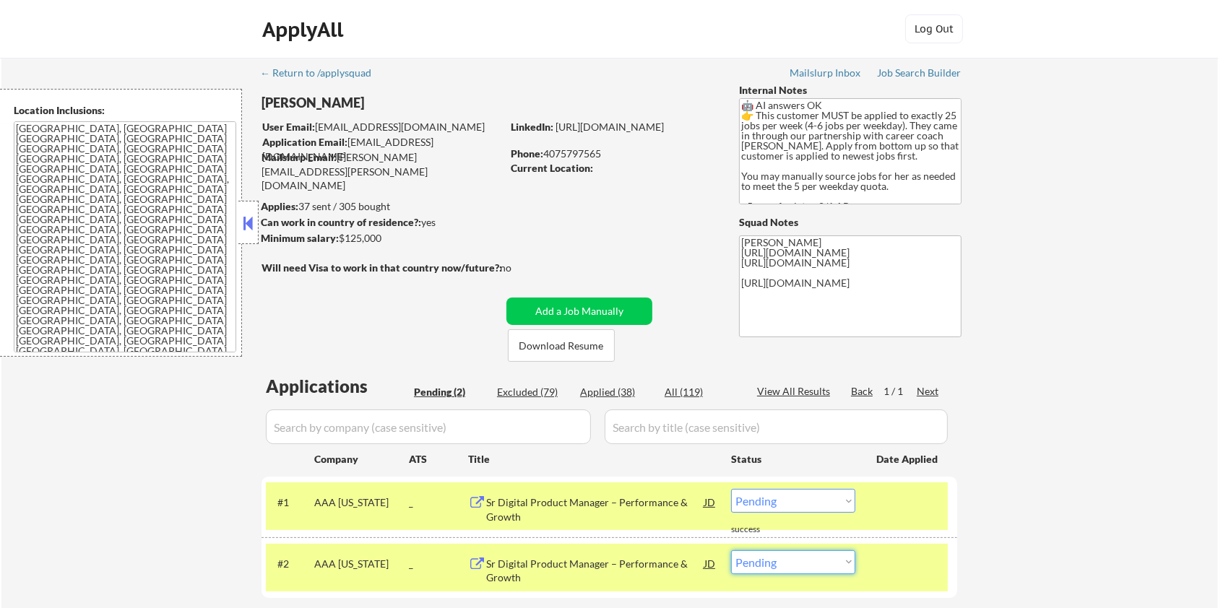
click at [838, 567] on select "Choose an option... Pending Applied Excluded (Questions) Excluded (Expired) Exc…" at bounding box center [793, 563] width 124 height 24
select select ""excluded__other_""
click at [731, 551] on select "Choose an option... Pending Applied Excluded (Questions) Excluded (Expired) Exc…" at bounding box center [793, 563] width 124 height 24
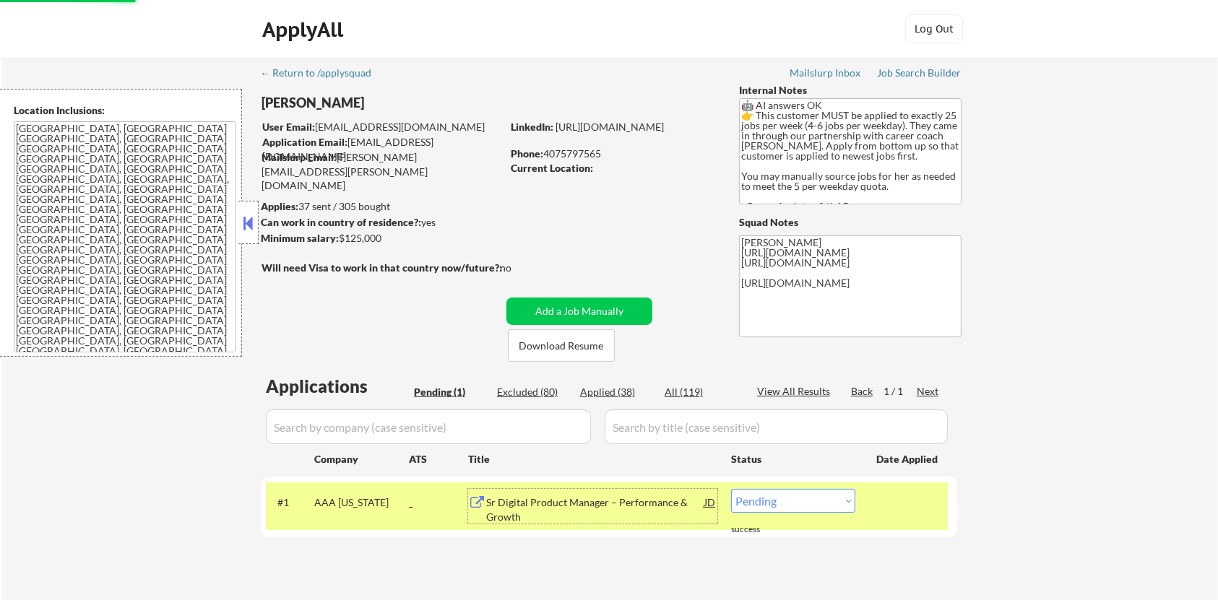
click at [553, 504] on div "Sr Digital Product Manager – Performance & Growth" at bounding box center [595, 510] width 218 height 28
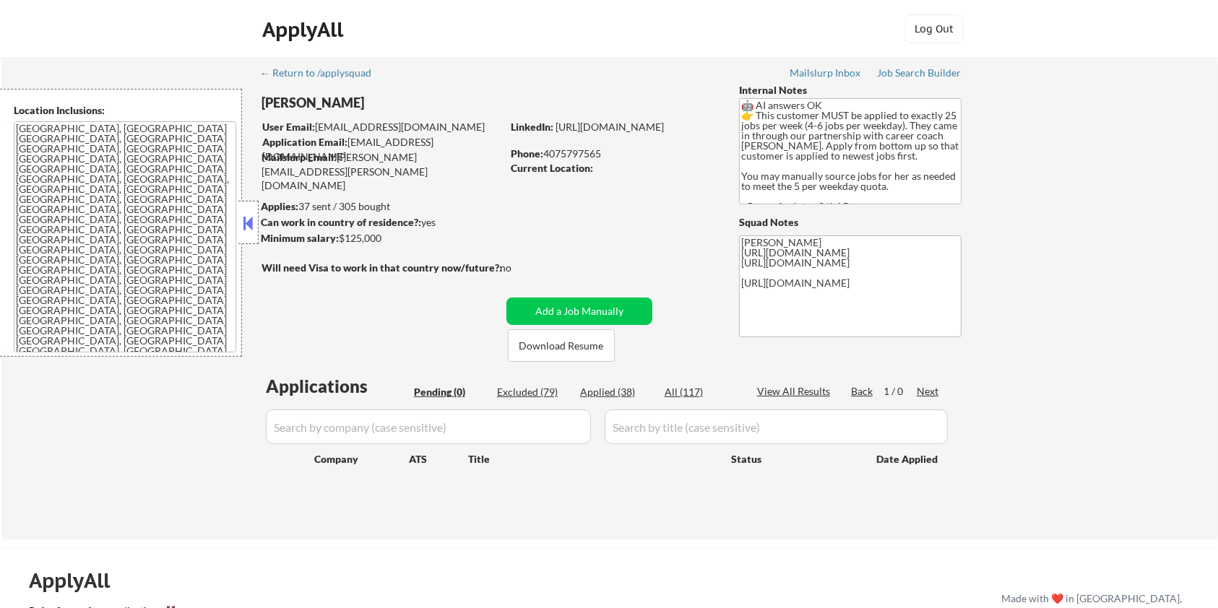
drag, startPoint x: 397, startPoint y: 237, endPoint x: 341, endPoint y: 239, distance: 56.4
click at [341, 239] on div "Minimum salary: $125,000" at bounding box center [381, 238] width 241 height 14
copy div "$125,000"
click at [444, 432] on input "input" at bounding box center [428, 427] width 325 height 35
type input "AAA"
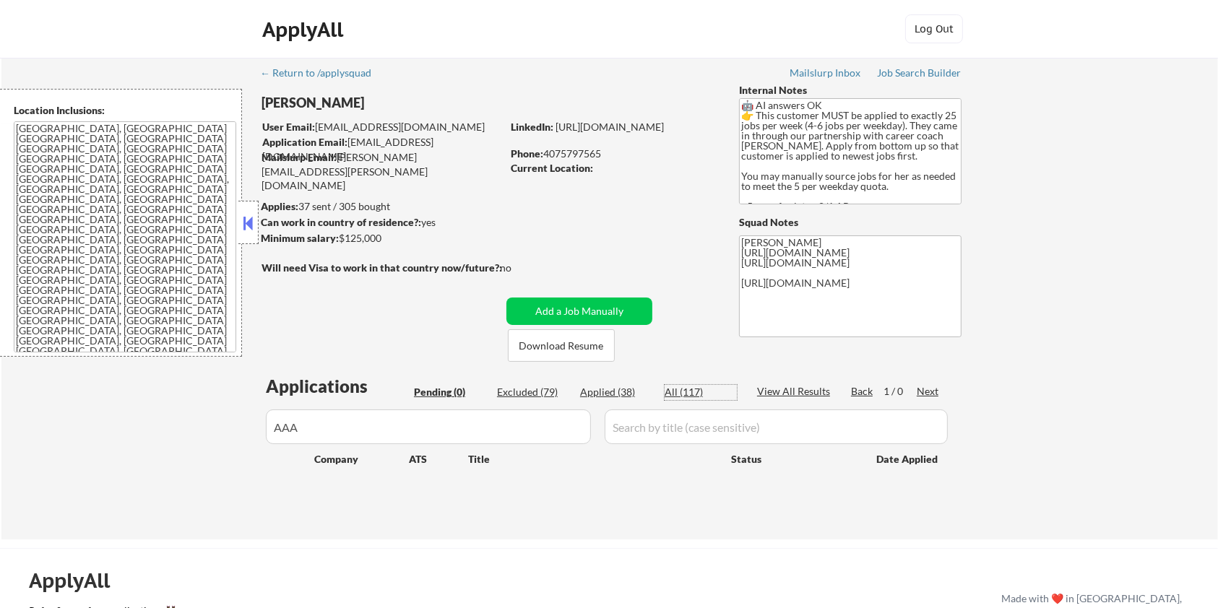
click at [688, 390] on div "All (117)" at bounding box center [701, 392] width 72 height 14
click at [674, 430] on input "input" at bounding box center [776, 427] width 343 height 35
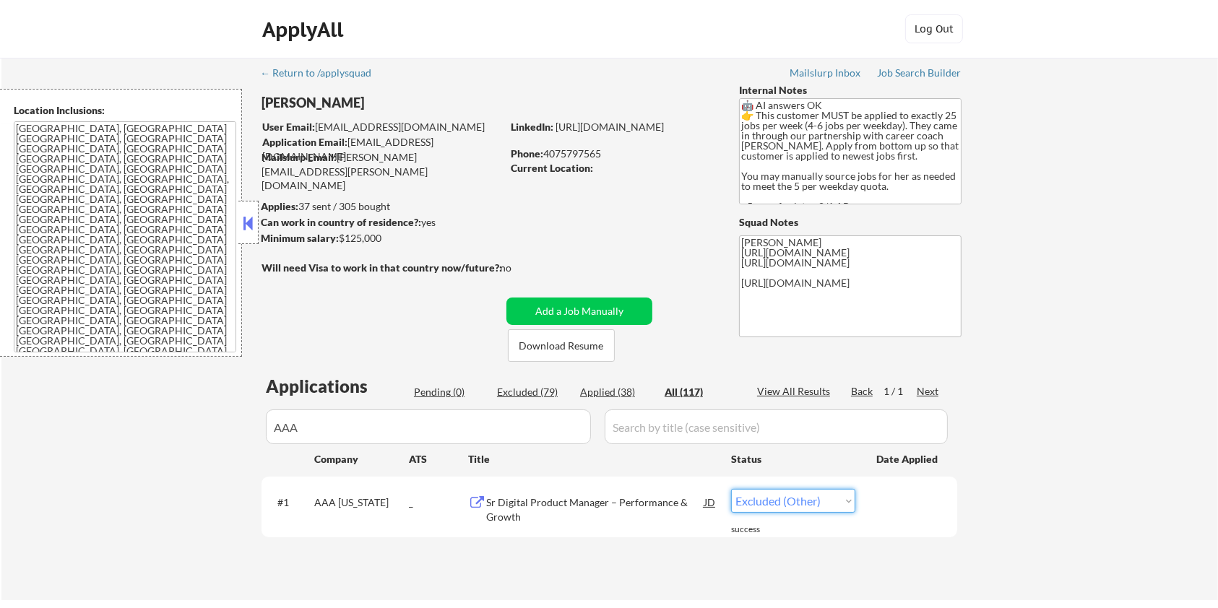
click at [766, 502] on select "Choose an option... Pending Applied Excluded (Questions) Excluded (Expired) Exc…" at bounding box center [793, 501] width 124 height 24
select select ""applied""
click at [731, 489] on select "Choose an option... Pending Applied Excluded (Questions) Excluded (Expired) Exc…" at bounding box center [793, 501] width 124 height 24
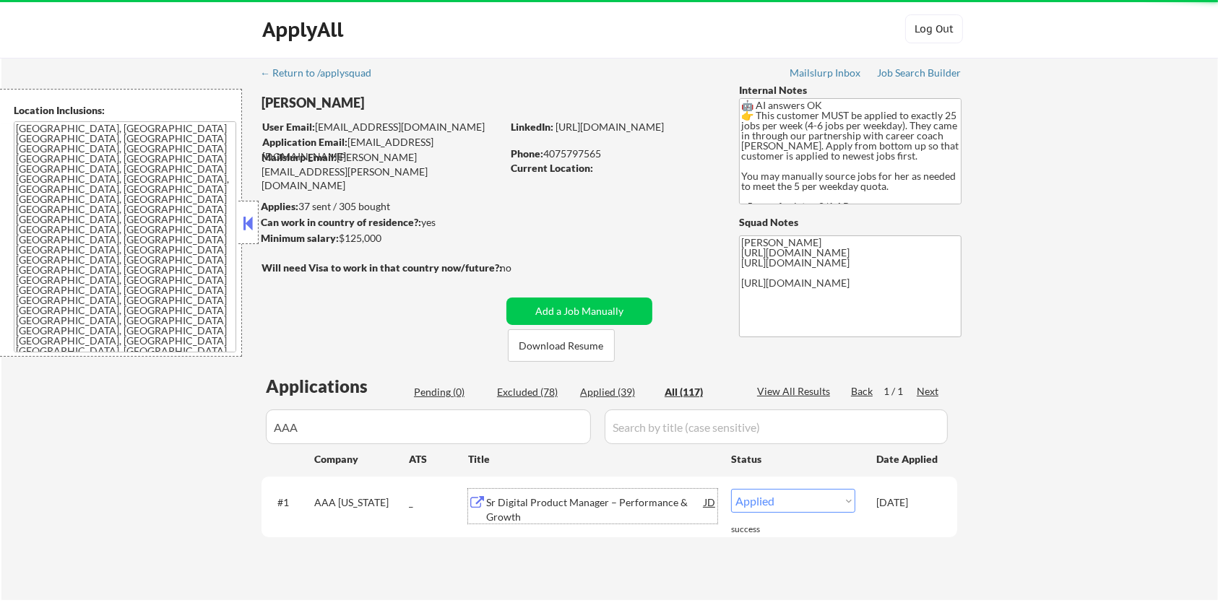
click at [538, 507] on div "Sr Digital Product Manager – Performance & Growth" at bounding box center [595, 510] width 218 height 28
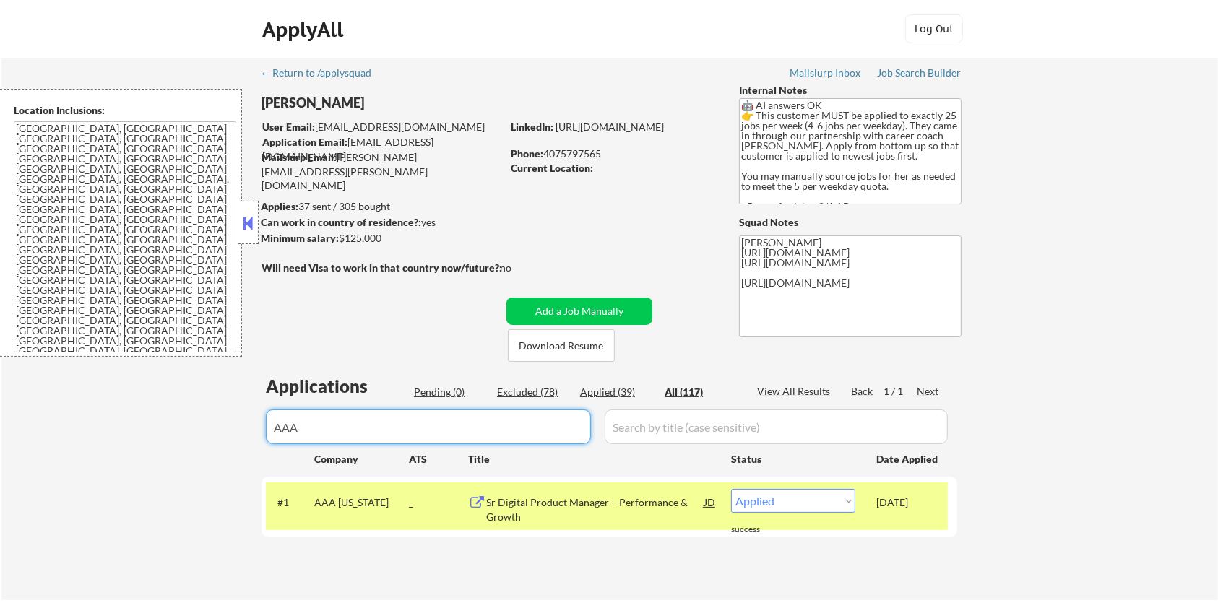
drag, startPoint x: 346, startPoint y: 431, endPoint x: 236, endPoint y: 455, distance: 112.6
click at [236, 455] on div "← Return to /applysquad Mailslurp Inbox Job Search Builder [PERSON_NAME] User E…" at bounding box center [609, 329] width 1217 height 543
select select ""applied""
select select ""excluded__salary_""
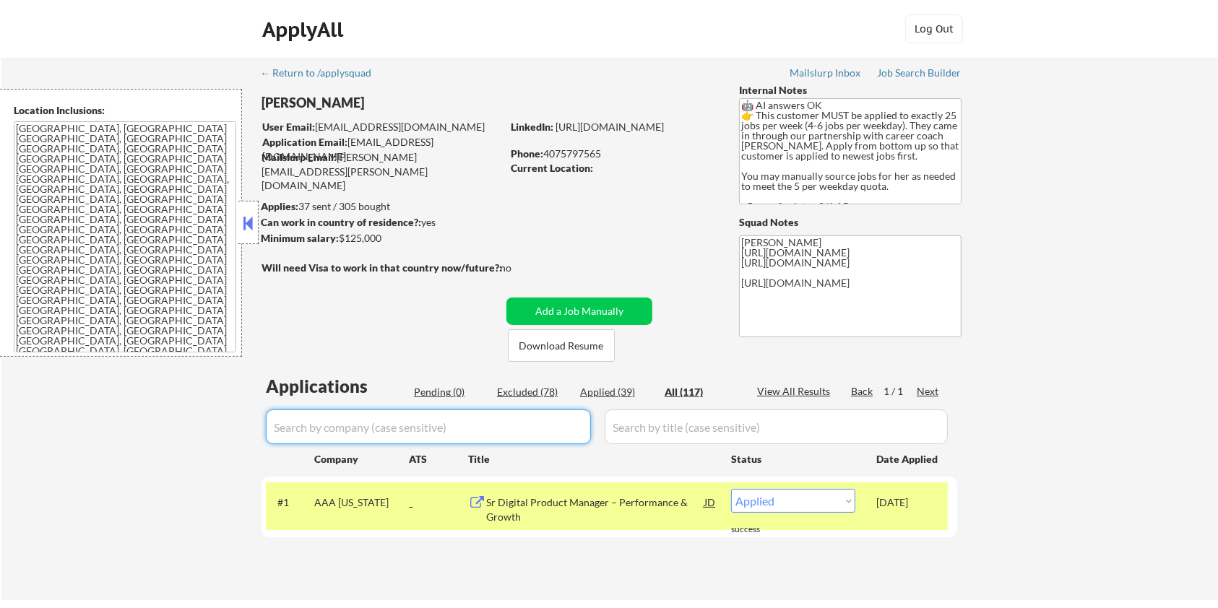
select select ""excluded__expired_""
select select ""excluded__salary_""
select select ""excluded__expired_""
select select ""excluded__bad_match_""
select select ""excluded__expired_""
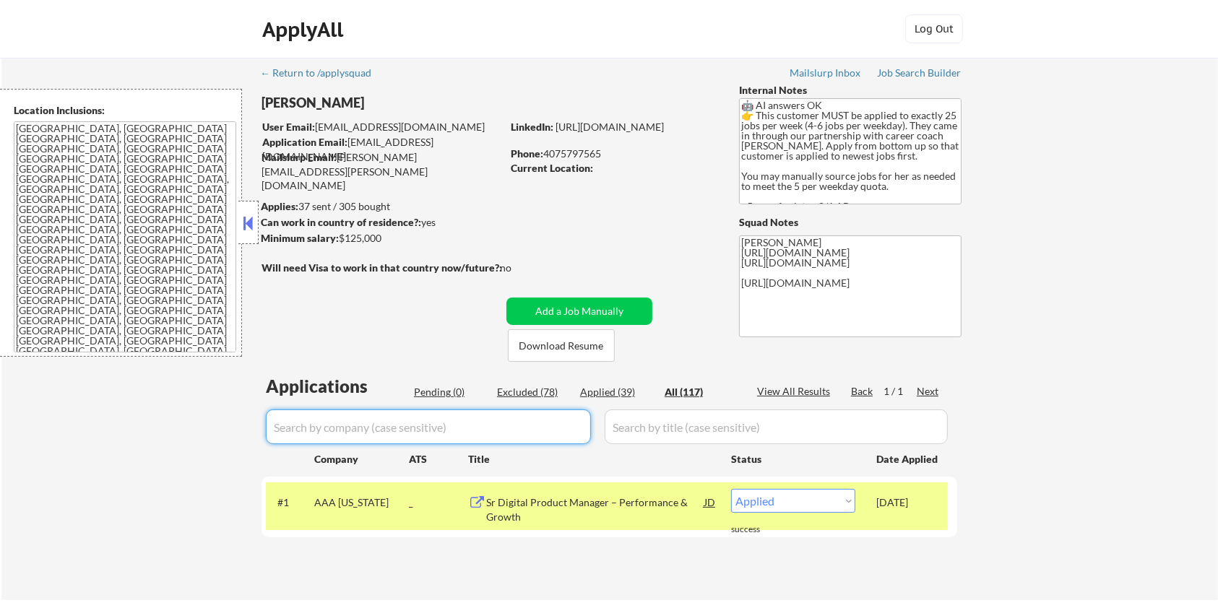
select select ""excluded__bad_match_""
select select ""excluded__expired_""
select select ""excluded__other_""
select select ""excluded__expired_""
select select ""excluded__salary_""
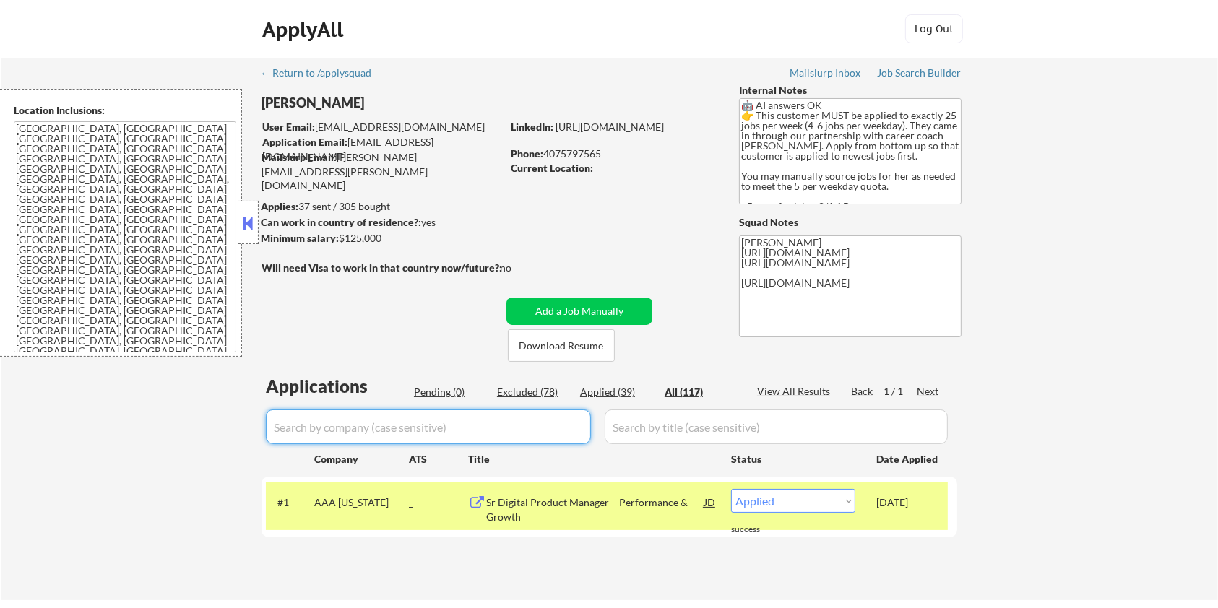
select select ""excluded__bad_match_""
select select ""excluded__salary_""
select select ""excluded__blocklist_""
select select ""excluded__bad_match_""
select select ""excluded__expired_""
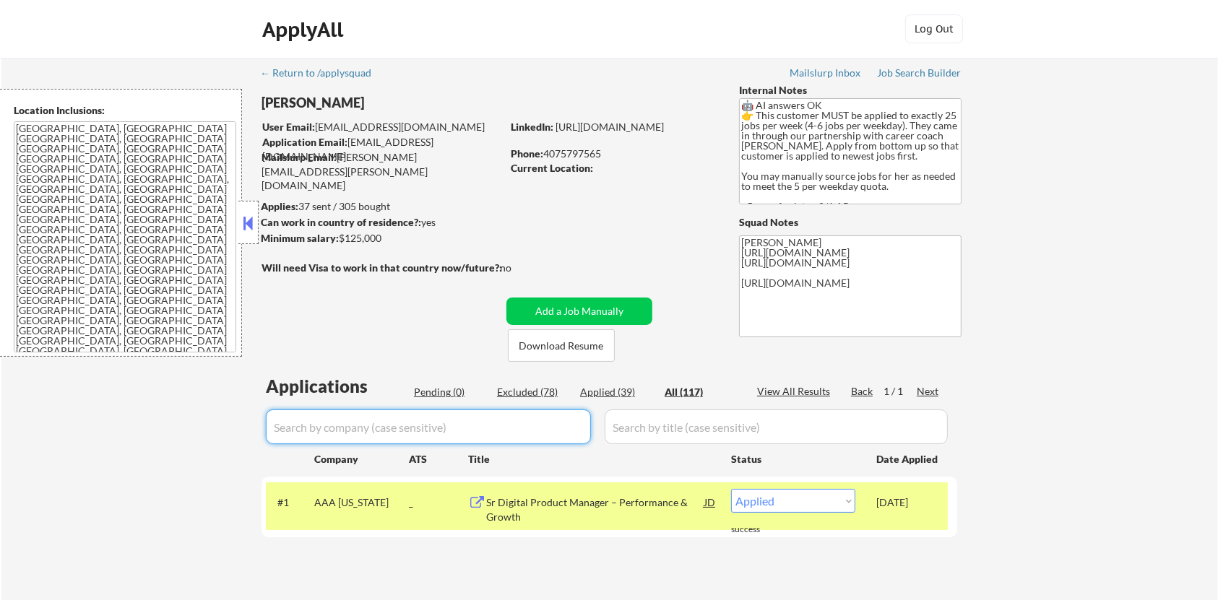
select select ""excluded__bad_match_""
select select ""excluded__expired_""
select select ""excluded__bad_match_""
select select ""excluded__expired_""
select select ""excluded__other_""
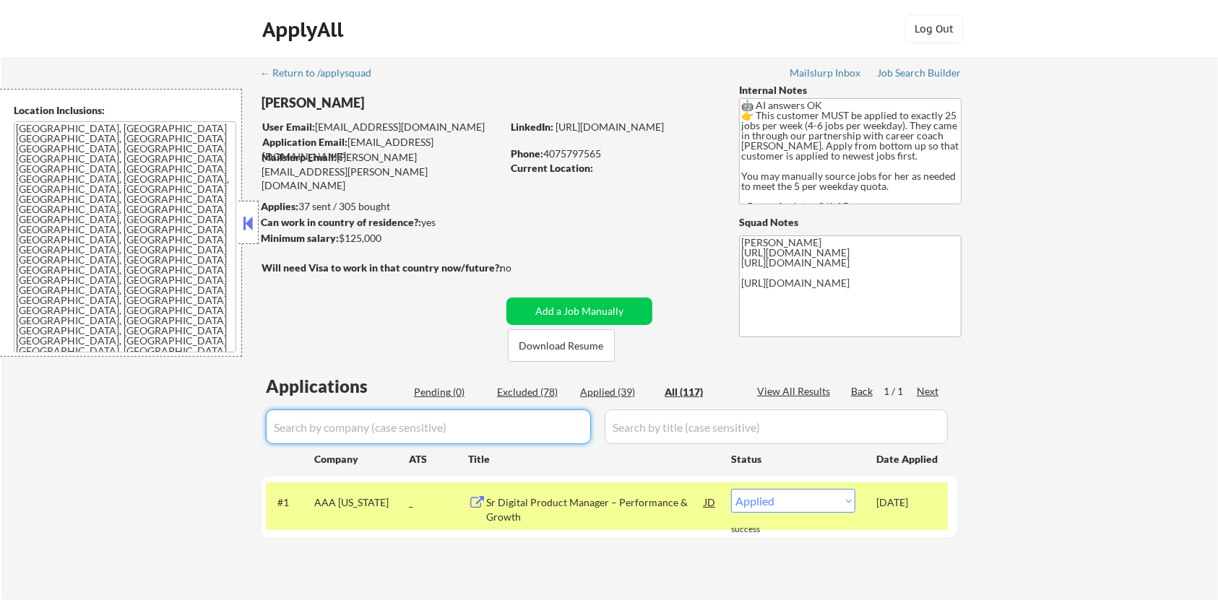
select select ""excluded__bad_match_""
select select ""excluded__expired_""
select select ""excluded__bad_match_""
select select ""excluded__expired_""
select select ""excluded__bad_match_""
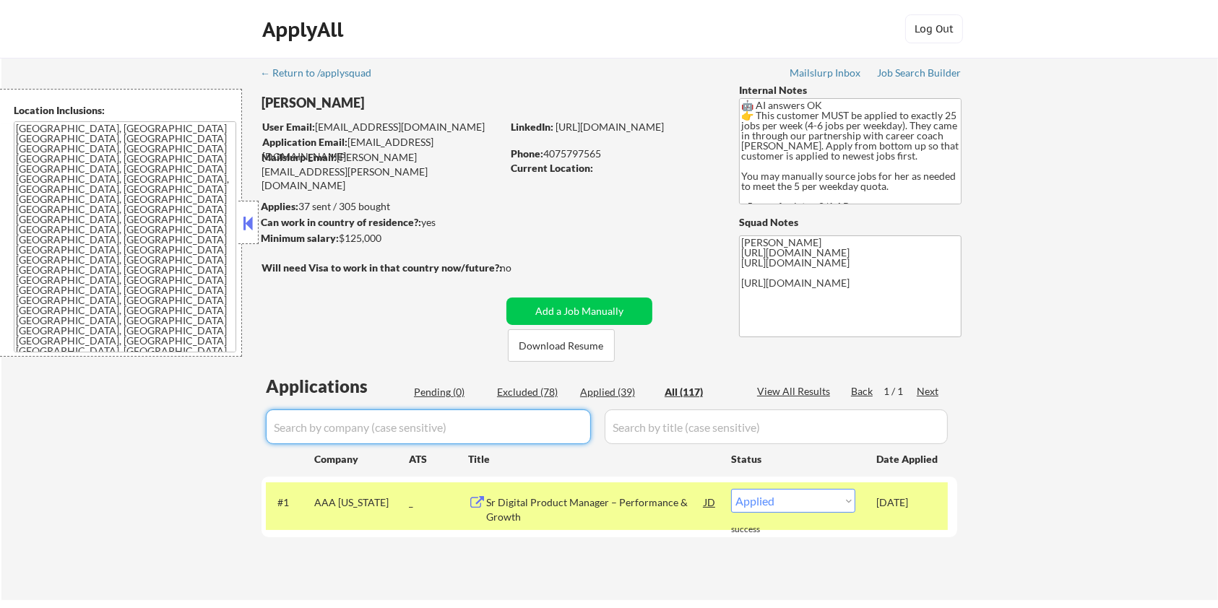
select select ""excluded__expired_""
select select ""excluded__bad_match_""
select select ""excluded__expired_""
select select ""excluded__bad_match_""
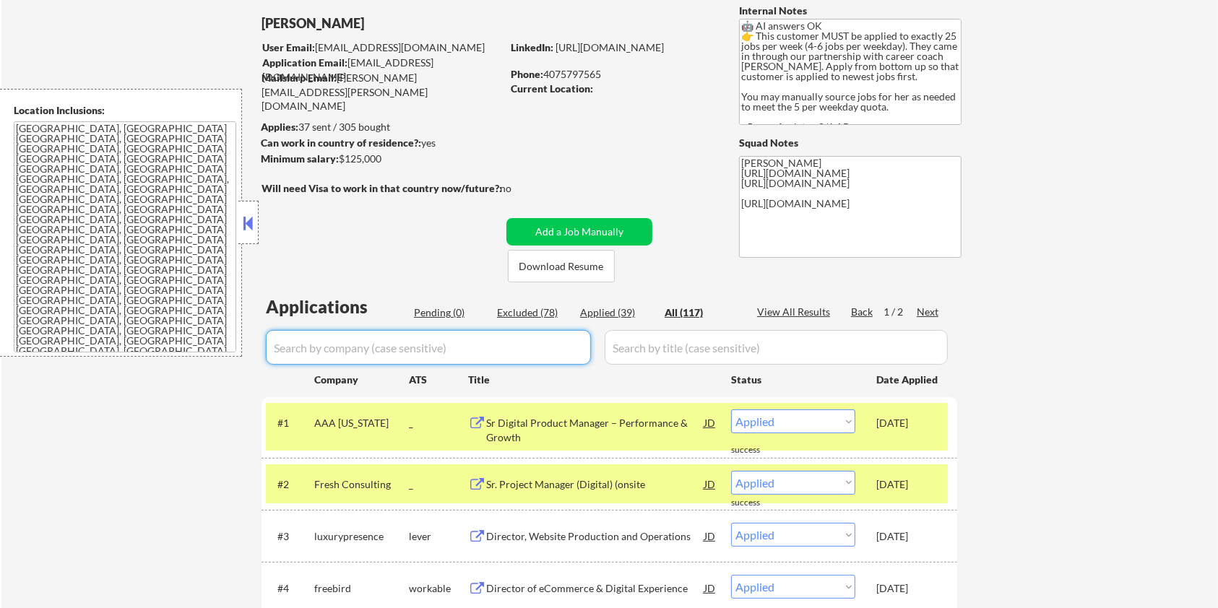
scroll to position [192, 0]
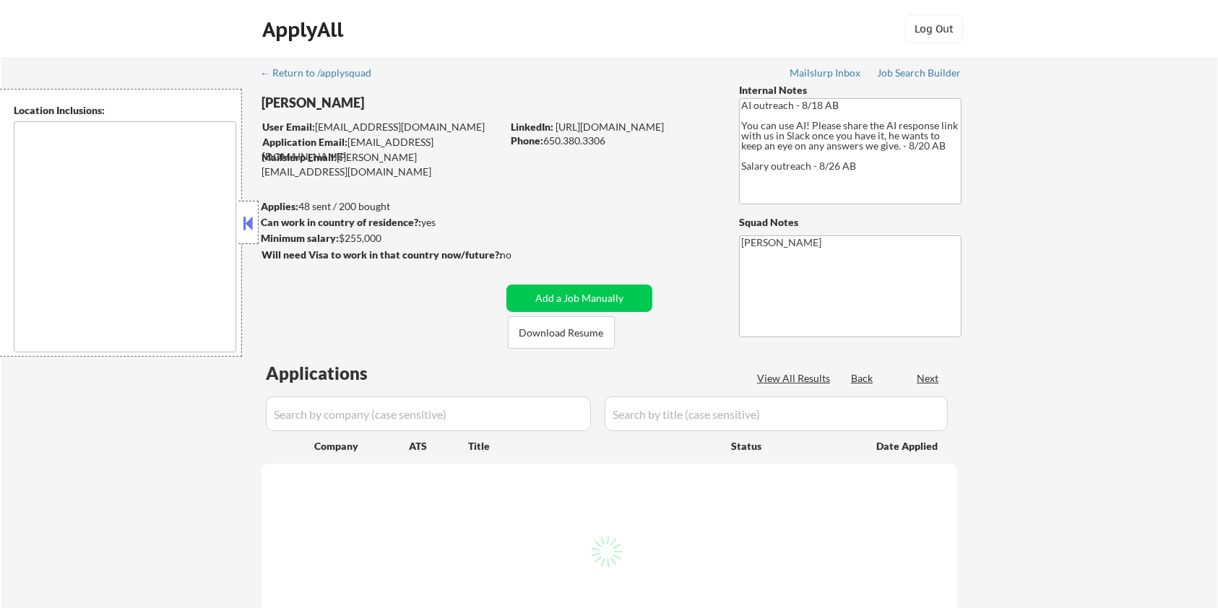
select select ""pending""
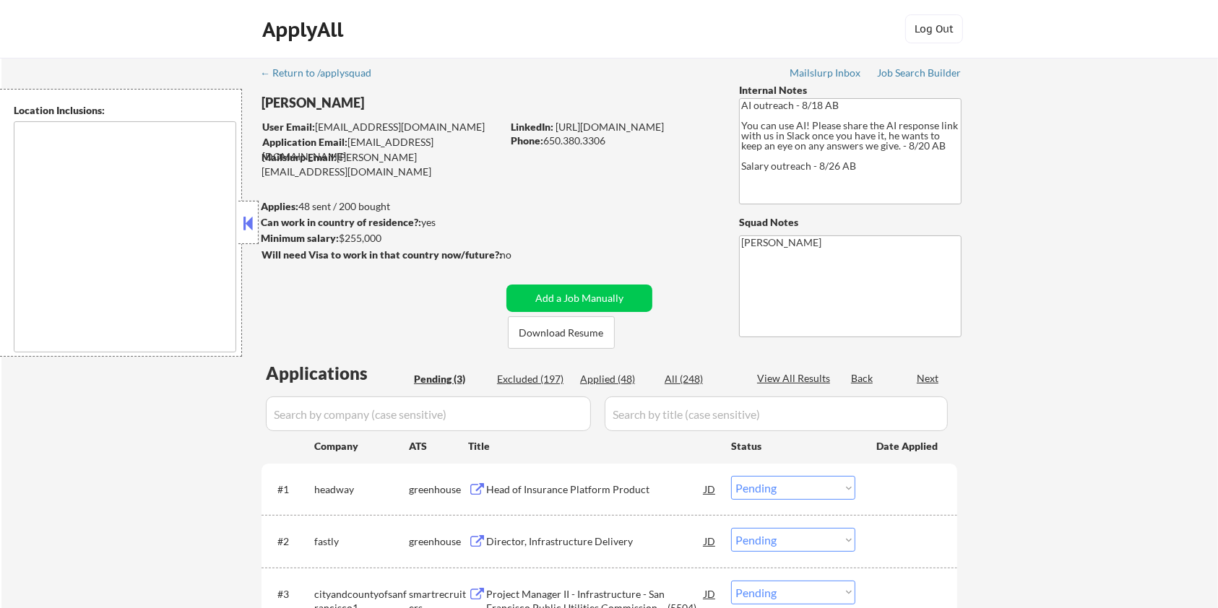
type textarea "San Francisco, CA Daly City, CA South San Francisco, CA Brisbane, CA Colma, CA …"
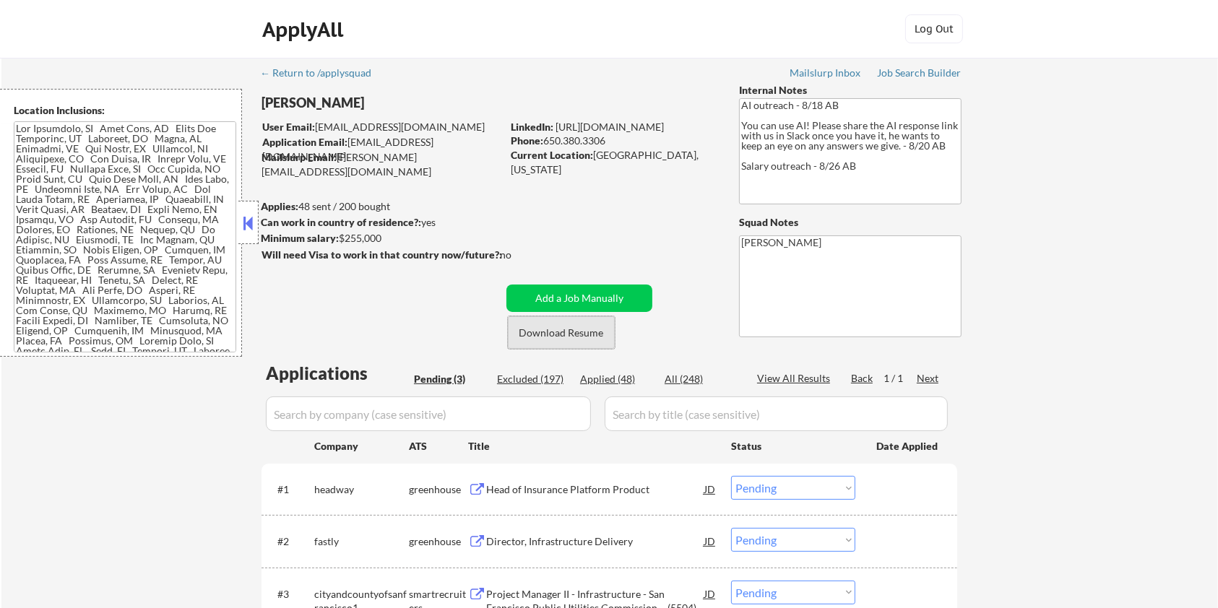
click at [559, 334] on button "Download Resume" at bounding box center [561, 333] width 107 height 33
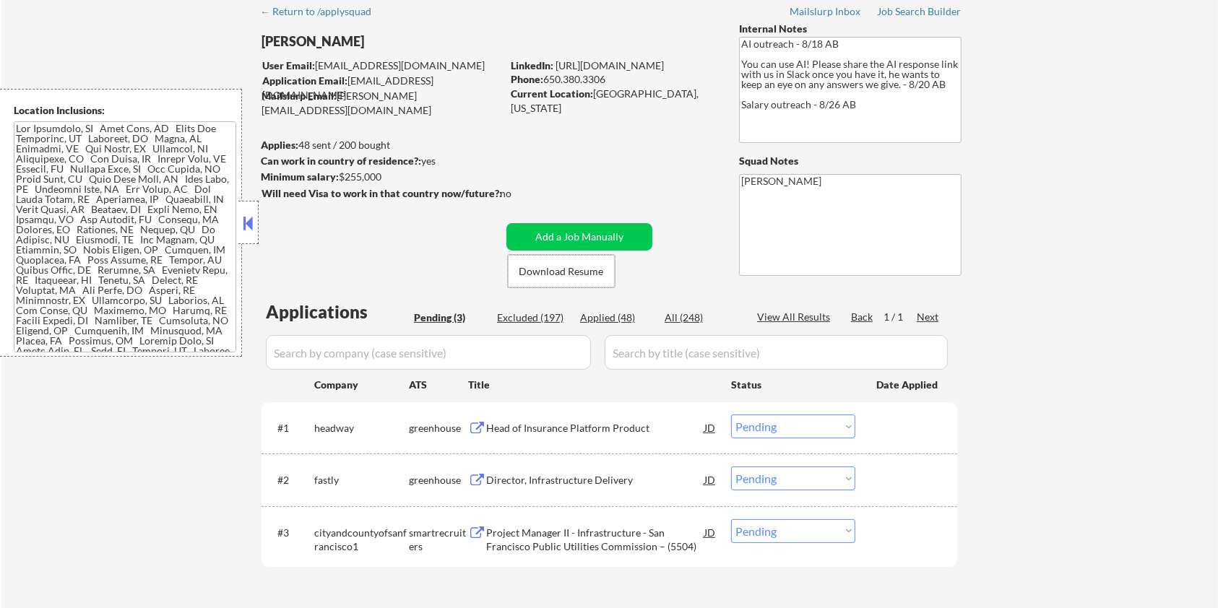
scroll to position [96, 0]
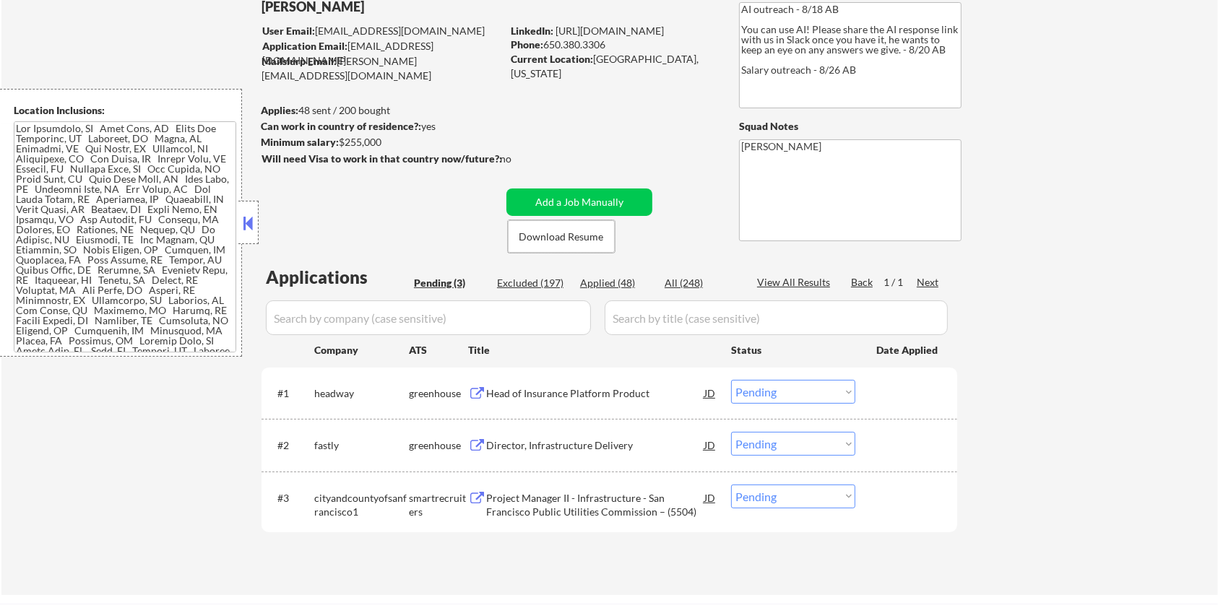
click at [517, 394] on div "Head of Insurance Platform Product" at bounding box center [595, 394] width 218 height 14
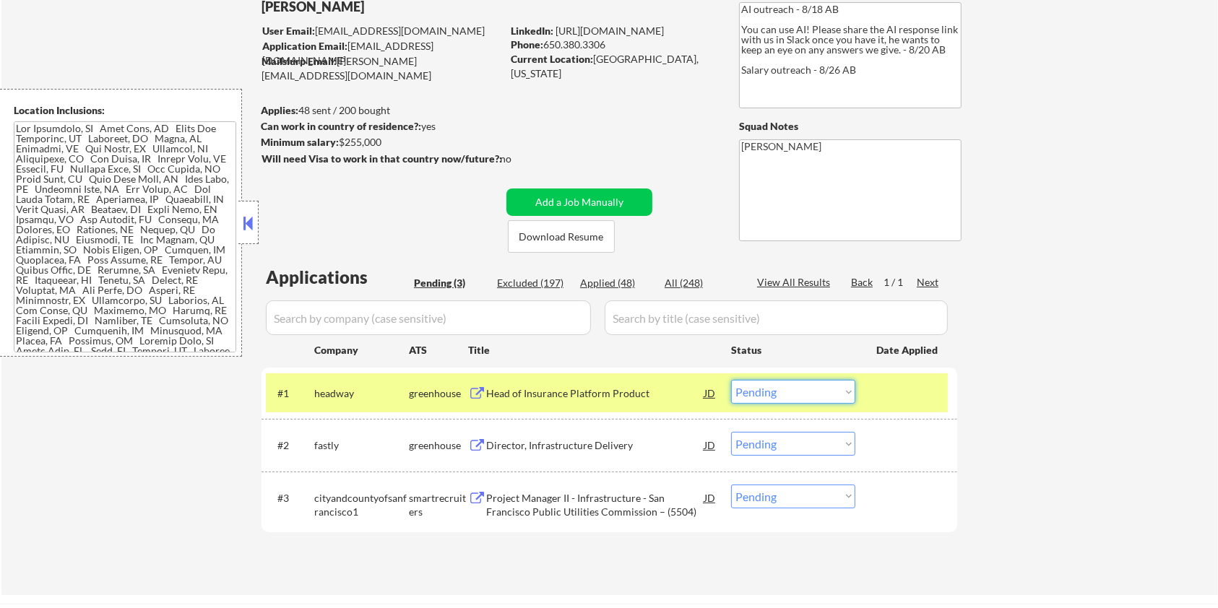
click at [779, 393] on select "Choose an option... Pending Applied Excluded (Questions) Excluded (Expired) Exc…" at bounding box center [793, 392] width 124 height 24
click at [731, 380] on select "Choose an option... Pending Applied Excluded (Questions) Excluded (Expired) Exc…" at bounding box center [793, 392] width 124 height 24
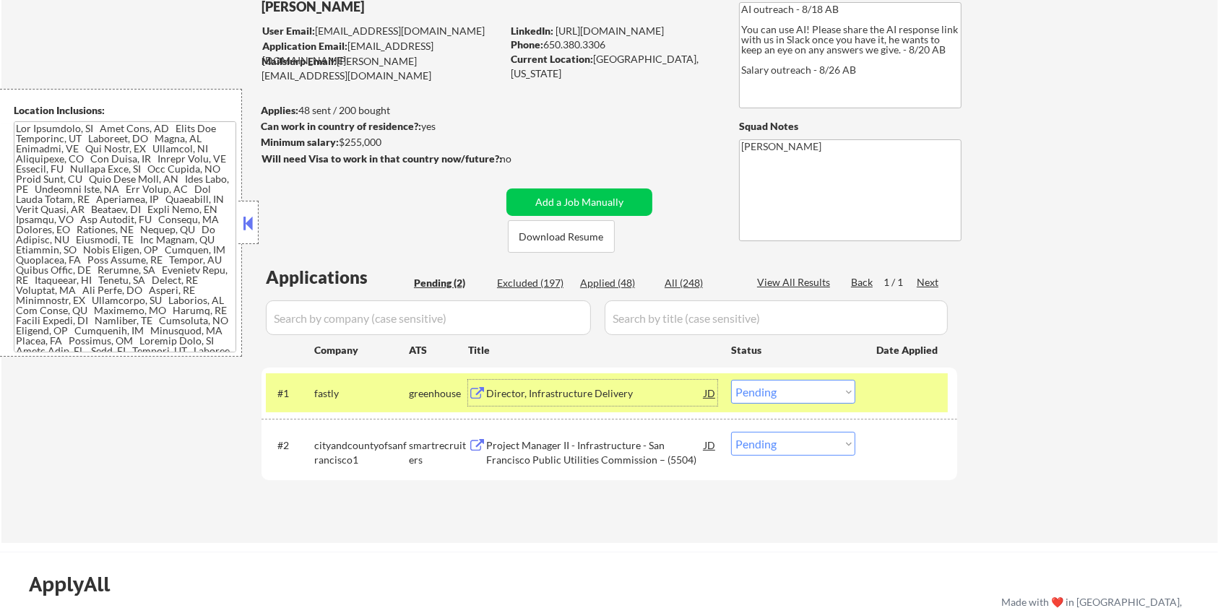
click at [533, 390] on div "Director, Infrastructure Delivery" at bounding box center [595, 394] width 218 height 14
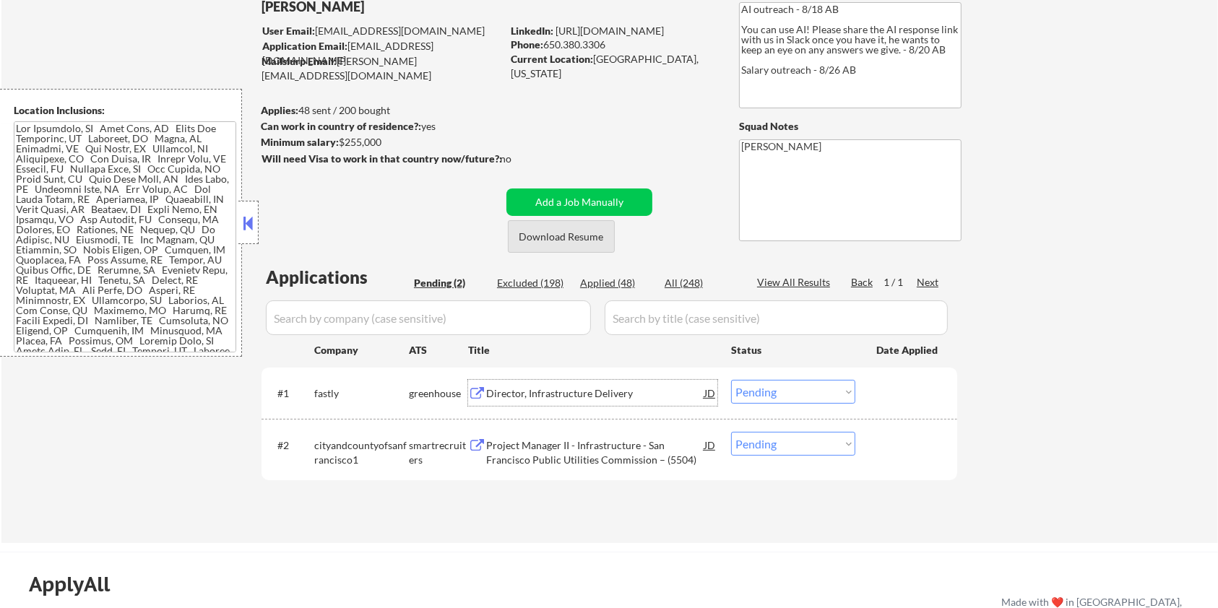
click at [548, 236] on button "Download Resume" at bounding box center [561, 236] width 107 height 33
click at [765, 397] on select "Choose an option... Pending Applied Excluded (Questions) Excluded (Expired) Exc…" at bounding box center [793, 392] width 124 height 24
click at [731, 380] on select "Choose an option... Pending Applied Excluded (Questions) Excluded (Expired) Exc…" at bounding box center [793, 392] width 124 height 24
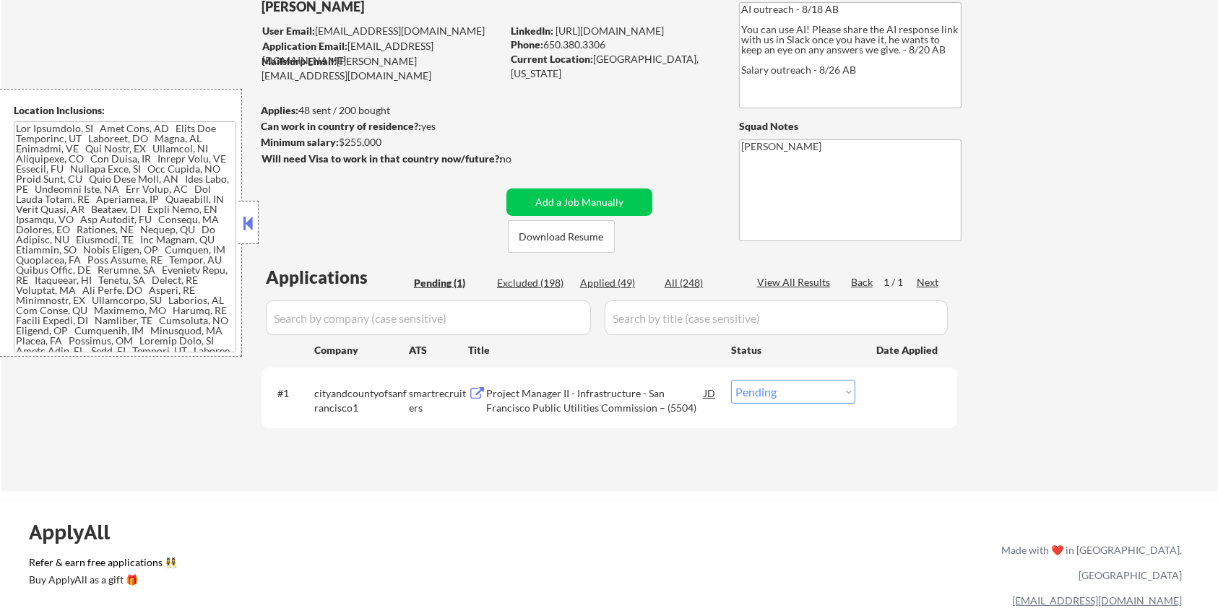
click at [578, 394] on div "Project Manager II - Infrastructure - San Francisco Public Utilities Commission…" at bounding box center [595, 401] width 218 height 28
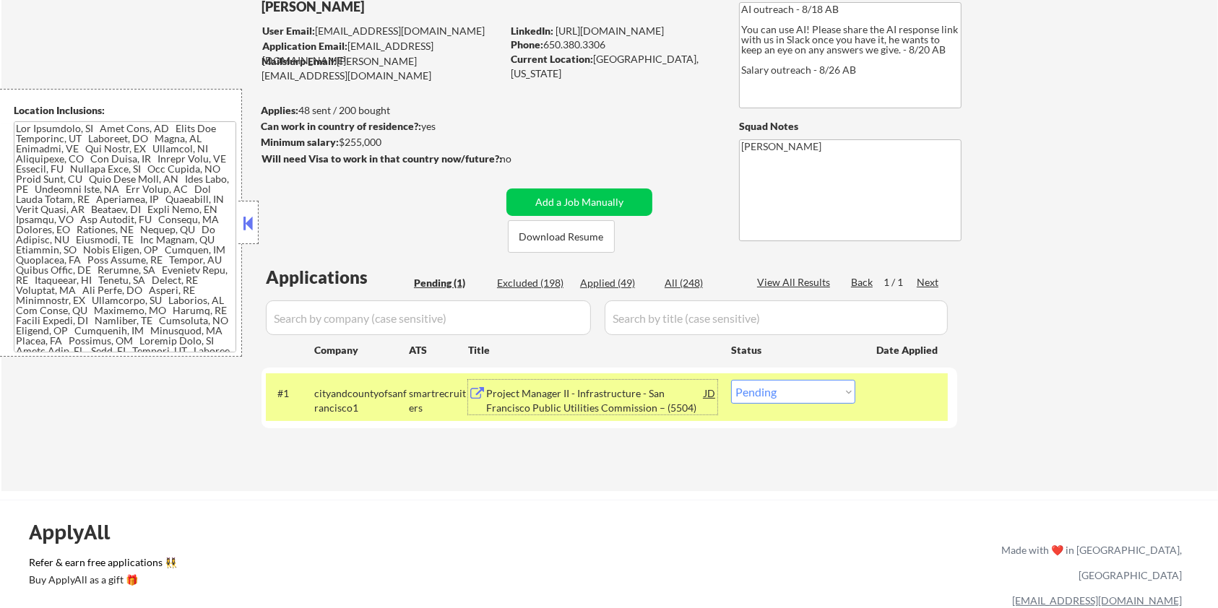
click at [773, 398] on select "Choose an option... Pending Applied Excluded (Questions) Excluded (Expired) Exc…" at bounding box center [793, 392] width 124 height 24
select select ""excluded__salary_""
click at [731, 380] on select "Choose an option... Pending Applied Excluded (Questions) Excluded (Expired) Exc…" at bounding box center [793, 392] width 124 height 24
